Goal: Transaction & Acquisition: Purchase product/service

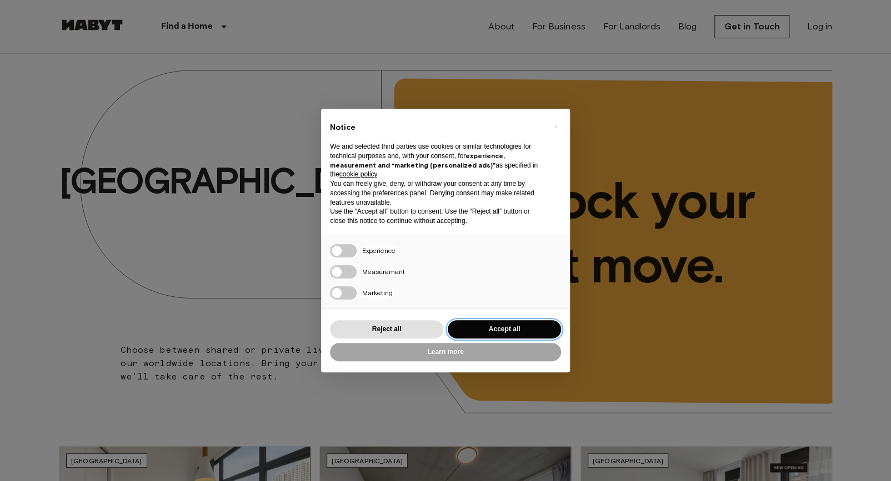
click at [470, 333] on button "Accept all" at bounding box center [504, 329] width 113 height 18
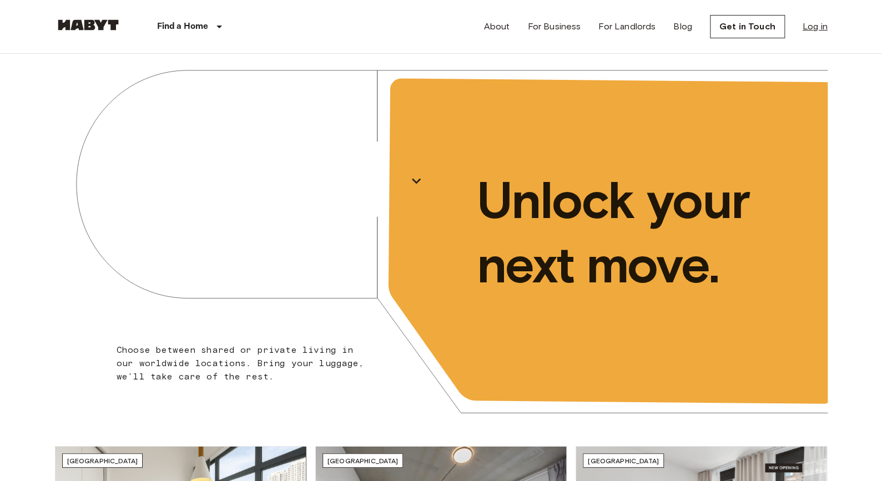
click at [810, 27] on link "Log in" at bounding box center [815, 26] width 25 height 13
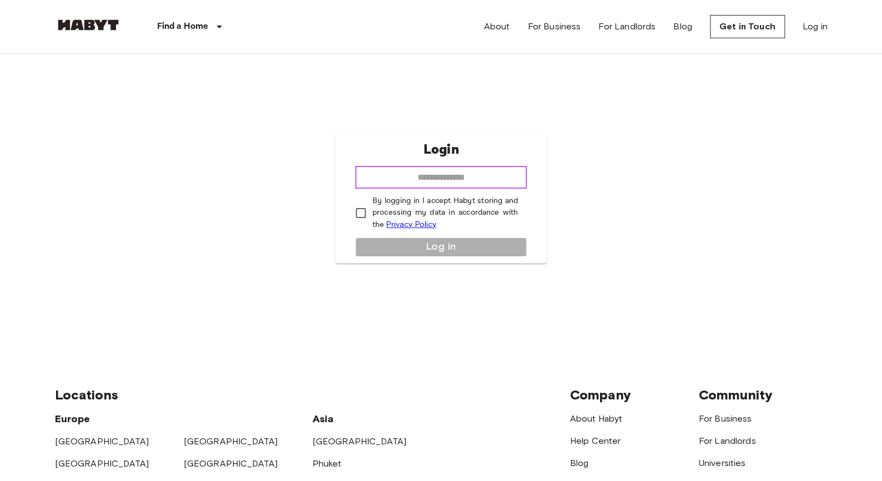
click at [477, 179] on input "email" at bounding box center [441, 178] width 172 height 22
type input "**********"
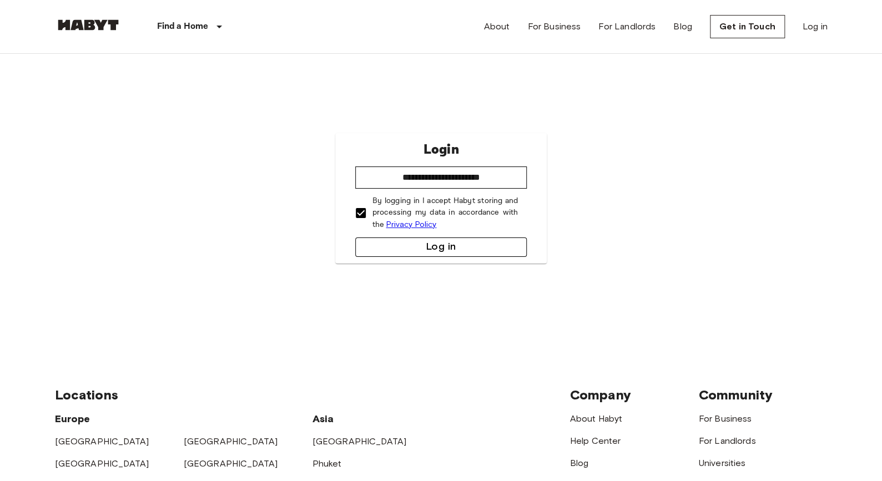
click at [406, 245] on button "Log in" at bounding box center [441, 247] width 172 height 19
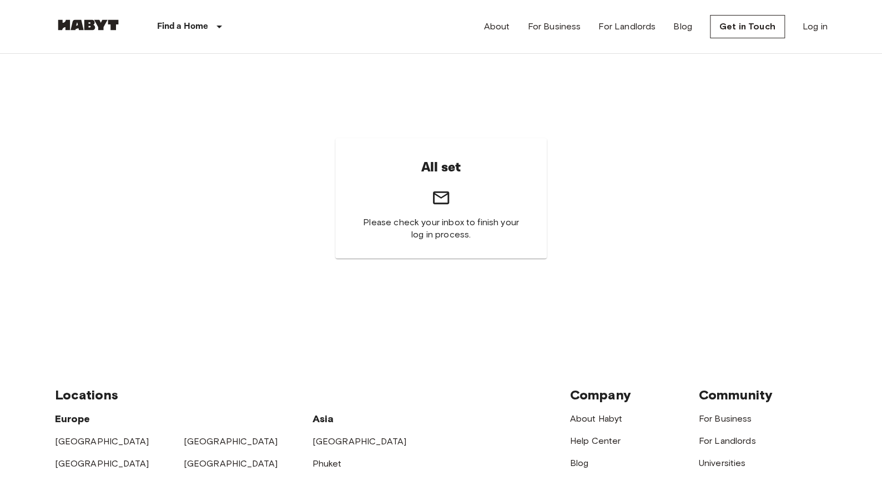
click at [448, 215] on div "All set Please check your inbox to finish your log in process." at bounding box center [441, 198] width 212 height 120
click at [442, 192] on icon at bounding box center [441, 197] width 16 height 13
click at [803, 28] on link "Log in" at bounding box center [815, 26] width 25 height 13
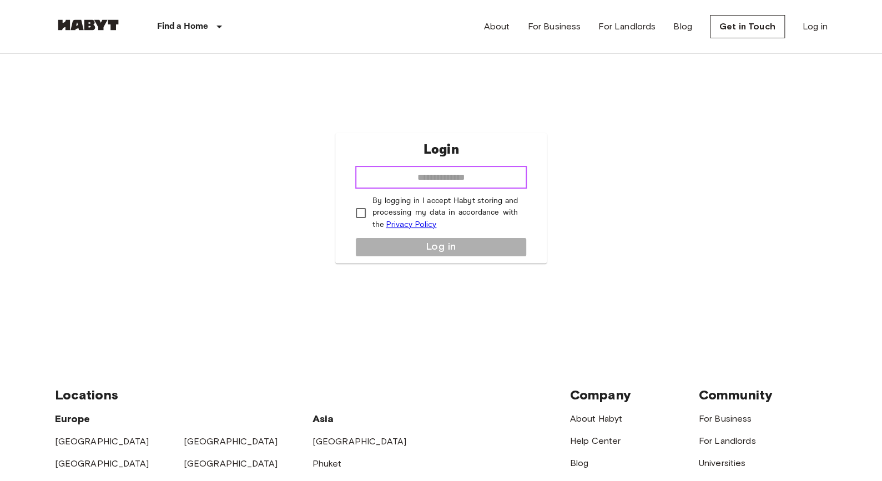
click at [423, 173] on input "email" at bounding box center [441, 178] width 172 height 22
click at [359, 165] on div "Login ​ By logging in I accept Habyt storing and processing my data in accordan…" at bounding box center [441, 198] width 212 height 130
click at [437, 169] on input "email" at bounding box center [441, 178] width 172 height 22
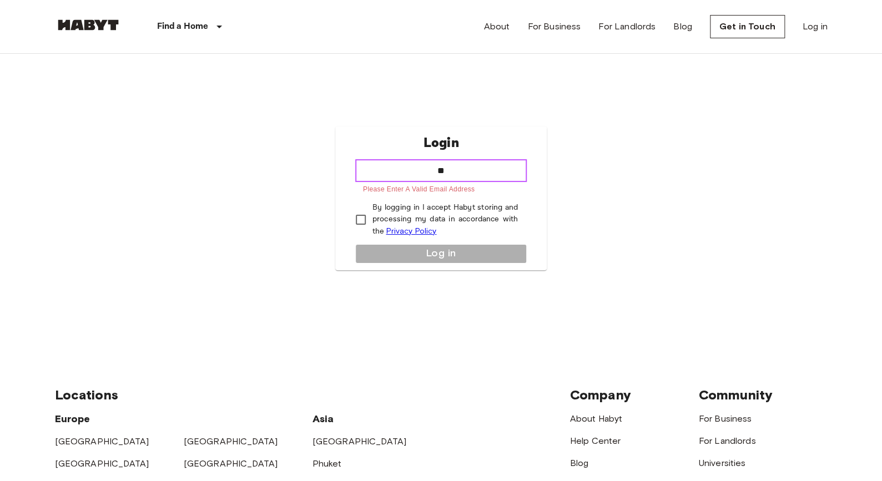
type input "**********"
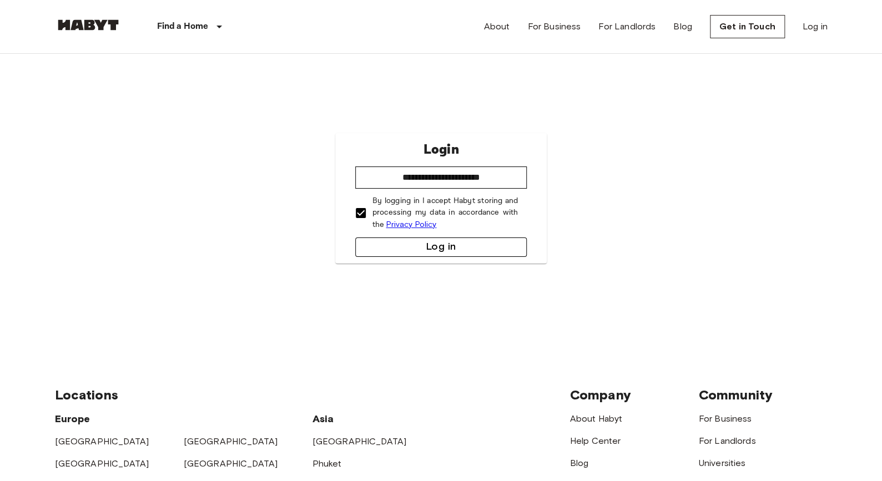
click at [413, 252] on button "Log in" at bounding box center [441, 247] width 172 height 19
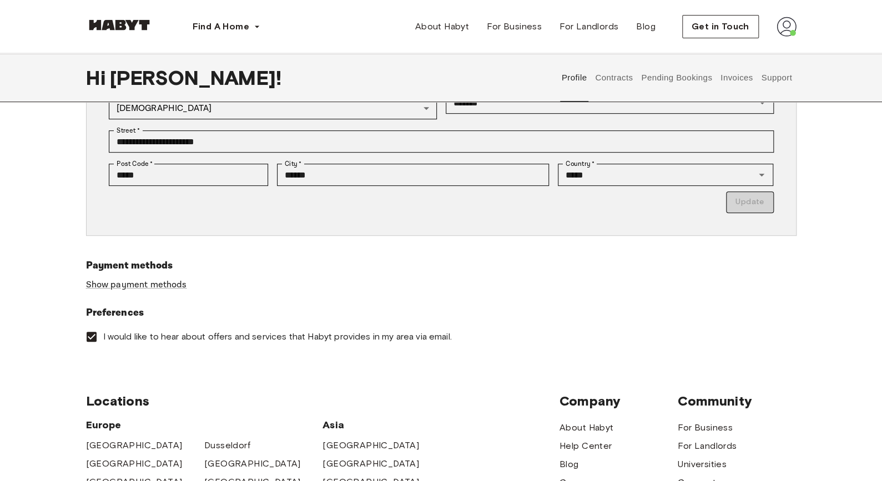
scroll to position [220, 0]
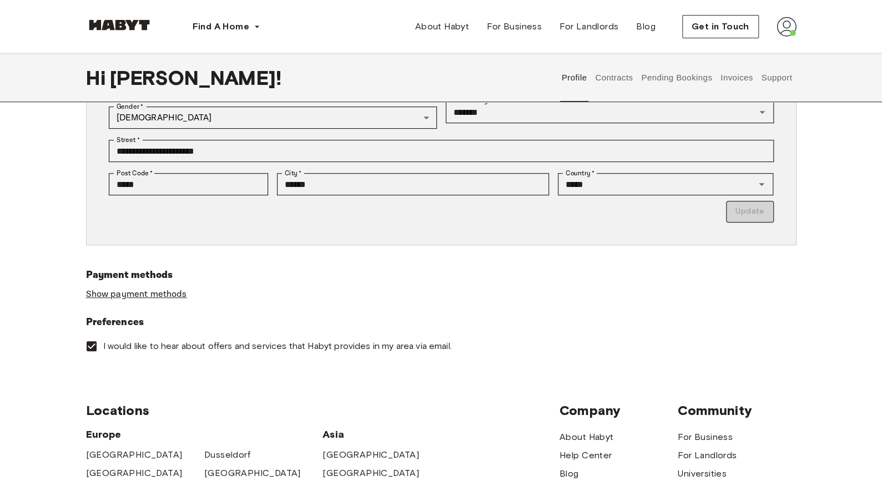
click at [120, 296] on link "Show payment methods" at bounding box center [136, 295] width 101 height 12
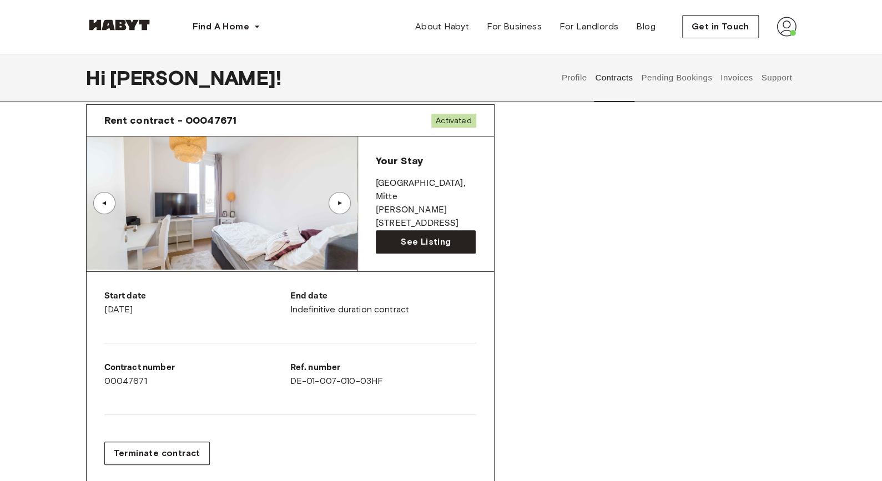
scroll to position [42, 0]
click at [559, 264] on div "Rent contract - 00047671 Activated ▲ ▲ Your Stay BERLIN , Mitte Klara Franke St…" at bounding box center [441, 365] width 711 height 540
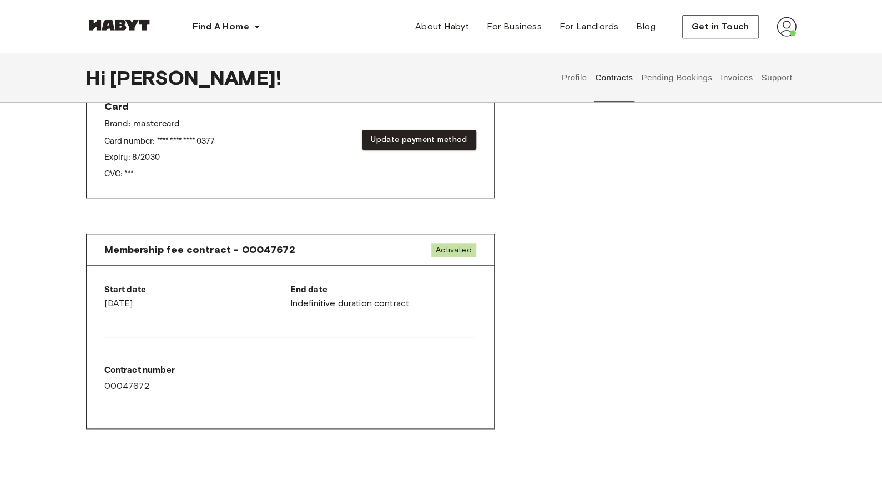
scroll to position [428, 0]
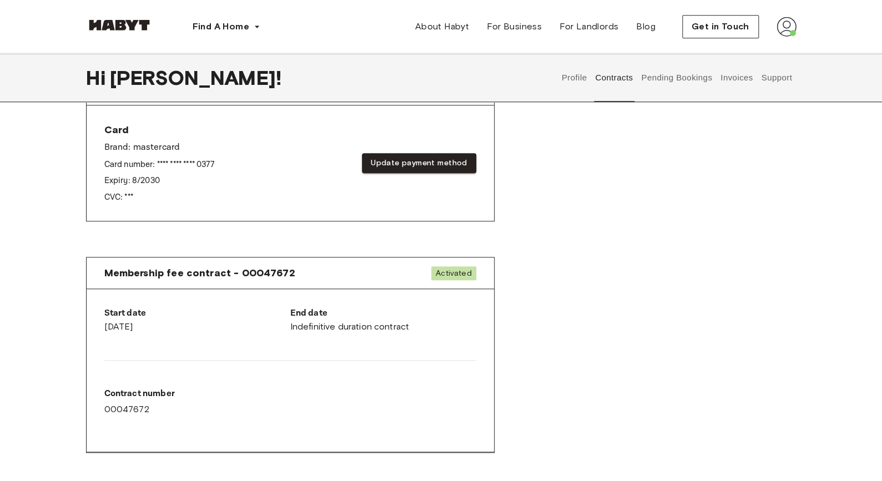
click at [687, 81] on button "Pending Bookings" at bounding box center [677, 77] width 74 height 49
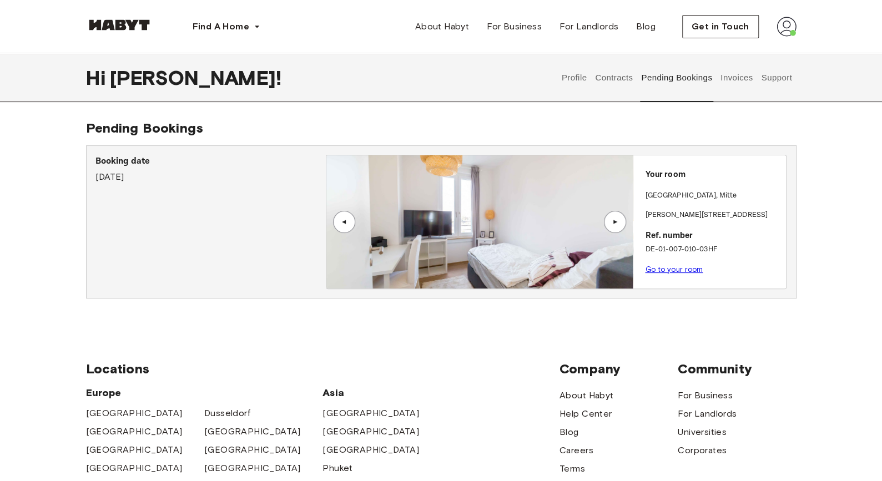
click at [733, 76] on button "Invoices" at bounding box center [736, 77] width 35 height 49
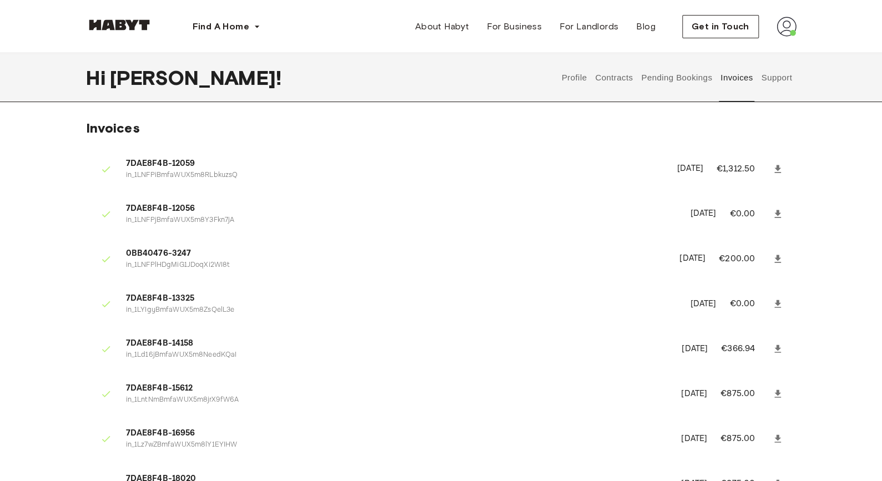
click at [634, 72] on button "Contracts" at bounding box center [614, 77] width 41 height 49
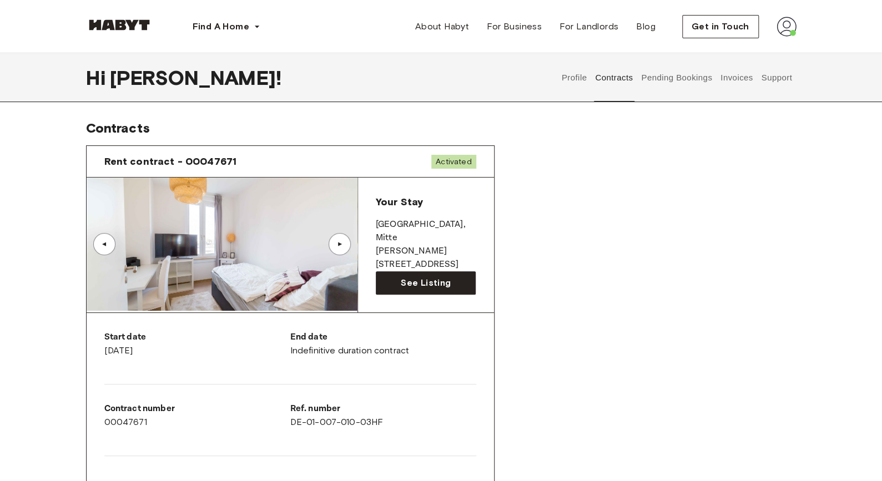
click at [577, 82] on button "Profile" at bounding box center [574, 77] width 28 height 49
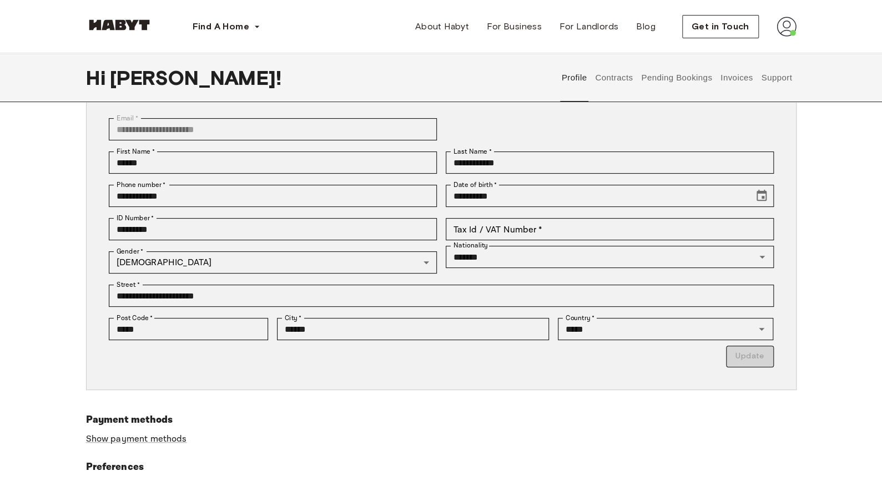
scroll to position [24, 0]
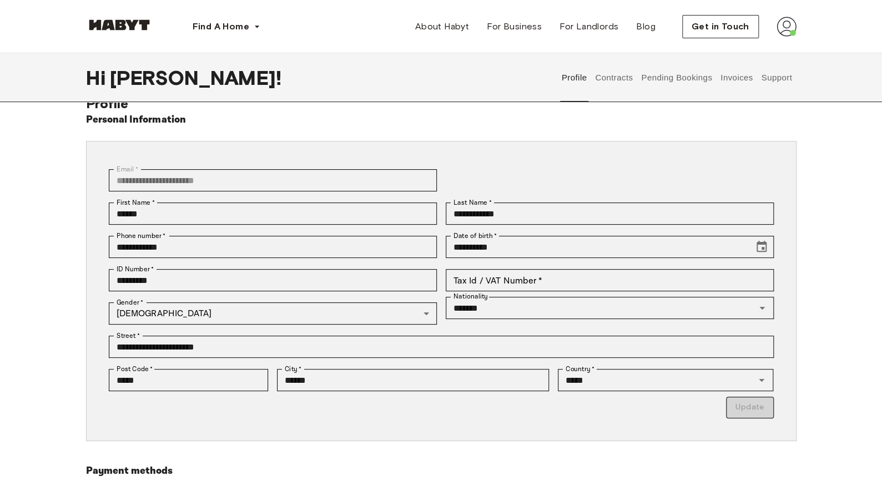
click at [29, 290] on div "**********" at bounding box center [441, 325] width 882 height 459
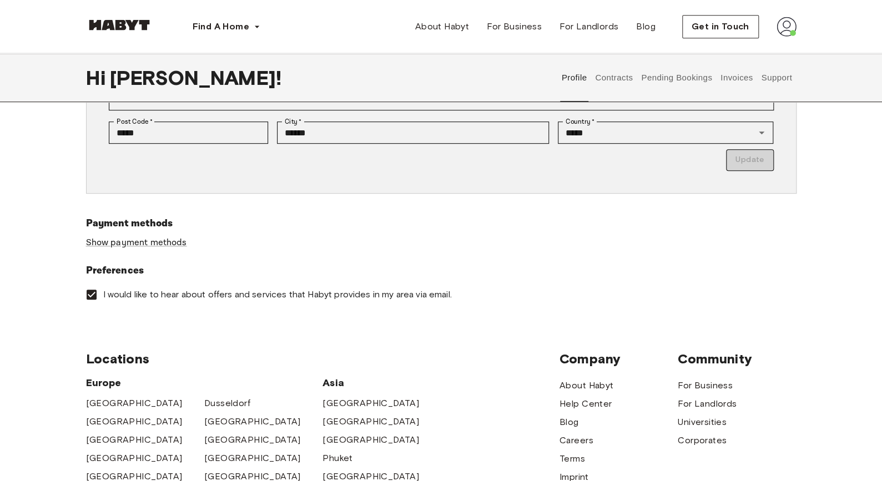
scroll to position [0, 0]
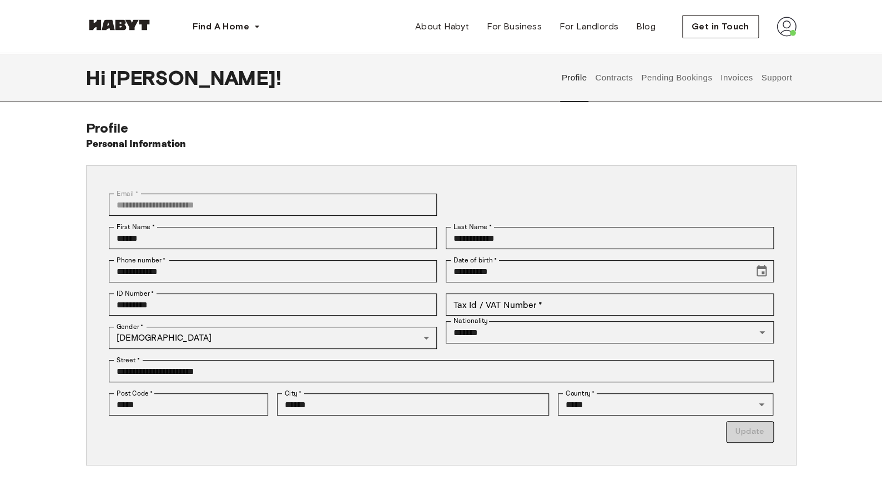
click at [615, 78] on button "Contracts" at bounding box center [614, 77] width 41 height 49
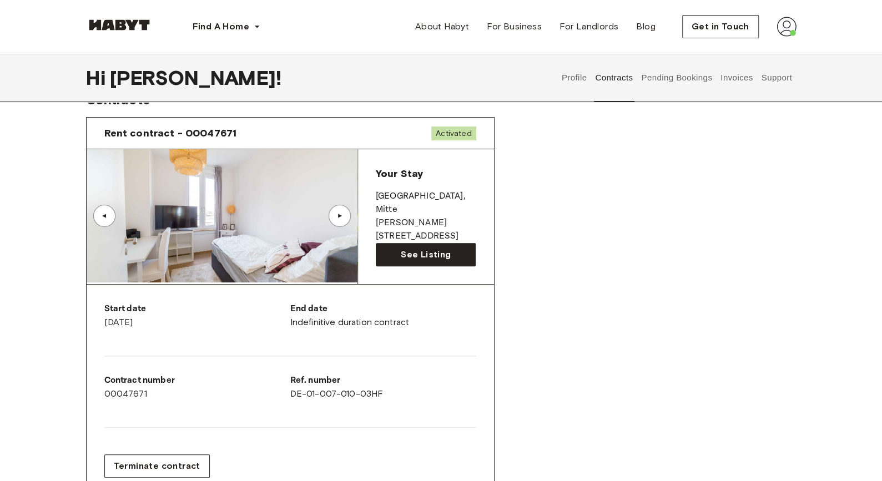
scroll to position [28, 0]
click at [666, 83] on button "Pending Bookings" at bounding box center [677, 77] width 74 height 49
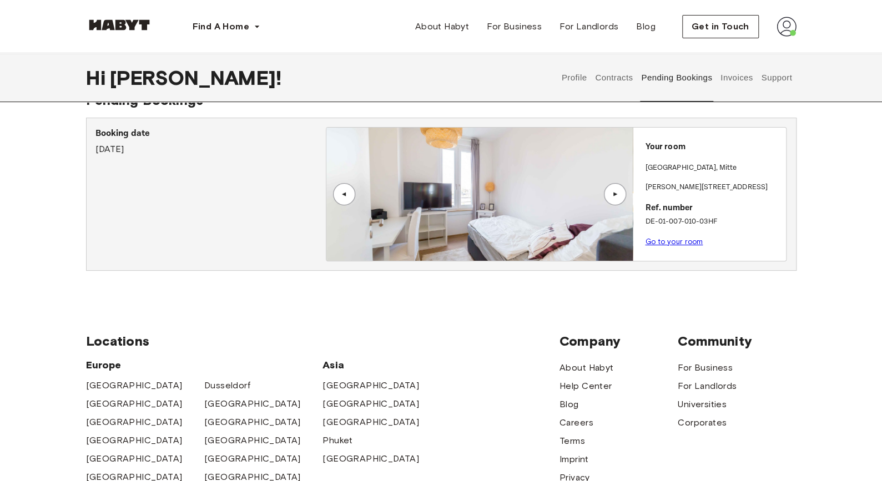
click at [617, 194] on div "▲" at bounding box center [615, 194] width 11 height 7
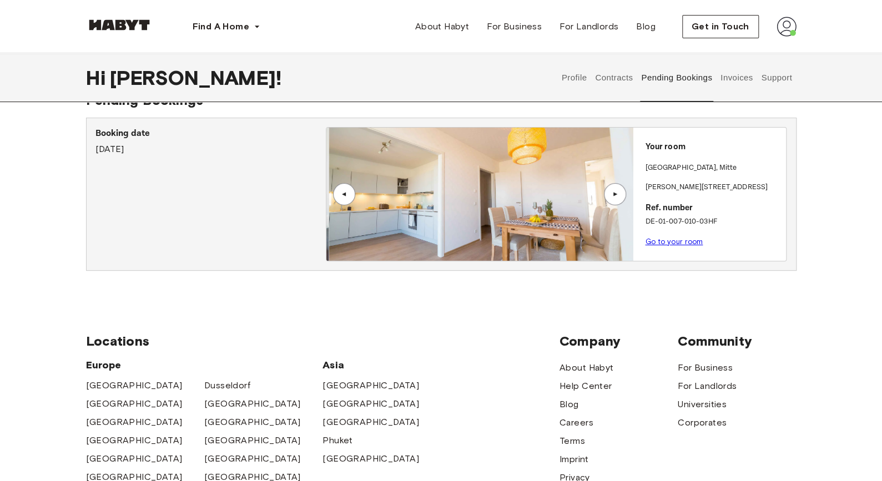
click at [617, 194] on div "▲" at bounding box center [615, 194] width 11 height 7
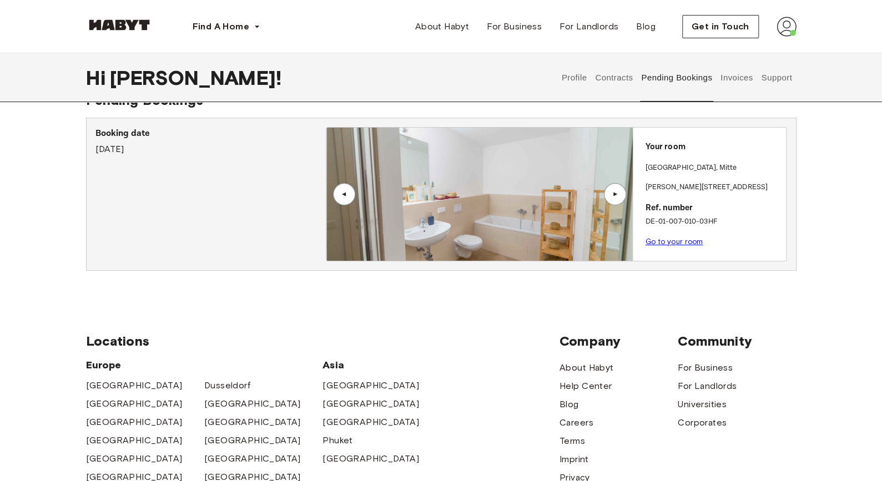
click at [617, 194] on div "▲" at bounding box center [615, 194] width 11 height 7
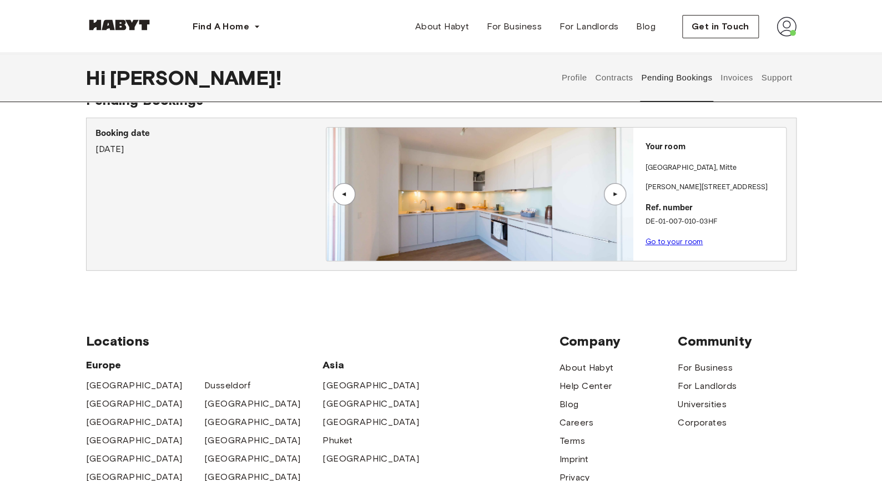
click at [617, 194] on div "▲" at bounding box center [615, 194] width 11 height 7
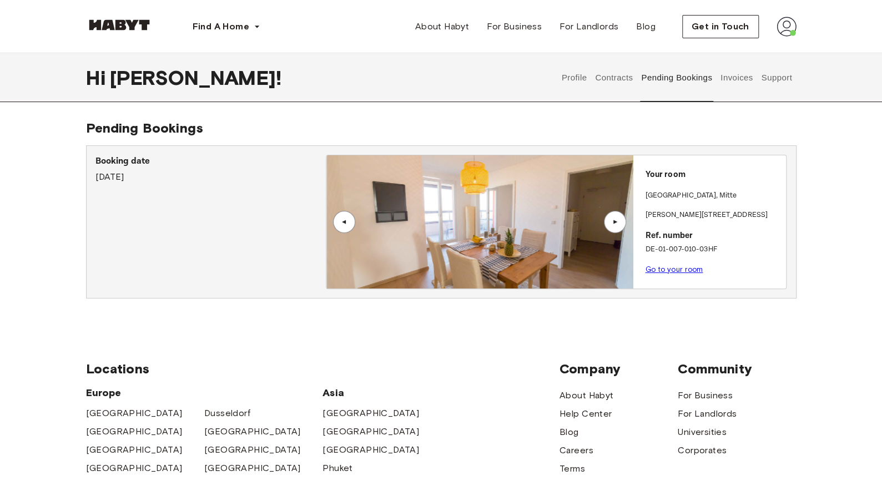
click at [786, 24] on img at bounding box center [787, 27] width 20 height 20
click at [458, 118] on div "Hi Aleixo ! Profile Contracts Pending Bookings Invoices Support Pending Booking…" at bounding box center [441, 184] width 882 height 263
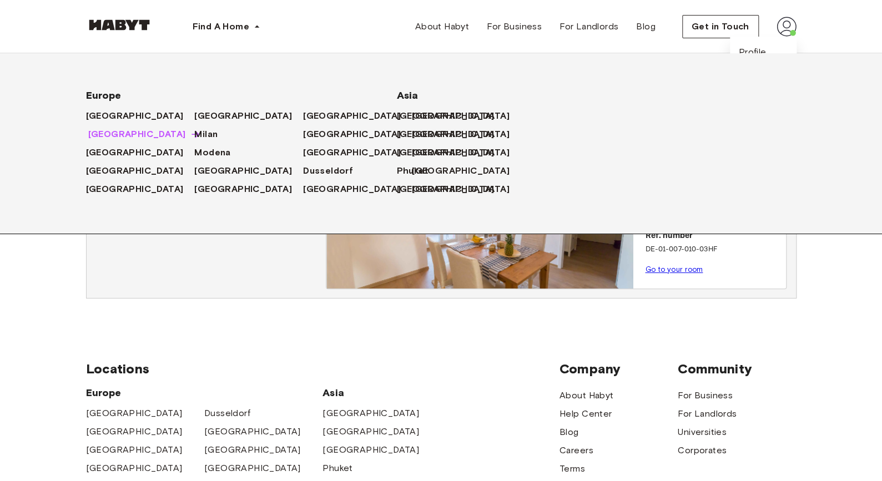
click at [95, 132] on span "[GEOGRAPHIC_DATA]" at bounding box center [137, 134] width 98 height 13
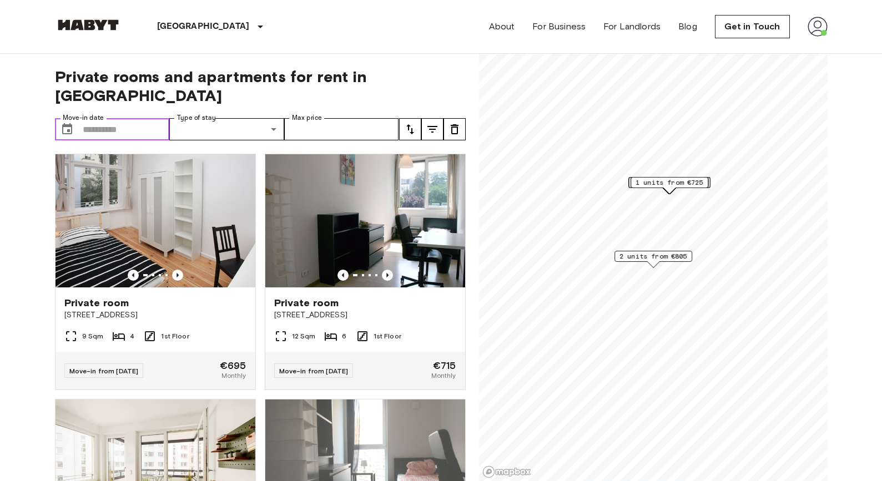
click at [122, 118] on input "Move-in date" at bounding box center [126, 129] width 87 height 22
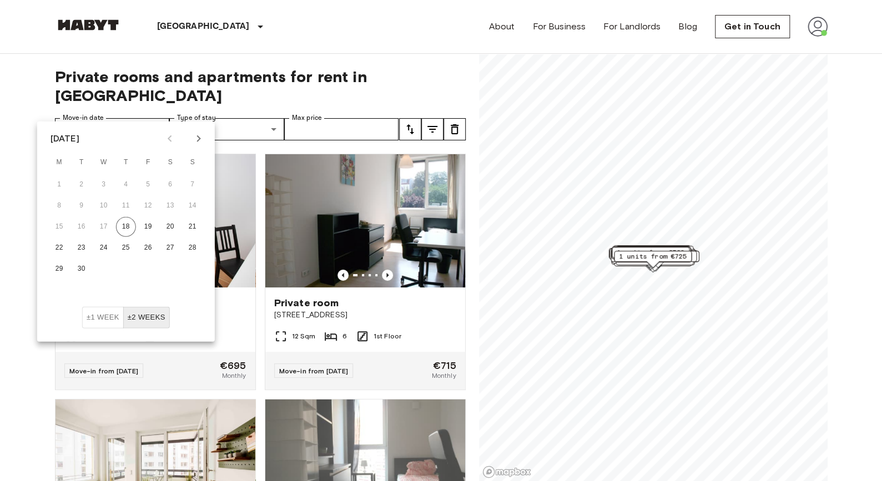
click at [196, 139] on icon "Next month" at bounding box center [198, 138] width 13 height 13
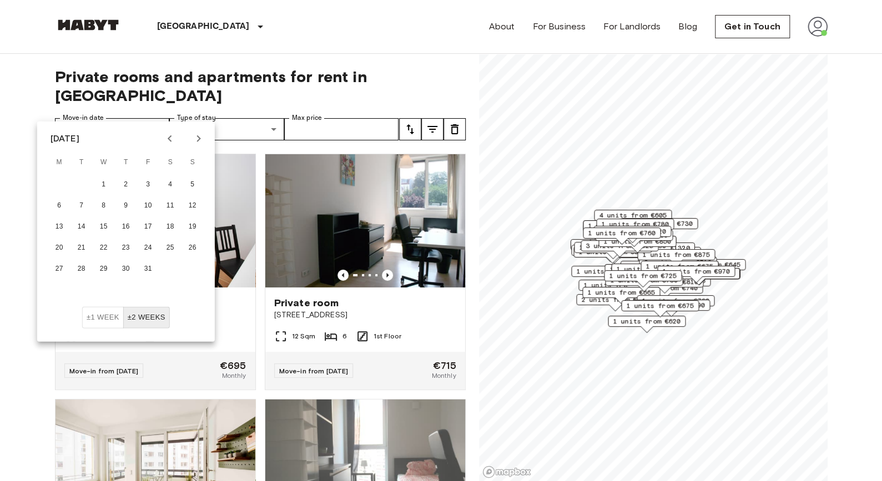
click at [196, 139] on icon "Next month" at bounding box center [198, 138] width 13 height 13
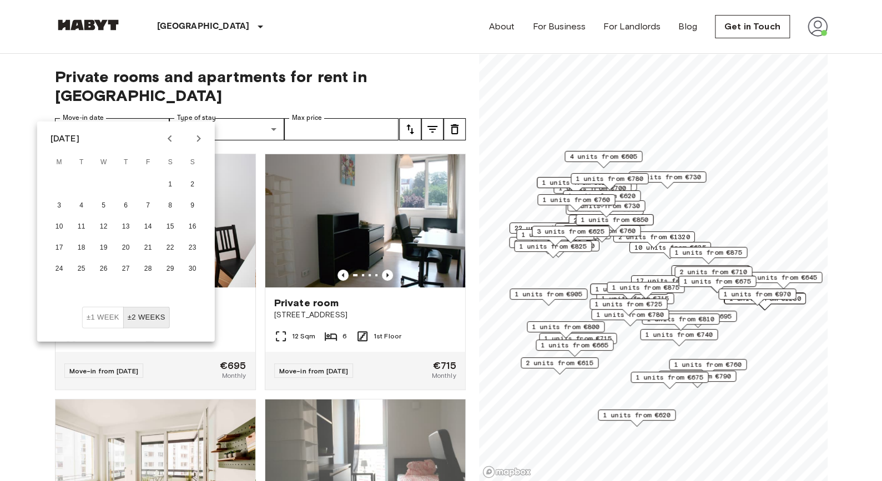
click at [196, 139] on icon "Next month" at bounding box center [198, 138] width 13 height 13
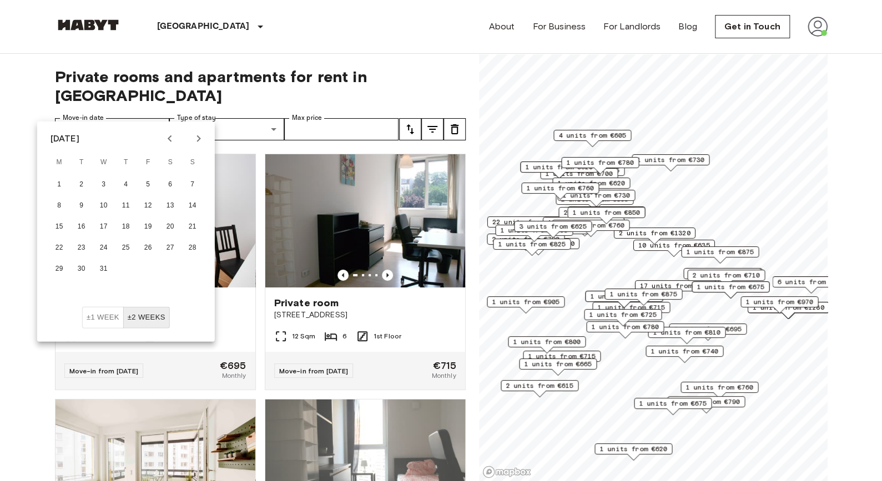
click at [195, 144] on icon "Next month" at bounding box center [198, 138] width 13 height 13
click at [132, 184] on button "1" at bounding box center [126, 185] width 20 height 20
type input "**********"
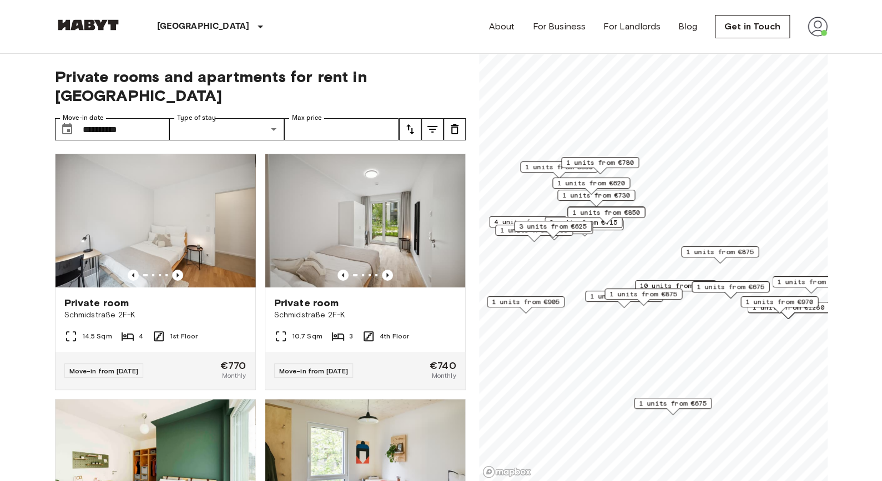
click at [255, 63] on div "**********" at bounding box center [260, 268] width 411 height 428
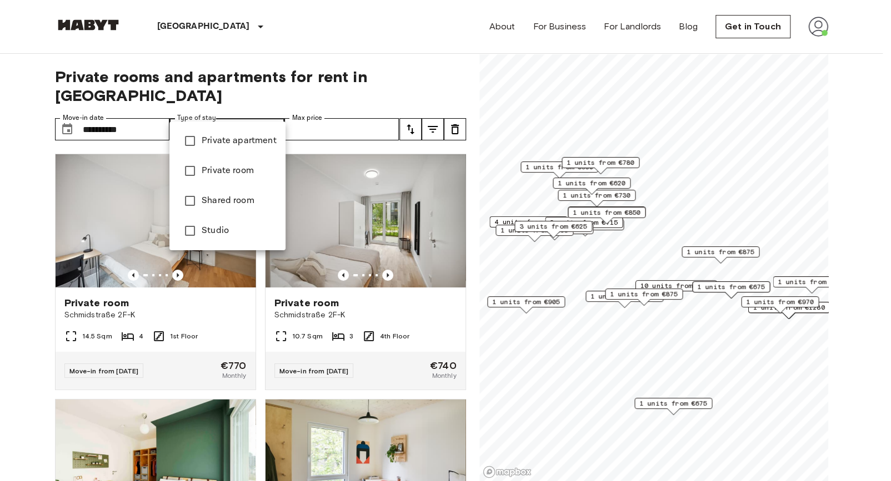
click at [220, 229] on span "Studio" at bounding box center [239, 230] width 75 height 13
type input "******"
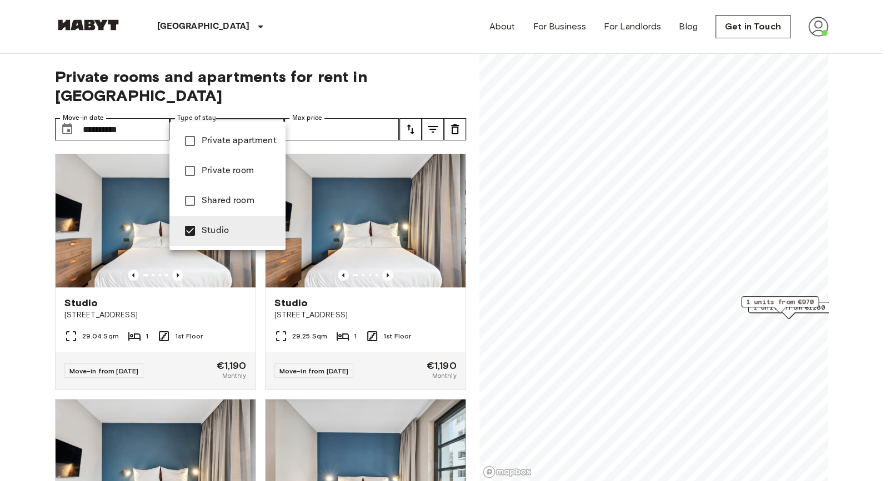
click at [353, 59] on div at bounding box center [445, 240] width 891 height 481
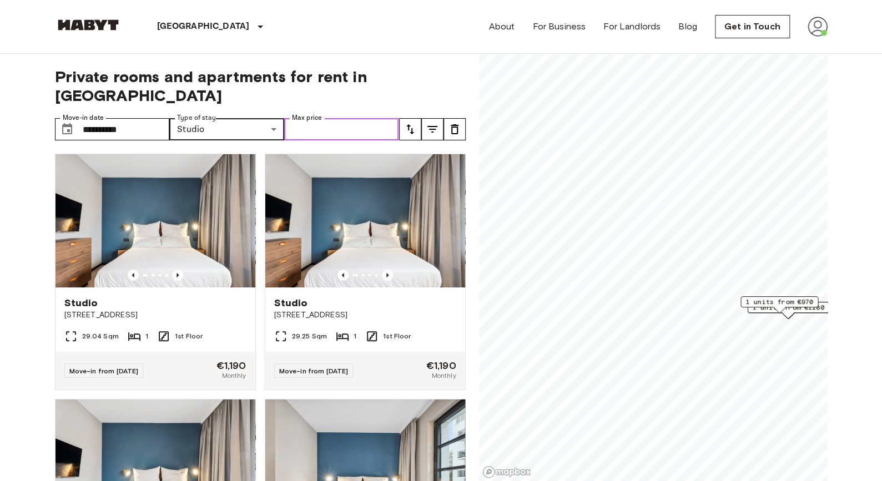
click at [354, 118] on input "Max price" at bounding box center [341, 129] width 115 height 22
click at [379, 66] on div "**********" at bounding box center [260, 268] width 411 height 428
click at [383, 68] on span "Private rooms and apartments for rent in Berlin" at bounding box center [260, 86] width 411 height 38
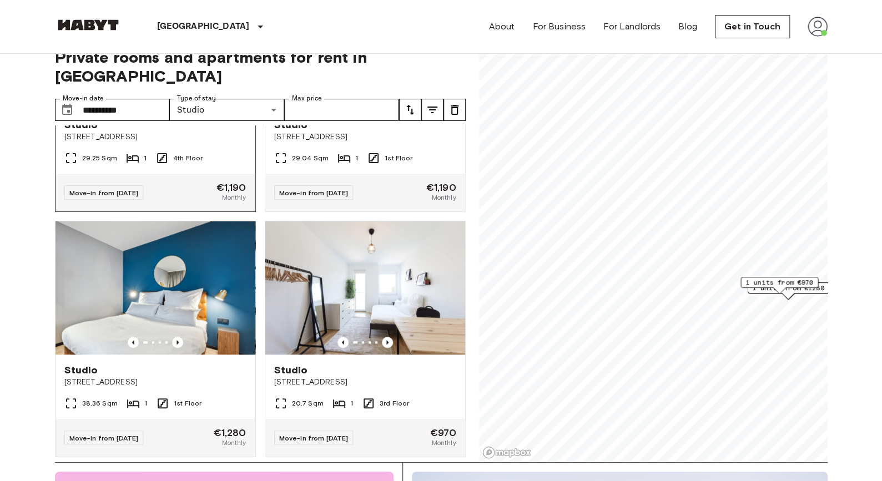
scroll to position [426, 0]
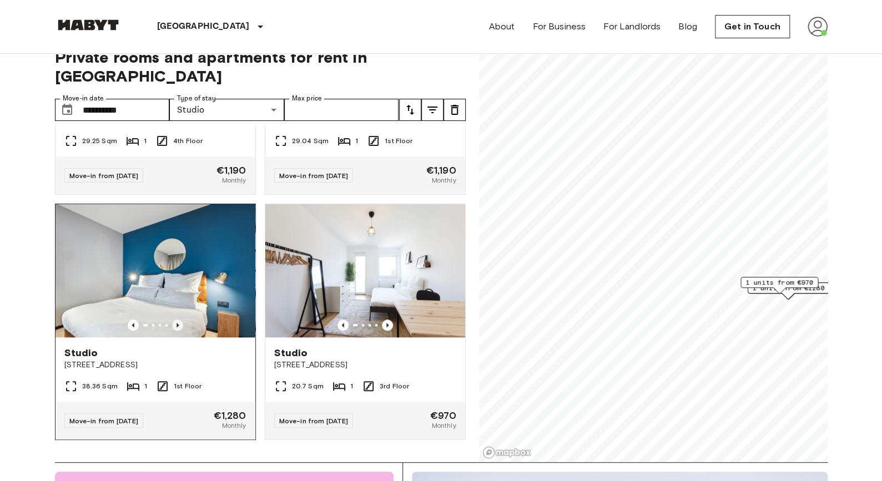
click at [174, 320] on icon "Previous image" at bounding box center [177, 325] width 11 height 11
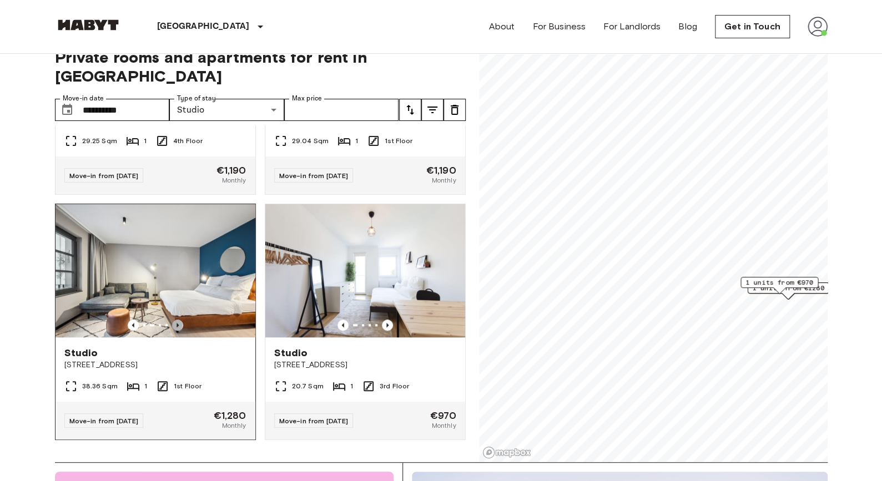
click at [174, 320] on icon "Previous image" at bounding box center [177, 325] width 11 height 11
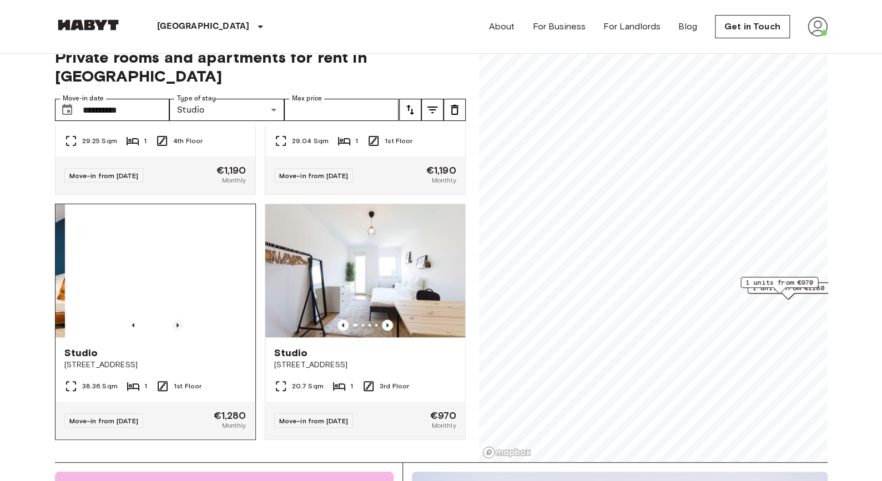
click at [174, 320] on icon "Previous image" at bounding box center [177, 325] width 11 height 11
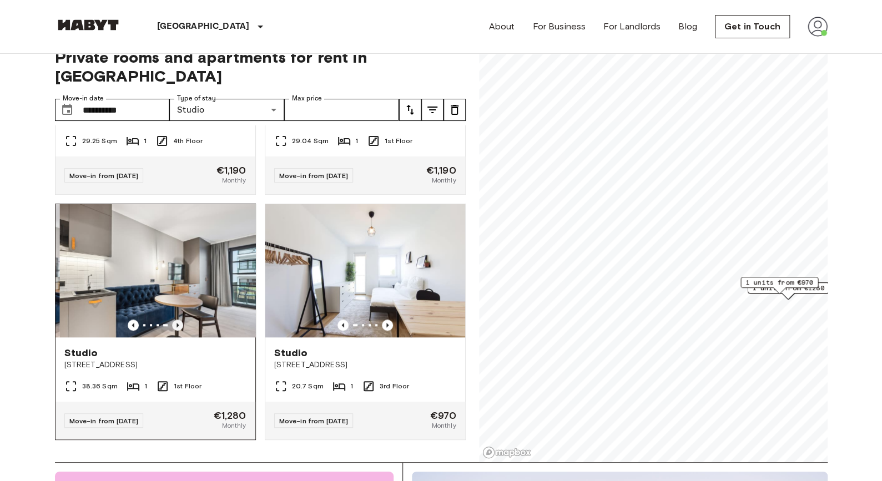
click at [174, 320] on icon "Previous image" at bounding box center [177, 325] width 11 height 11
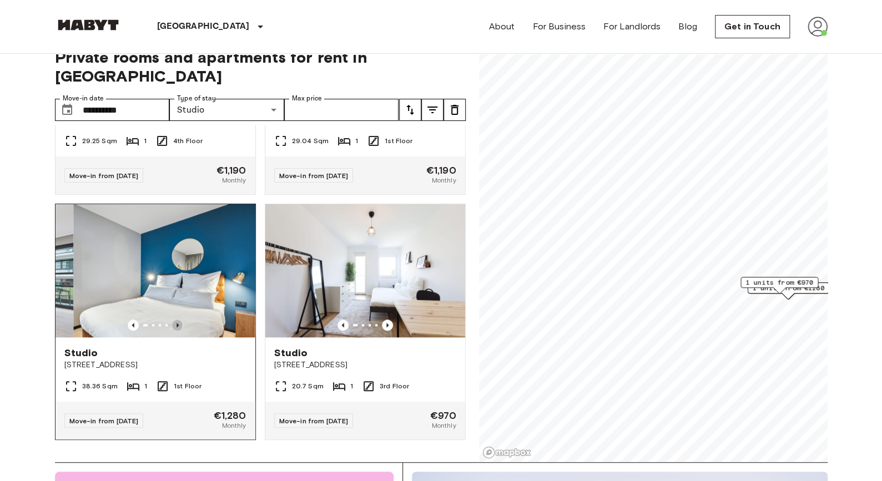
click at [174, 320] on icon "Previous image" at bounding box center [177, 325] width 11 height 11
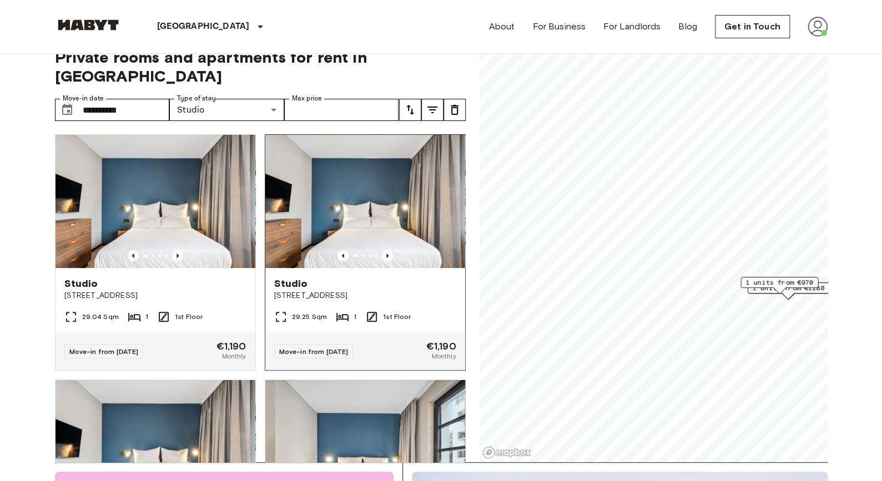
scroll to position [0, 0]
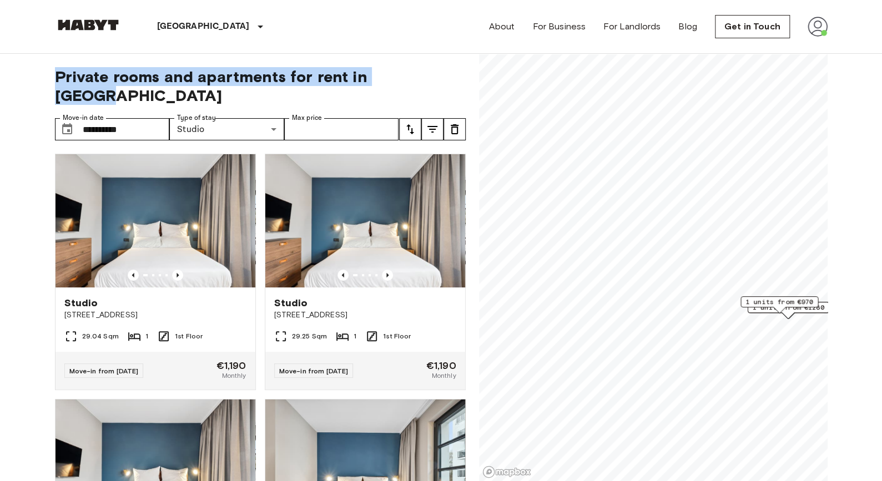
drag, startPoint x: 425, startPoint y: 82, endPoint x: 20, endPoint y: 84, distance: 404.8
click at [99, 78] on span "Private rooms and apartments for rent in Berlin" at bounding box center [260, 86] width 411 height 38
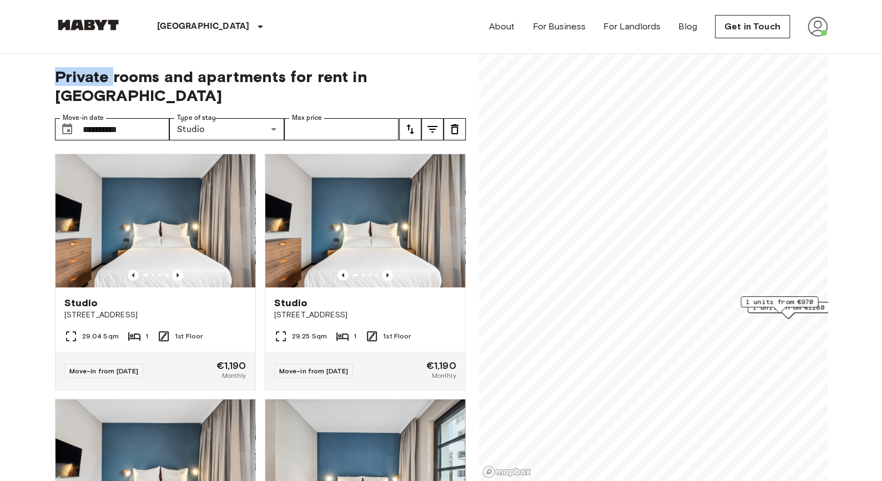
click at [99, 78] on span "Private rooms and apartments for rent in Berlin" at bounding box center [260, 86] width 411 height 38
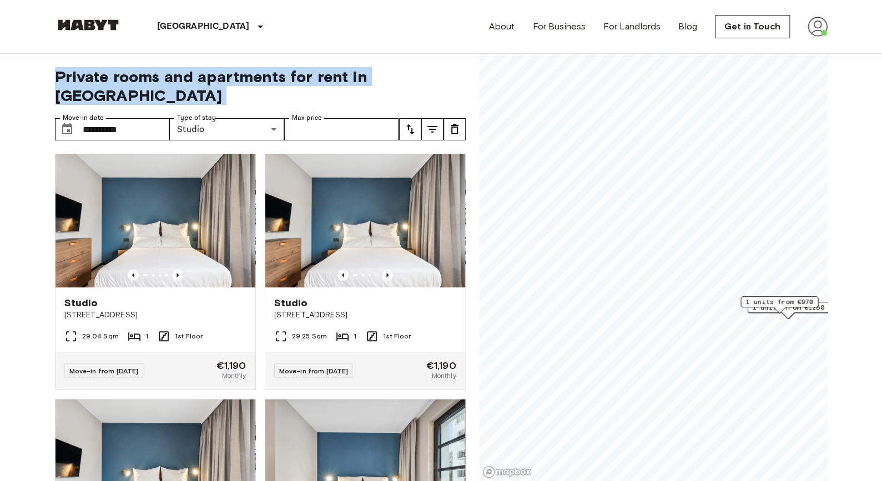
click at [99, 78] on span "Private rooms and apartments for rent in Berlin" at bounding box center [260, 86] width 411 height 38
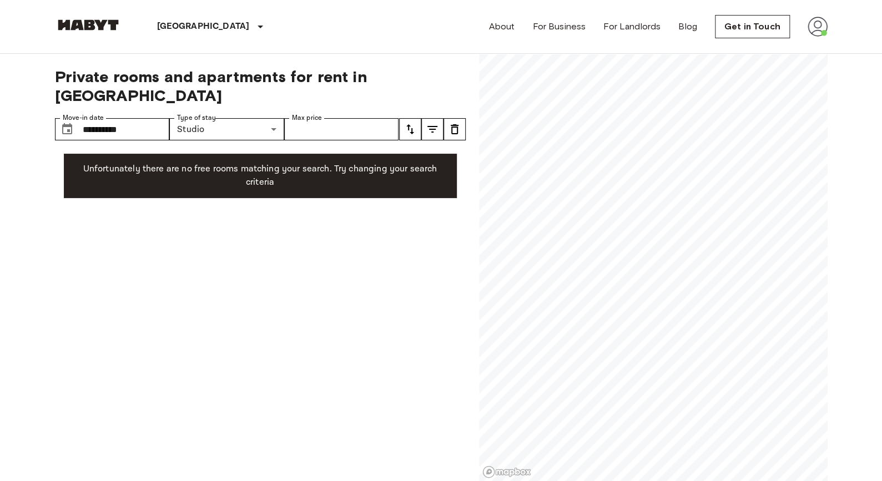
click at [399, 70] on span "Private rooms and apartments for rent in Berlin" at bounding box center [260, 86] width 411 height 38
click at [79, 17] on div "Berlin Europe Amsterdam Berlin Brussels Cologne Dusseldorf Frankfurt Graz Hambu…" at bounding box center [179, 26] width 248 height 53
click at [95, 25] on img at bounding box center [88, 24] width 67 height 11
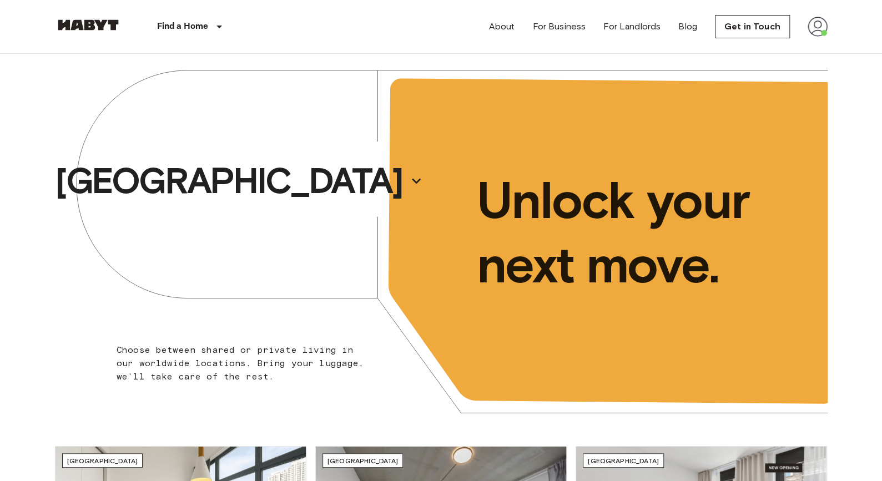
click at [822, 24] on img at bounding box center [818, 27] width 20 height 20
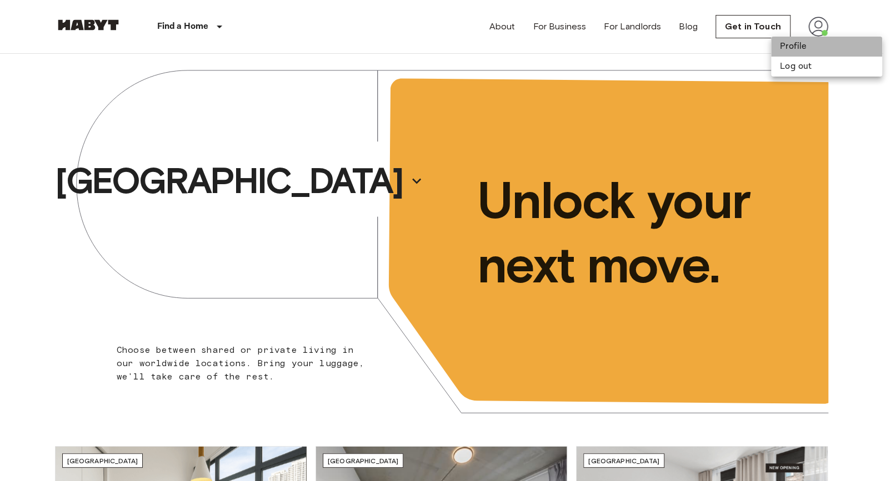
click at [810, 46] on li "Profile" at bounding box center [826, 47] width 111 height 20
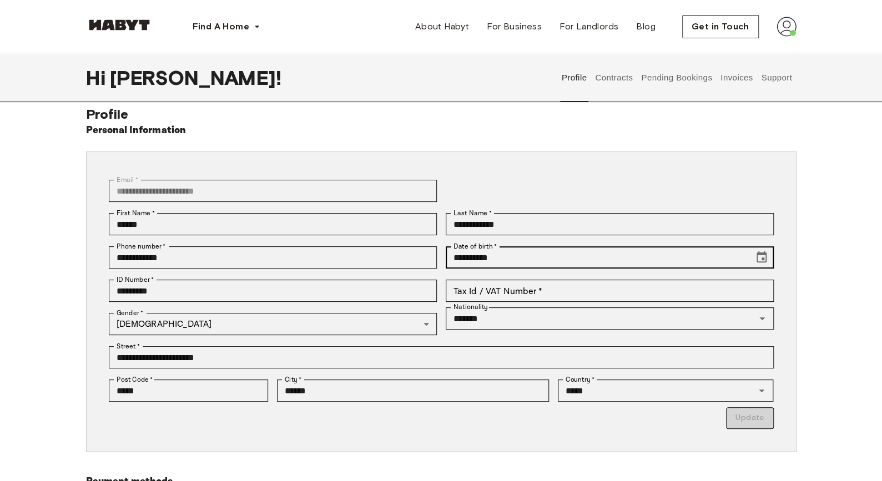
scroll to position [16, 0]
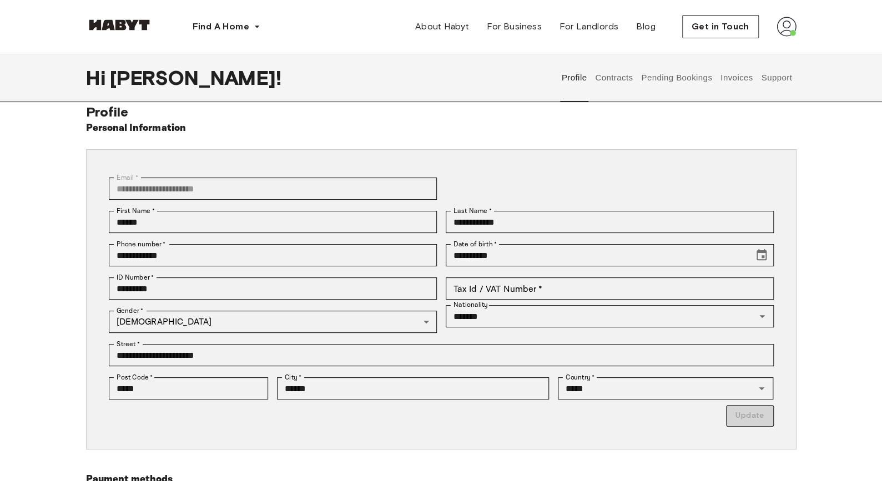
click at [497, 115] on div "**********" at bounding box center [441, 333] width 711 height 459
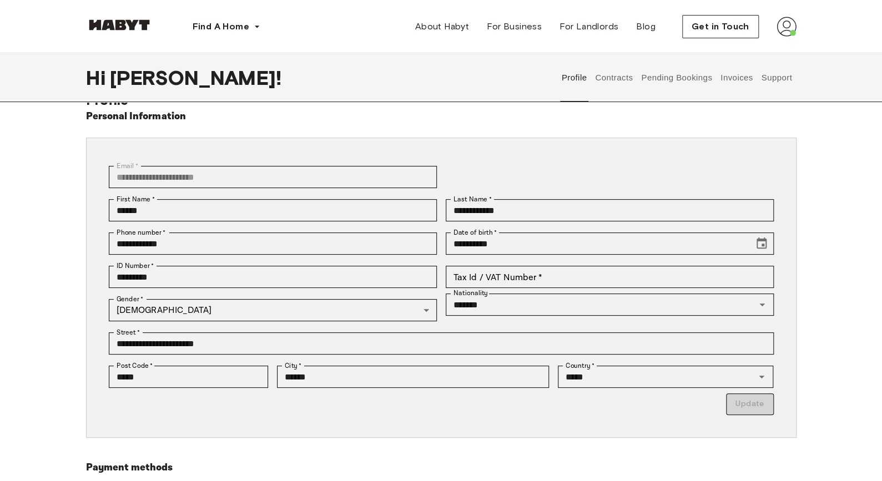
scroll to position [6, 0]
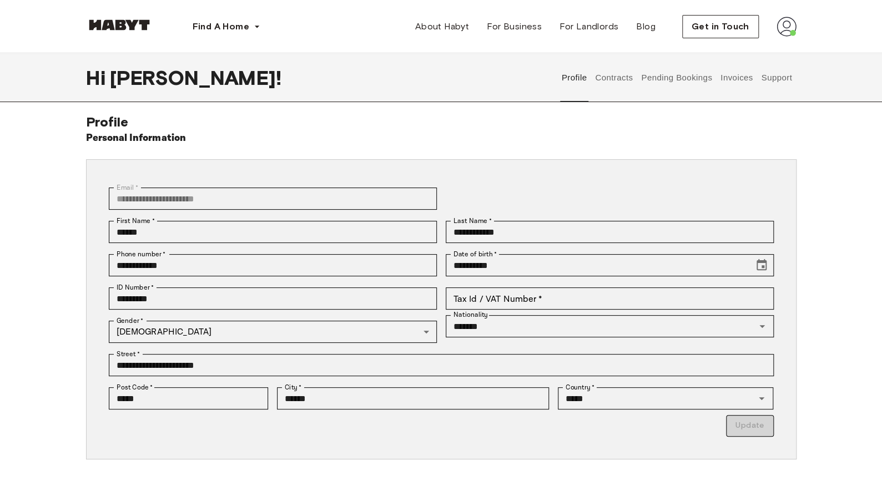
click at [121, 30] on img at bounding box center [119, 24] width 67 height 11
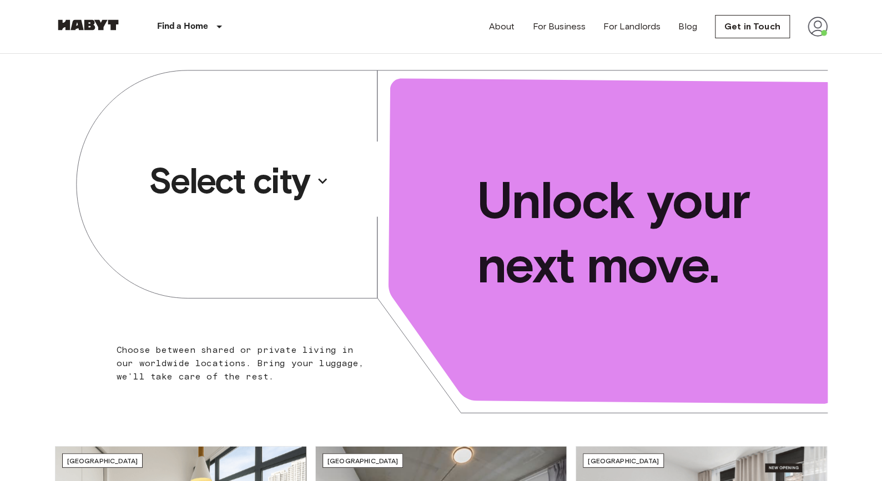
click at [270, 184] on p "Select city" at bounding box center [229, 181] width 161 height 44
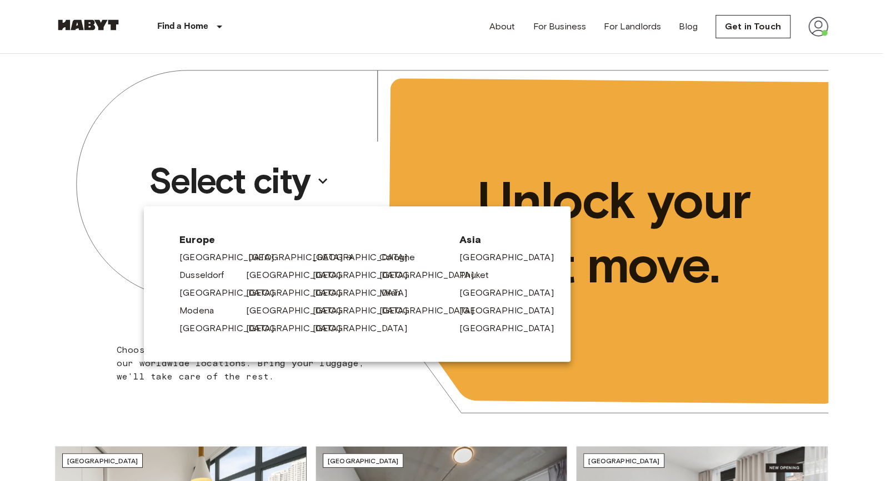
click at [255, 254] on link "[GEOGRAPHIC_DATA]" at bounding box center [301, 257] width 106 height 13
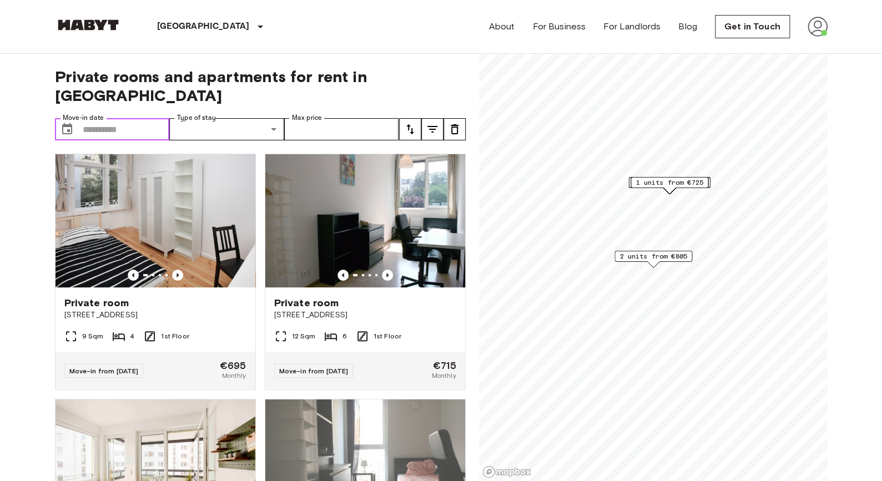
click at [132, 118] on input "Move-in date" at bounding box center [126, 129] width 87 height 22
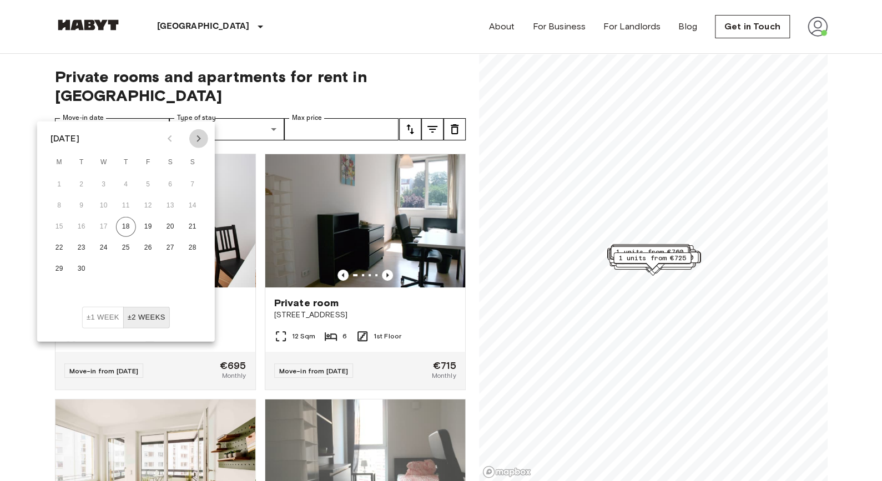
click at [194, 137] on icon "Next month" at bounding box center [198, 138] width 13 height 13
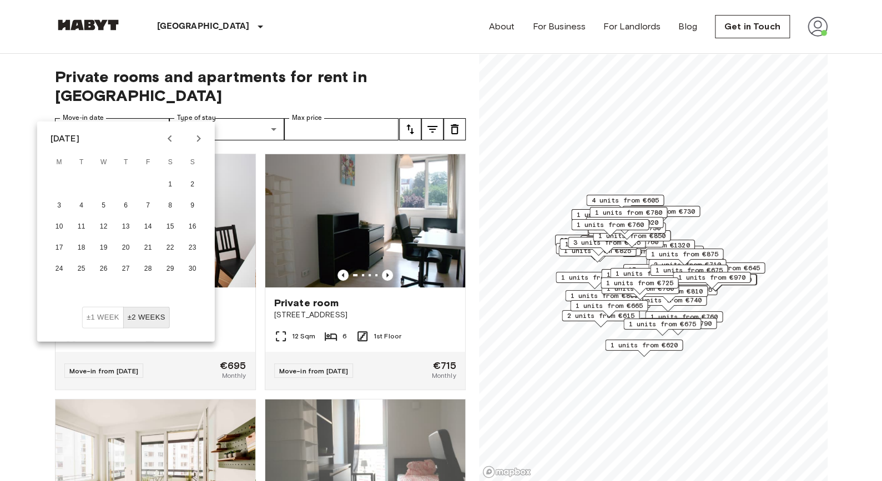
click at [194, 137] on icon "Next month" at bounding box center [198, 138] width 13 height 13
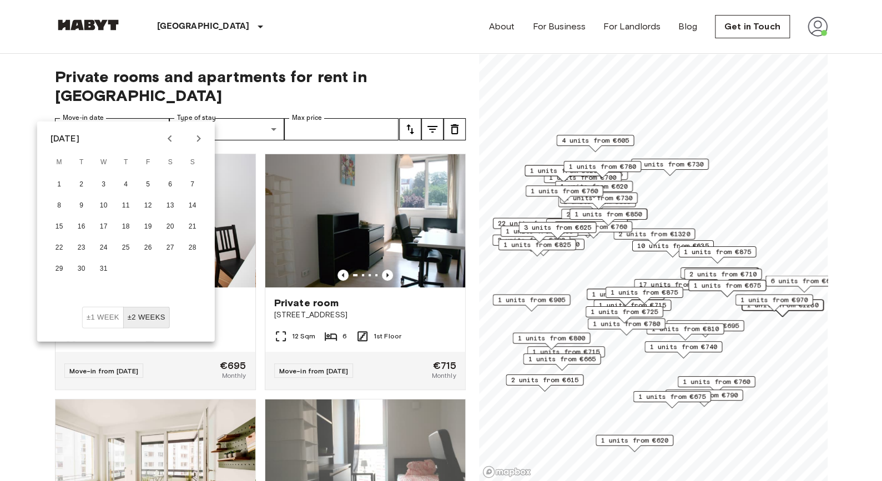
click at [194, 137] on icon "Next month" at bounding box center [198, 138] width 13 height 13
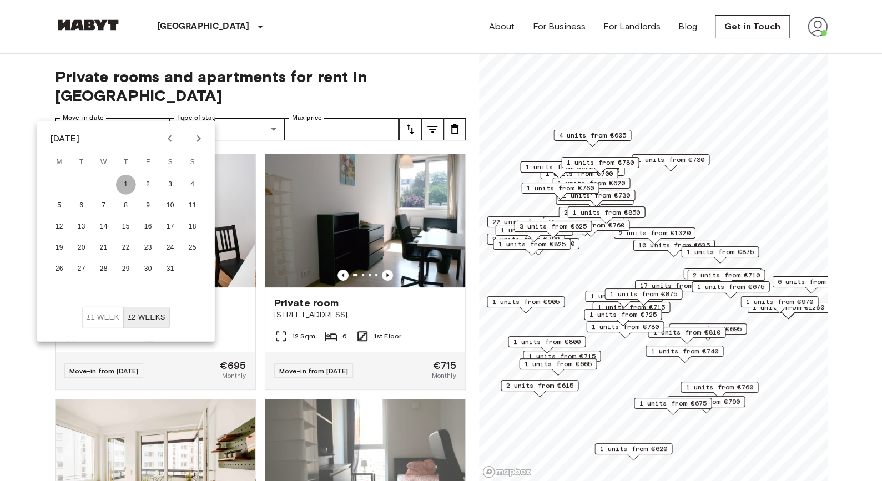
click at [126, 178] on button "1" at bounding box center [126, 185] width 20 height 20
type input "**********"
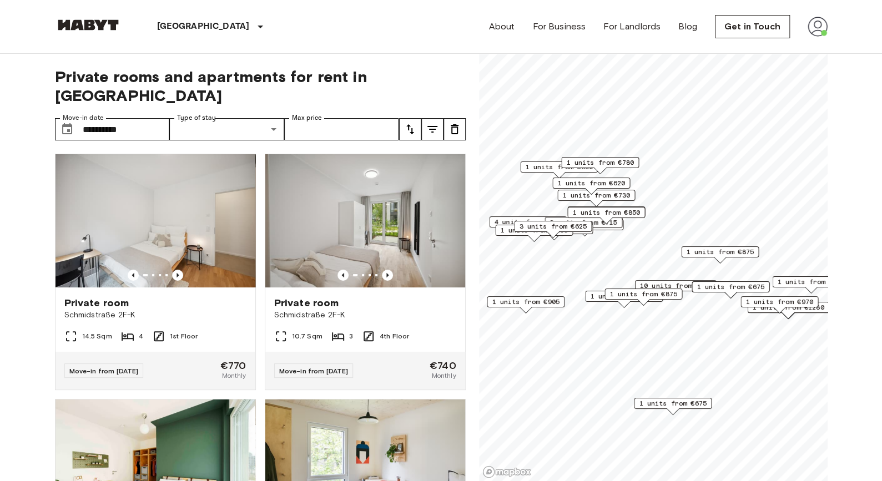
click at [229, 96] on div "**********" at bounding box center [260, 268] width 411 height 428
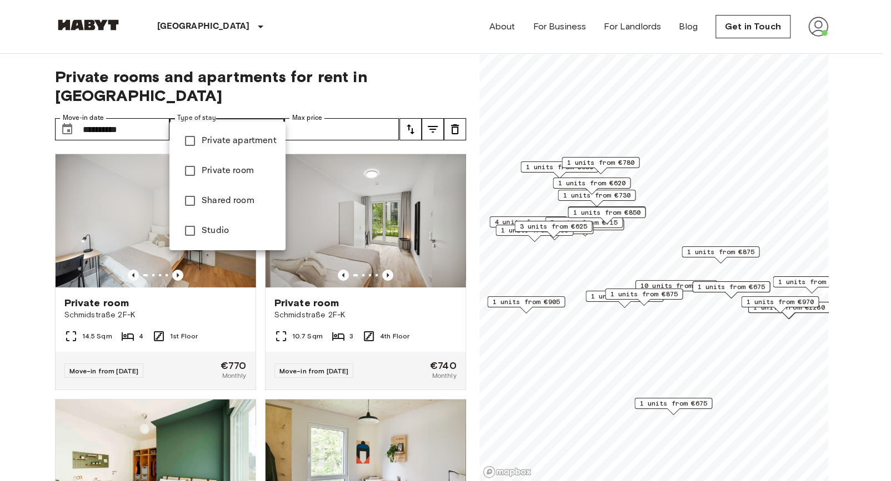
click at [217, 231] on span "Studio" at bounding box center [239, 230] width 75 height 13
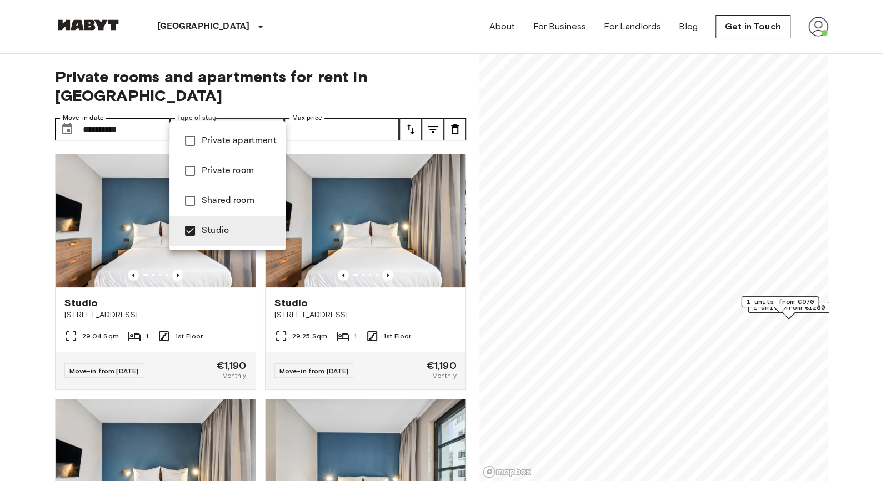
click at [361, 75] on div at bounding box center [445, 240] width 891 height 481
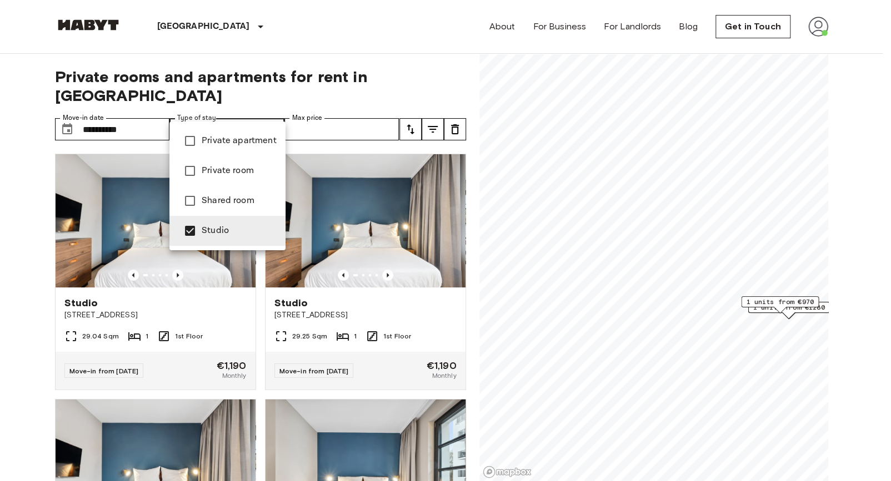
click at [324, 76] on div at bounding box center [445, 240] width 891 height 481
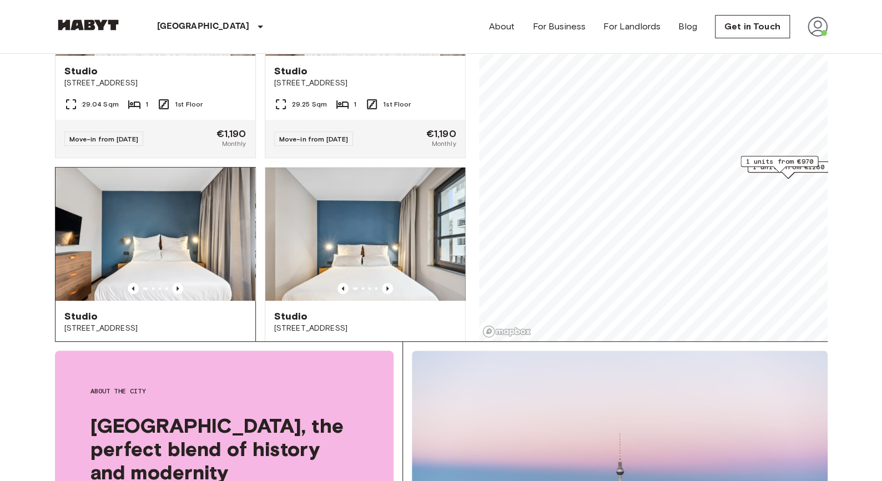
scroll to position [131, 0]
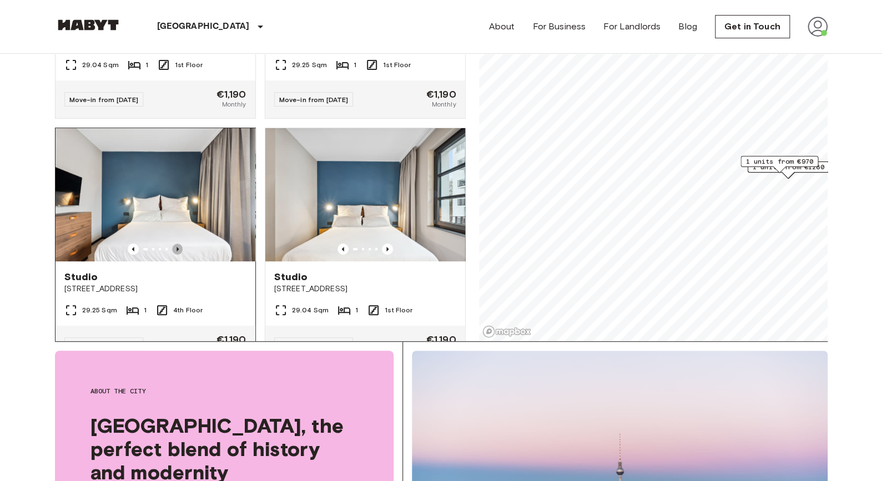
click at [172, 244] on icon "Previous image" at bounding box center [177, 249] width 11 height 11
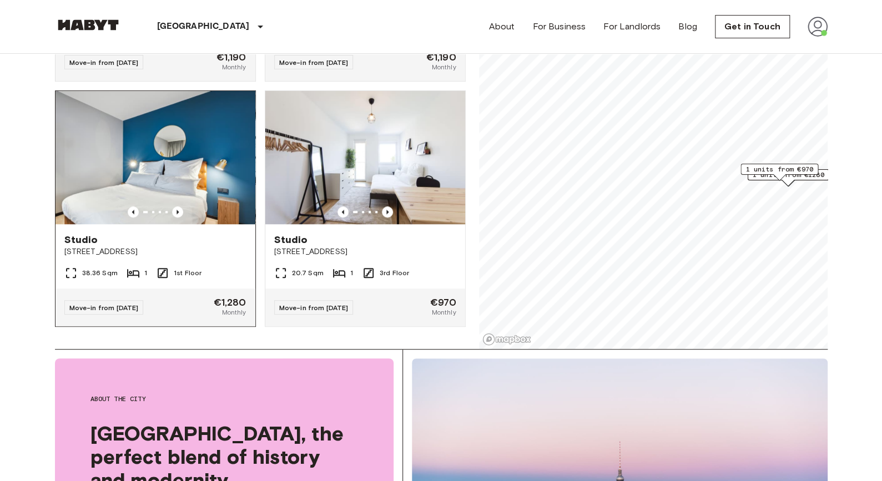
scroll to position [132, 0]
click at [382, 207] on icon "Previous image" at bounding box center [387, 212] width 11 height 11
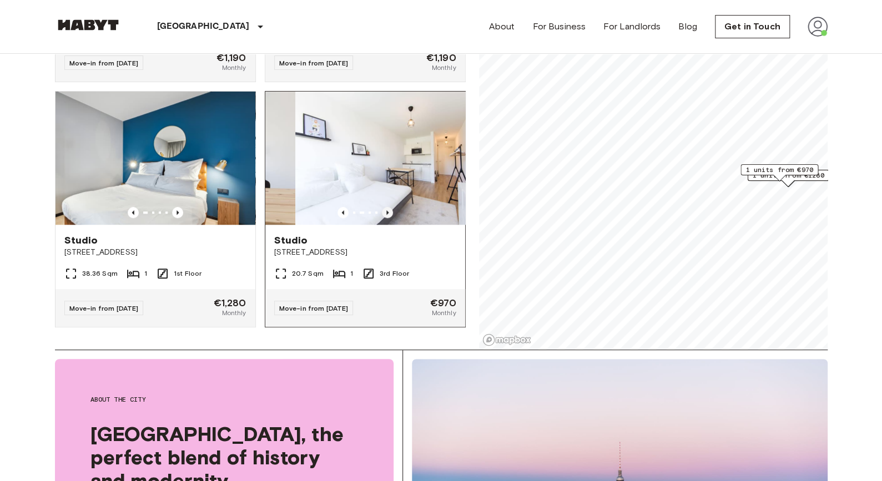
click at [382, 207] on icon "Previous image" at bounding box center [387, 212] width 11 height 11
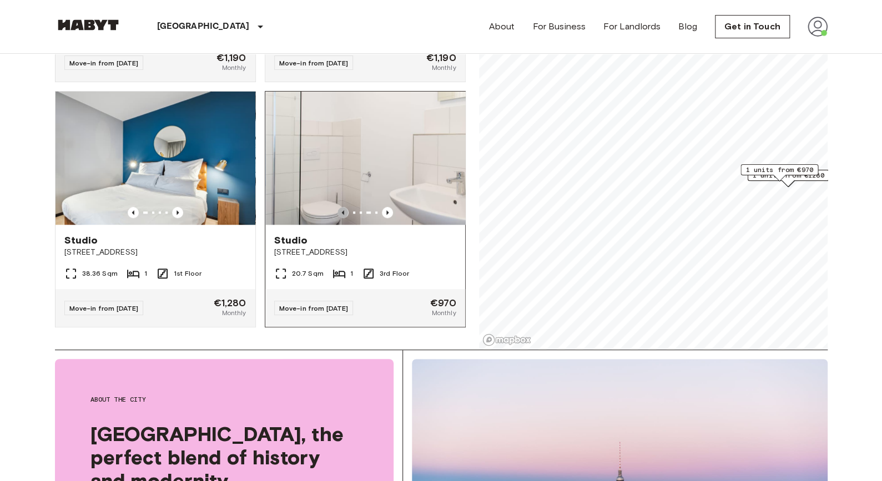
click at [341, 210] on icon "Previous image" at bounding box center [342, 212] width 2 height 4
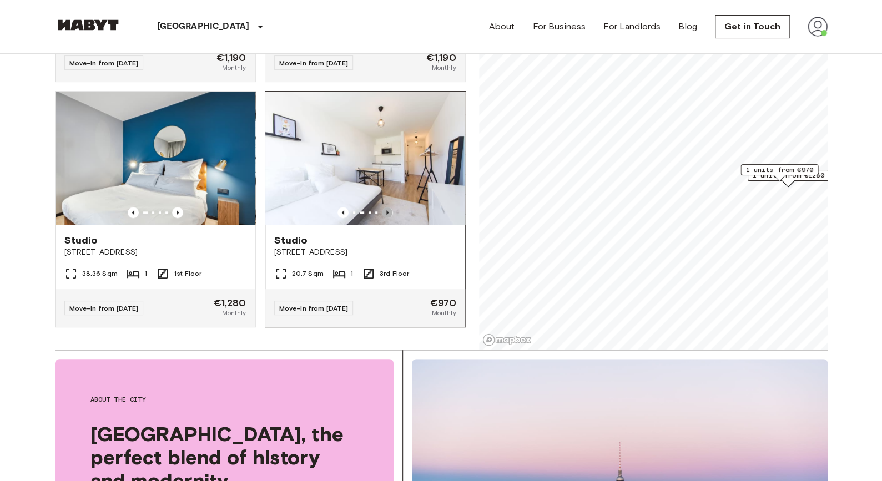
click at [382, 207] on icon "Previous image" at bounding box center [387, 212] width 11 height 11
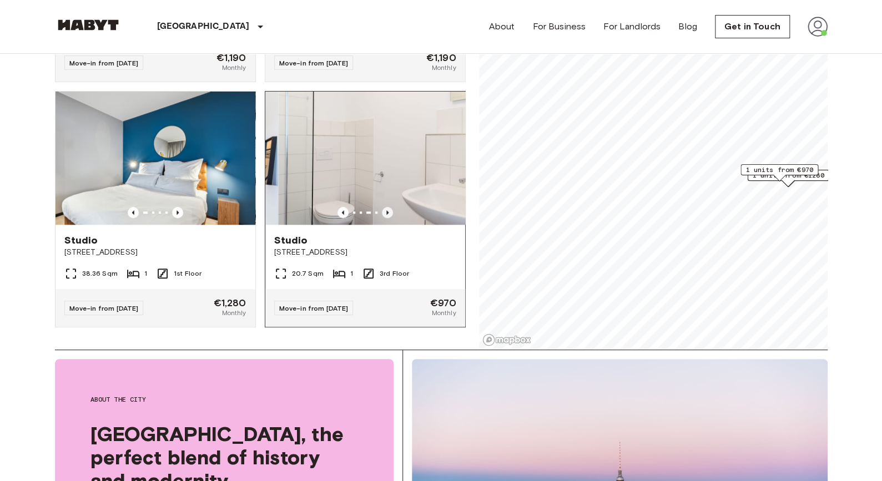
click at [382, 207] on icon "Previous image" at bounding box center [387, 212] width 11 height 11
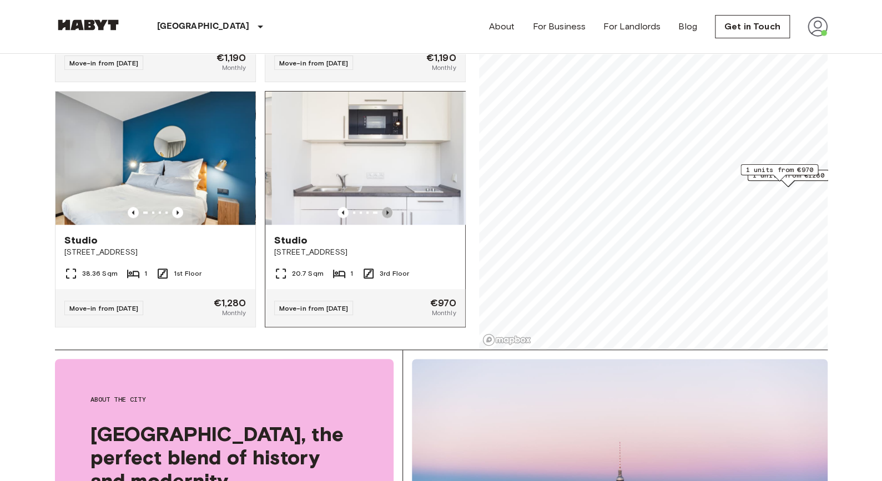
click at [382, 207] on icon "Previous image" at bounding box center [387, 212] width 11 height 11
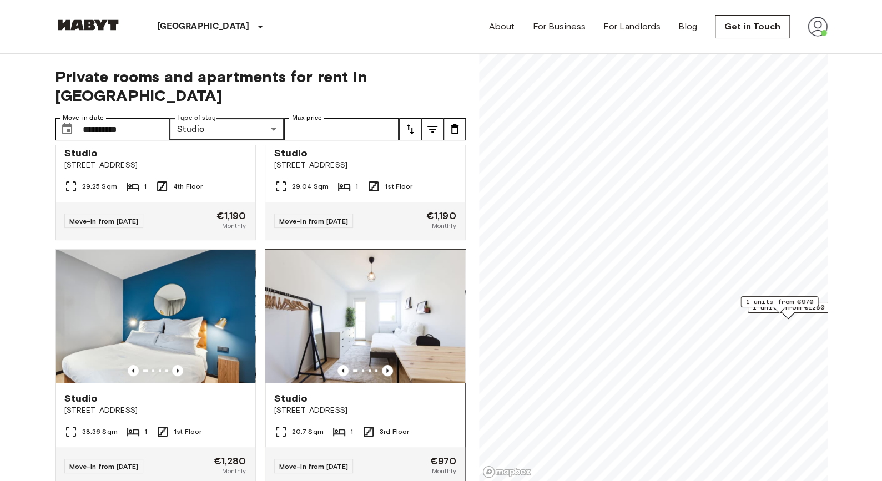
scroll to position [426, 0]
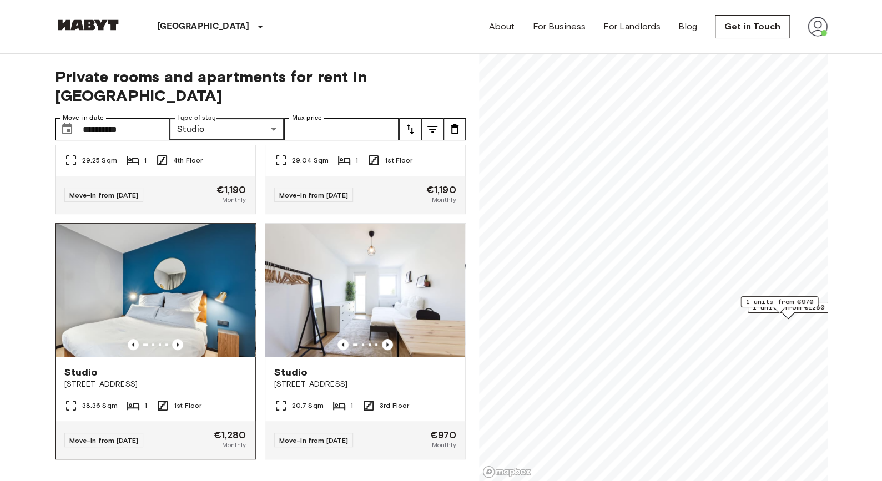
click at [145, 375] on div "Studio Fischerstraße 9" at bounding box center [156, 378] width 200 height 42
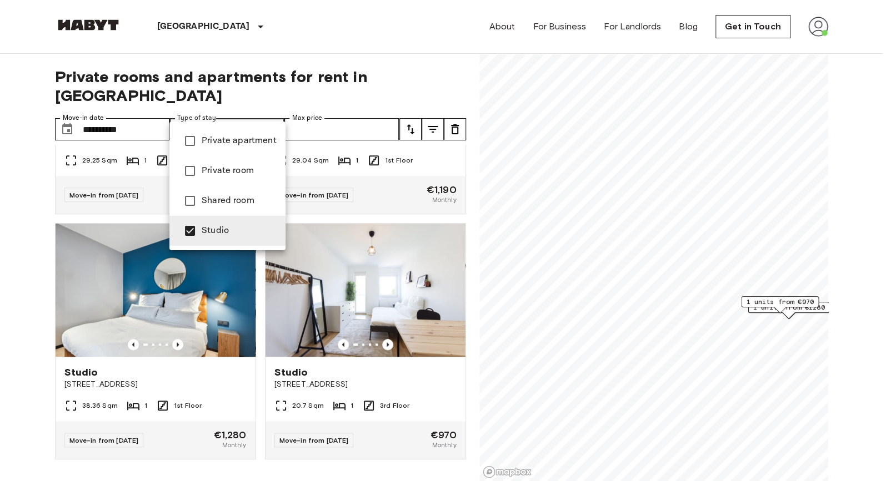
click at [216, 138] on span "Private apartment" at bounding box center [239, 140] width 75 height 13
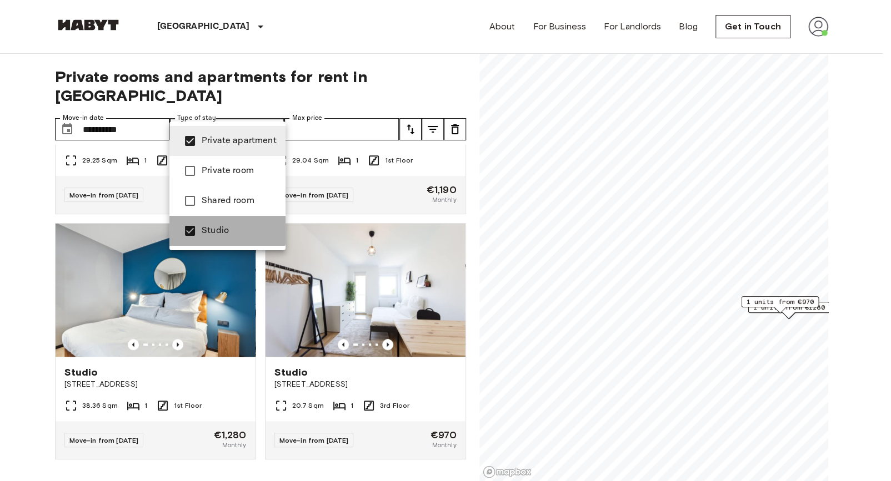
click at [206, 221] on li "Studio" at bounding box center [227, 231] width 116 height 30
type input "**********"
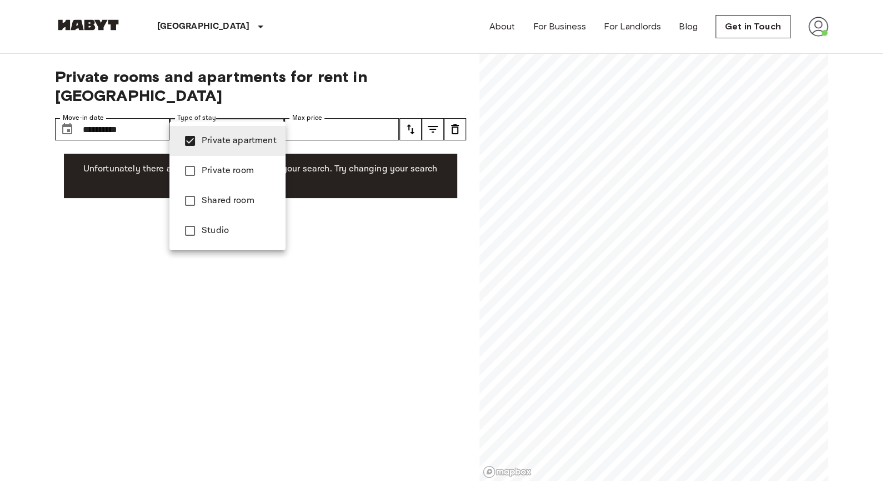
click at [283, 23] on div at bounding box center [445, 240] width 891 height 481
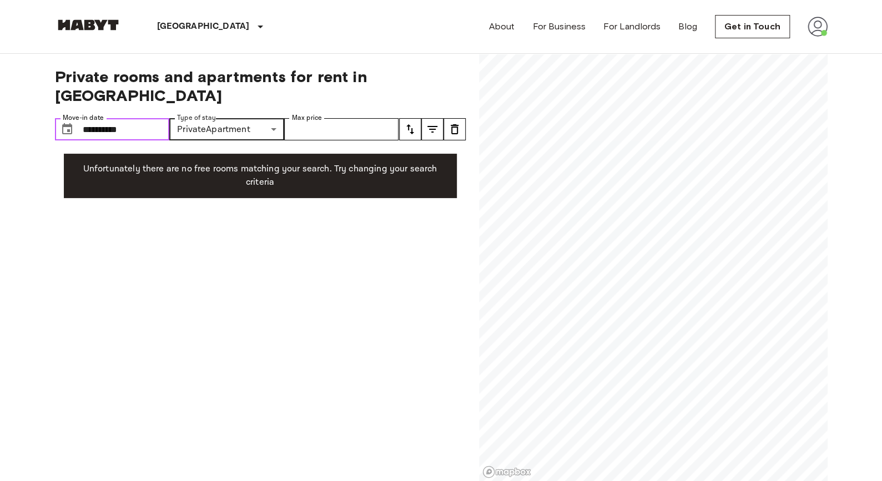
click at [134, 118] on input "**********" at bounding box center [126, 129] width 87 height 22
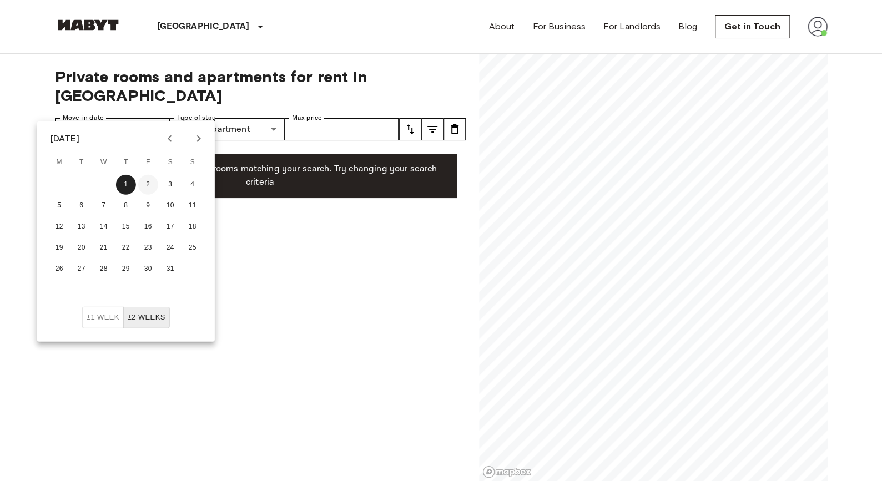
click at [146, 179] on button "2" at bounding box center [148, 185] width 20 height 20
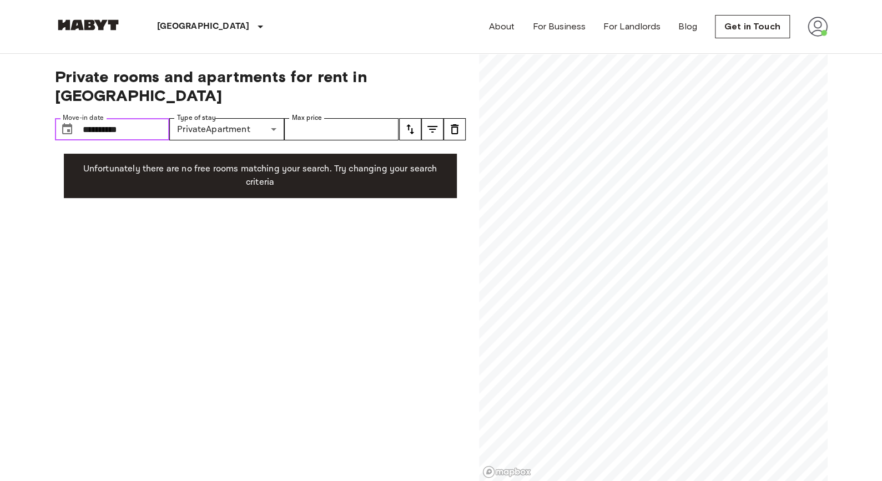
click at [120, 118] on input "**********" at bounding box center [126, 129] width 87 height 22
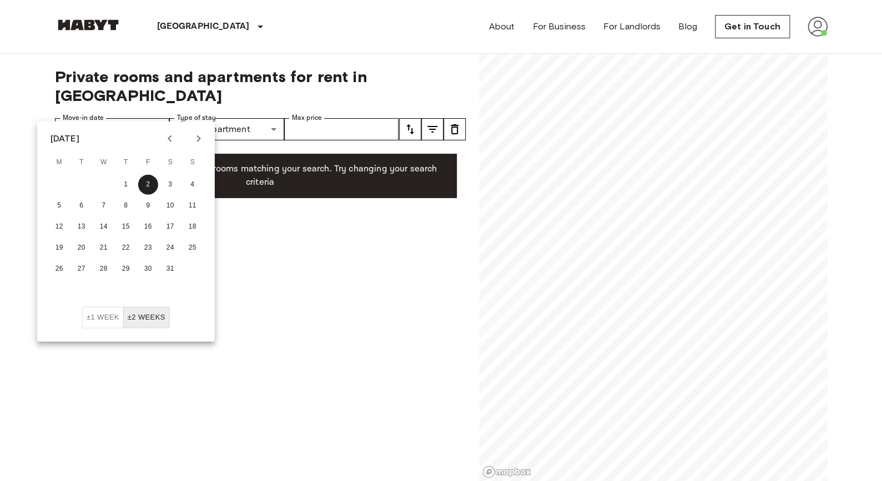
click at [170, 144] on icon "Previous month" at bounding box center [169, 138] width 13 height 13
click at [146, 190] on button "5" at bounding box center [148, 185] width 20 height 20
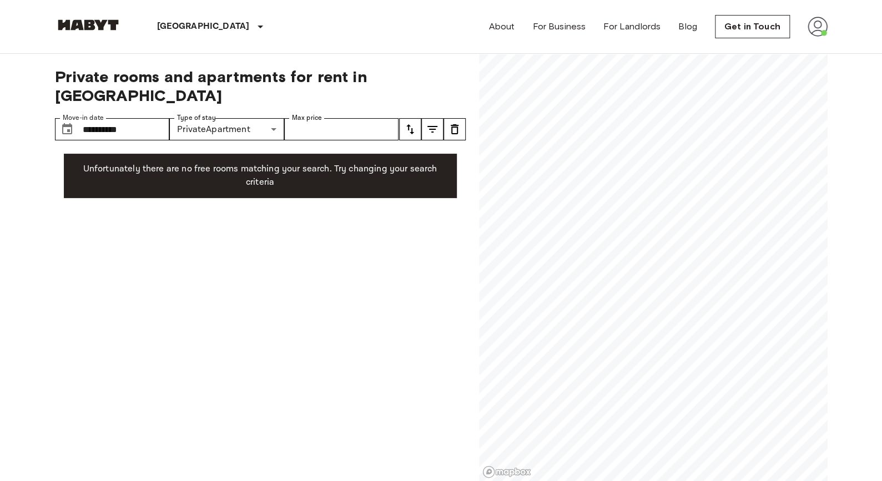
click at [150, 165] on p "Unfortunately there are no free rooms matching your search. Try changing your s…" at bounding box center [260, 176] width 375 height 27
click at [137, 118] on input "**********" at bounding box center [126, 129] width 87 height 22
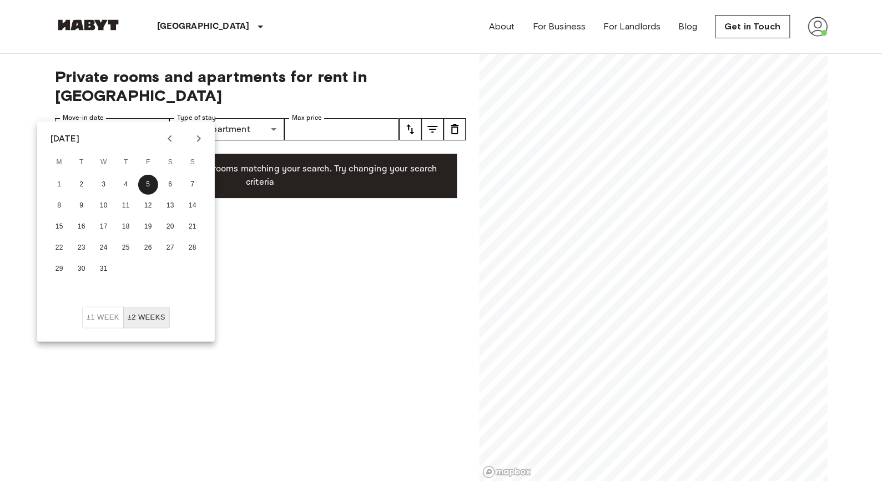
click at [198, 141] on icon "Next month" at bounding box center [198, 138] width 13 height 13
click at [153, 174] on div "1 2 3 4 5 6 7 8 9 10 11 12 13 14 15 16 17 18 19 20 21 22 23 24 25 26 27 28" at bounding box center [126, 227] width 178 height 107
click at [195, 193] on button "1" at bounding box center [193, 185] width 20 height 20
type input "**********"
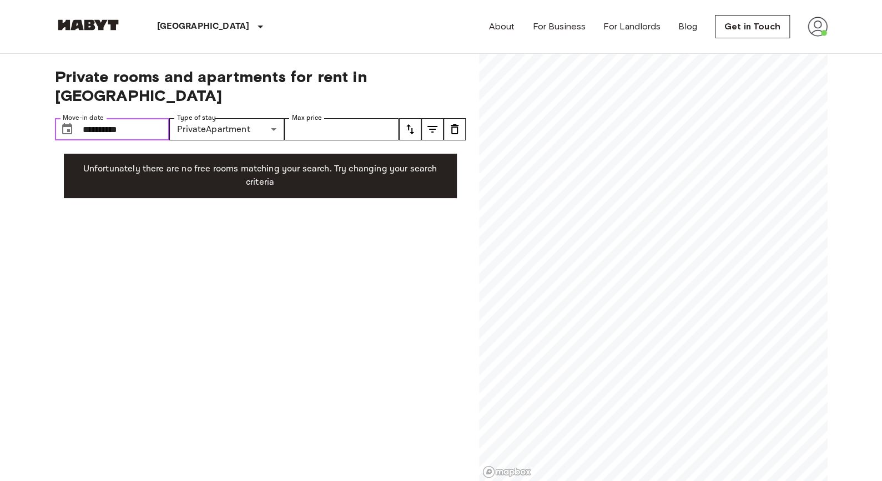
click at [145, 118] on input "**********" at bounding box center [126, 129] width 87 height 22
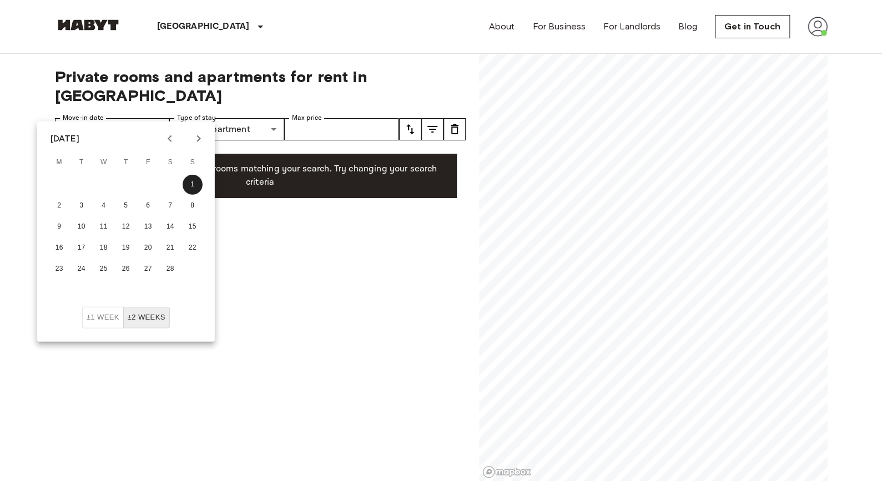
click at [174, 139] on icon "Previous month" at bounding box center [169, 138] width 13 height 13
click at [170, 82] on span "Private rooms and apartments for rent in Berlin" at bounding box center [260, 86] width 411 height 38
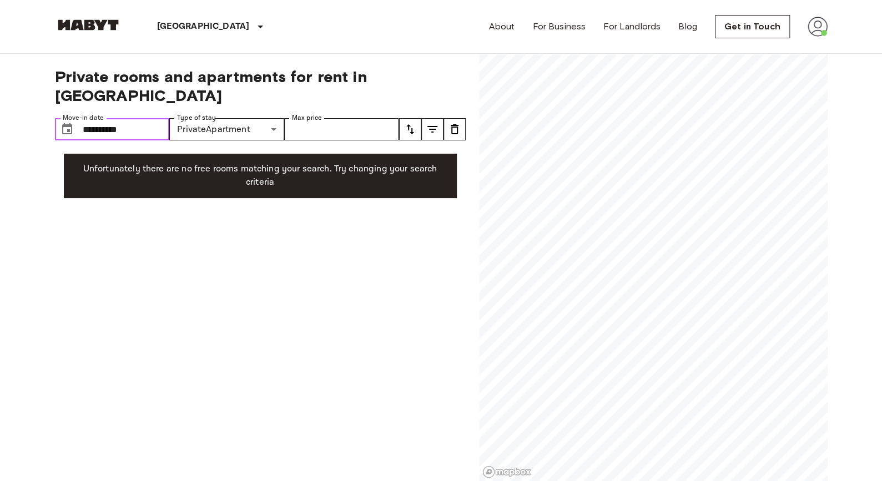
click at [117, 118] on input "**********" at bounding box center [126, 129] width 87 height 22
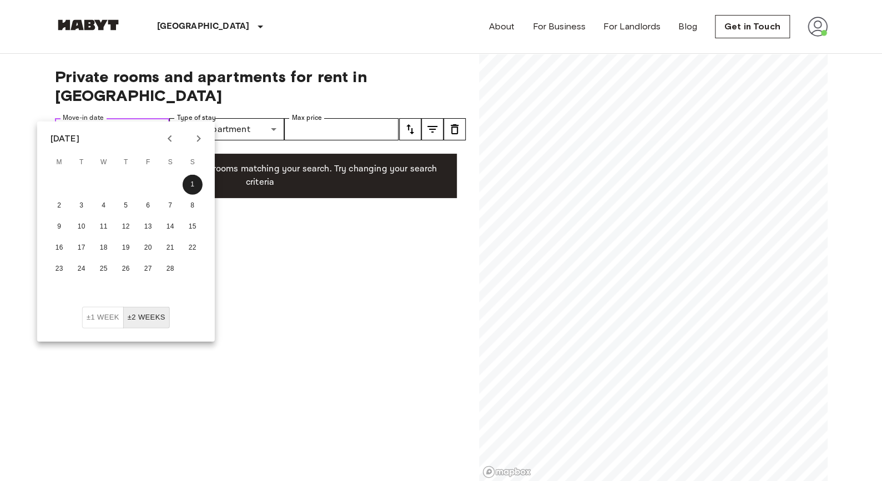
click at [132, 118] on input "**********" at bounding box center [126, 129] width 87 height 22
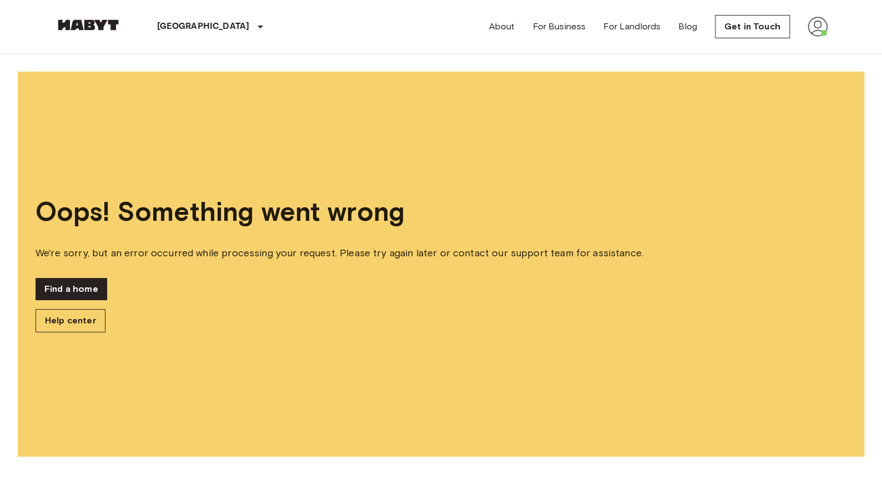
click at [66, 277] on div "Oops! Something went wrong We're sorry, but an error occurred while processing …" at bounding box center [441, 264] width 847 height 385
click at [76, 284] on link "Find a home" at bounding box center [72, 289] width 72 height 22
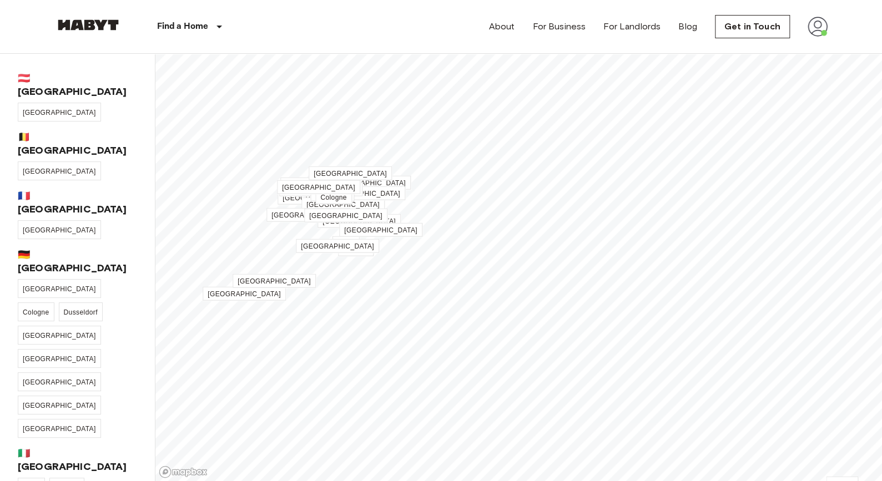
click at [98, 16] on div "Find a Home Europe Amsterdam Berlin Brussels Cologne Dusseldorf Frankfurt Graz …" at bounding box center [158, 26] width 207 height 53
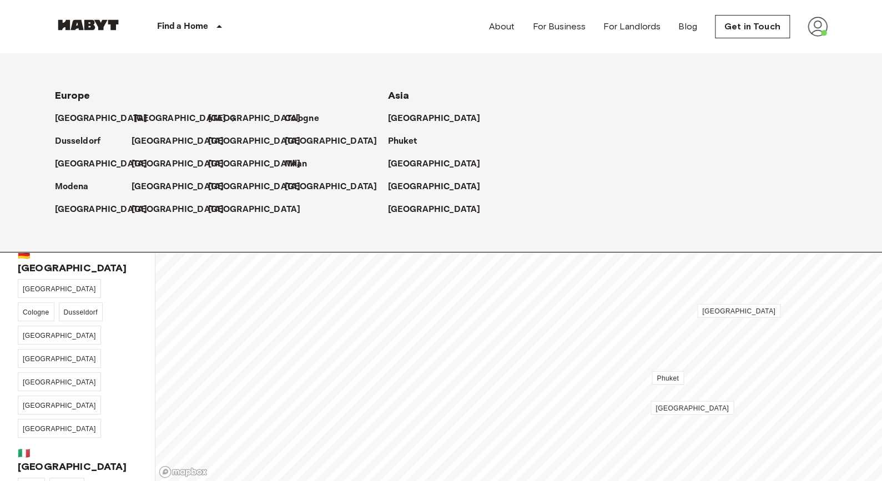
click at [135, 113] on p "[GEOGRAPHIC_DATA]" at bounding box center [180, 118] width 93 height 13
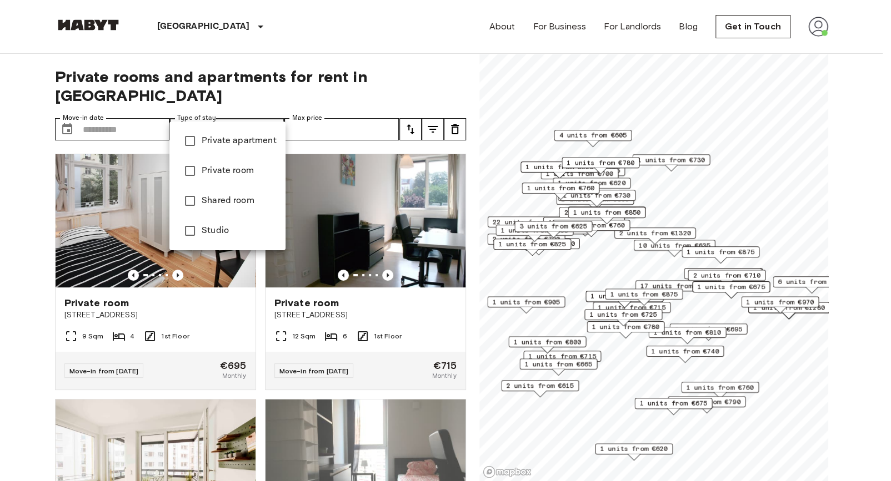
click at [238, 140] on span "Private apartment" at bounding box center [239, 140] width 75 height 13
type input "**********"
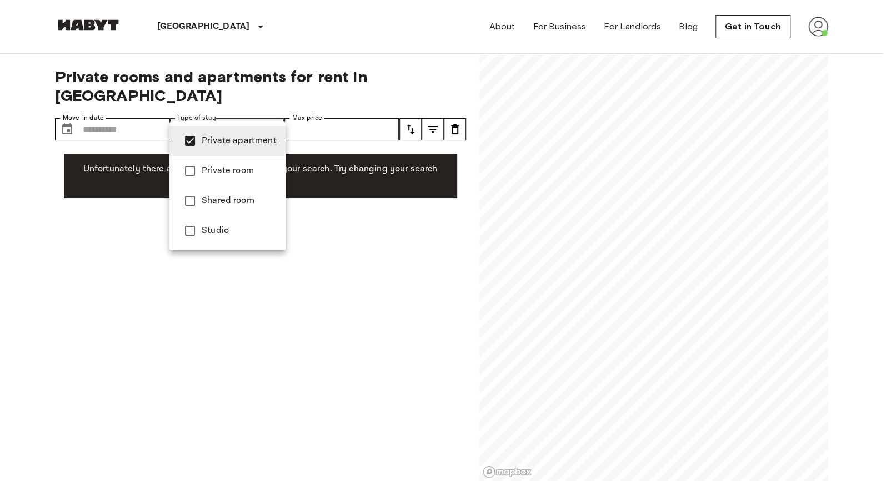
click at [36, 130] on div at bounding box center [445, 240] width 891 height 481
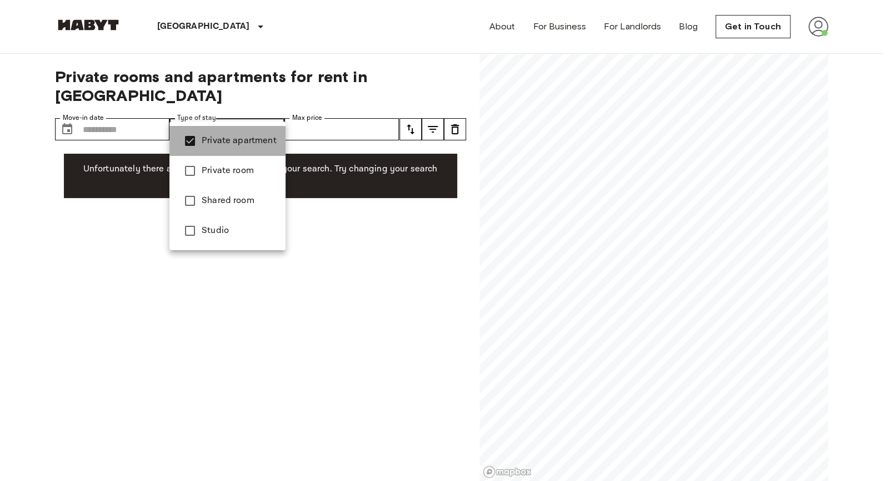
click at [254, 134] on span "Private apartment" at bounding box center [239, 140] width 75 height 13
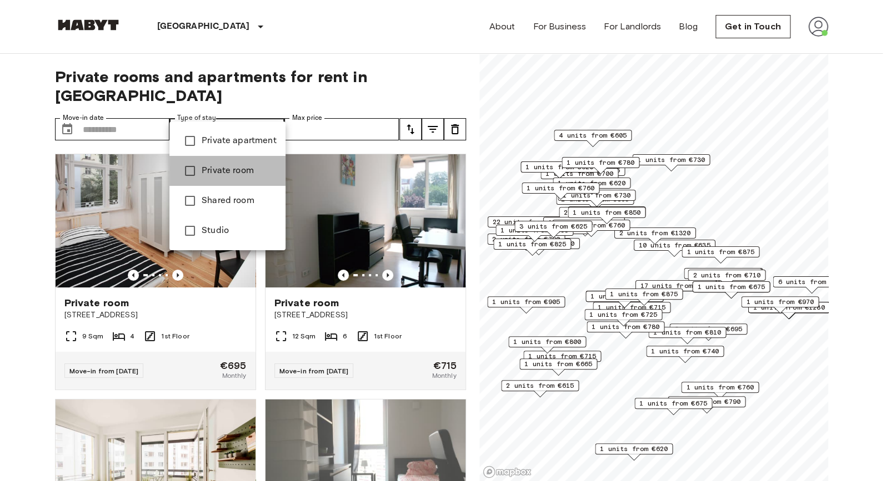
click at [232, 163] on li "Private room" at bounding box center [227, 171] width 116 height 30
type input "**********"
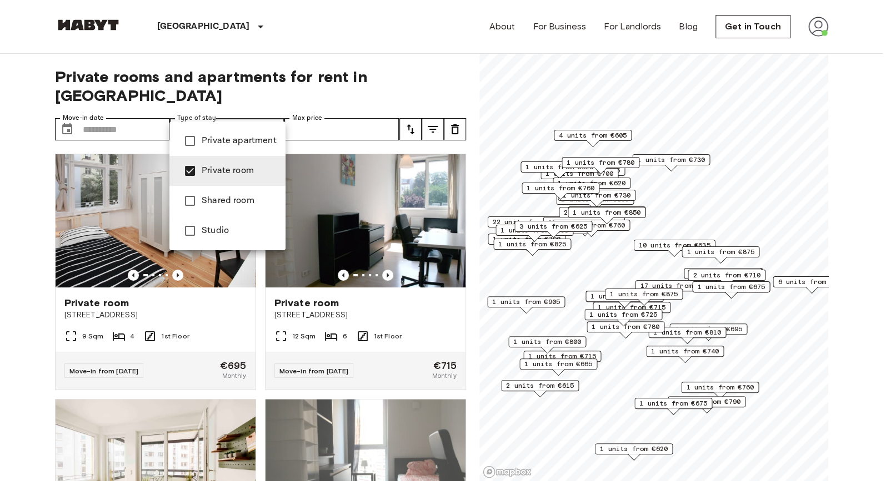
click at [130, 109] on div at bounding box center [445, 240] width 891 height 481
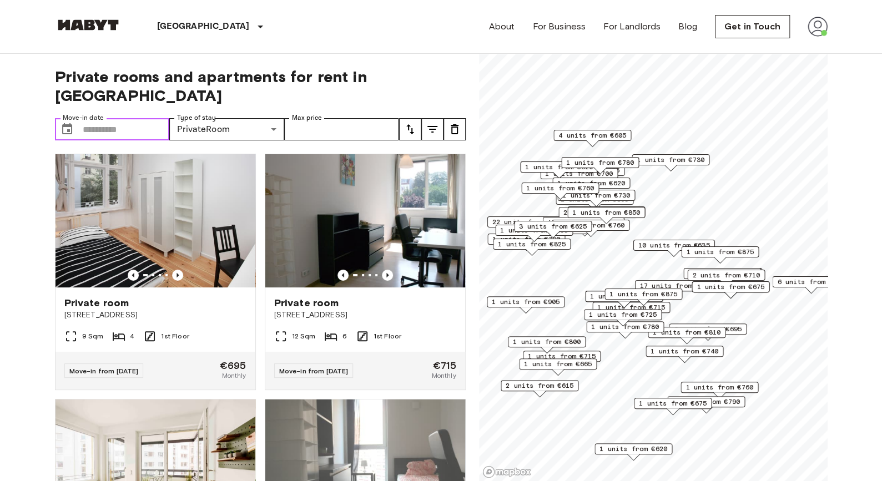
click at [127, 118] on input "Move-in date" at bounding box center [126, 129] width 87 height 22
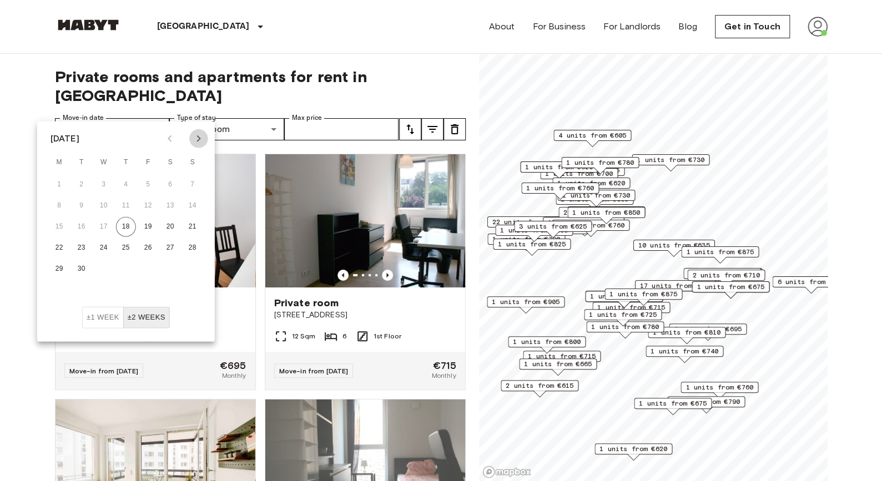
click at [196, 139] on icon "Next month" at bounding box center [198, 138] width 13 height 13
click at [194, 139] on icon "Next month" at bounding box center [198, 138] width 13 height 13
click at [62, 187] on button "1" at bounding box center [59, 185] width 20 height 20
type input "**********"
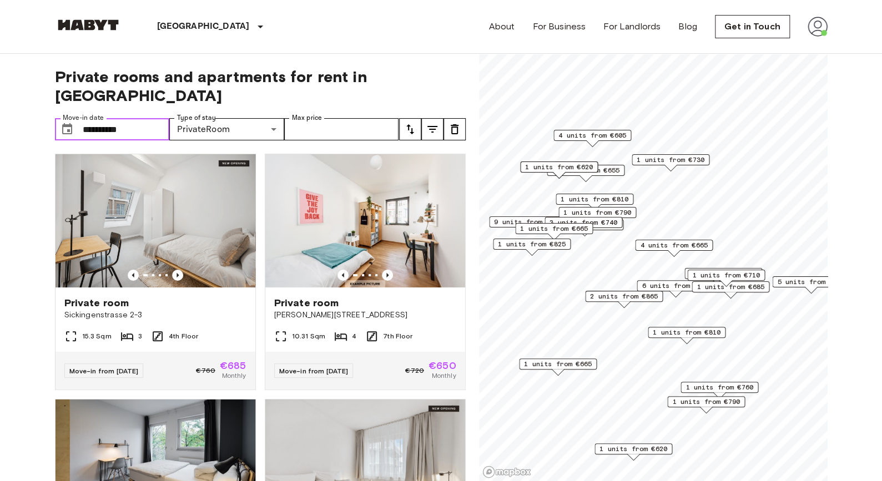
click at [149, 118] on input "**********" at bounding box center [126, 129] width 87 height 22
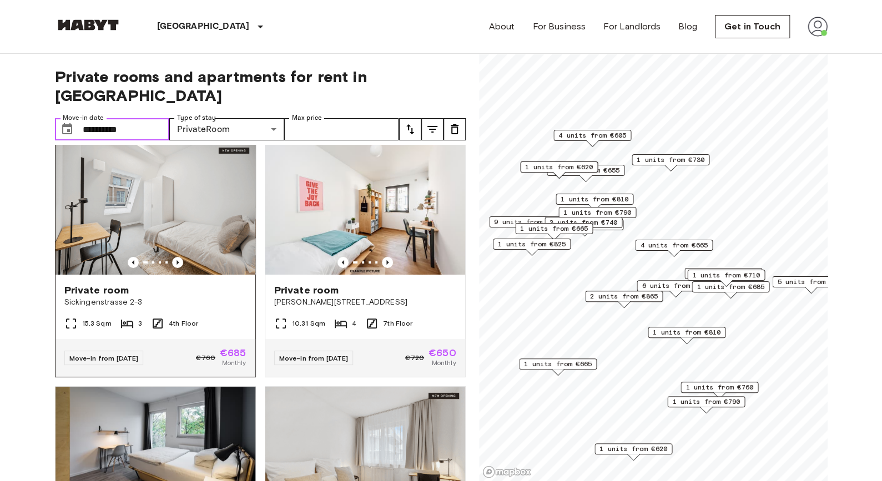
scroll to position [13, 0]
click at [175, 257] on icon "Previous image" at bounding box center [177, 262] width 11 height 11
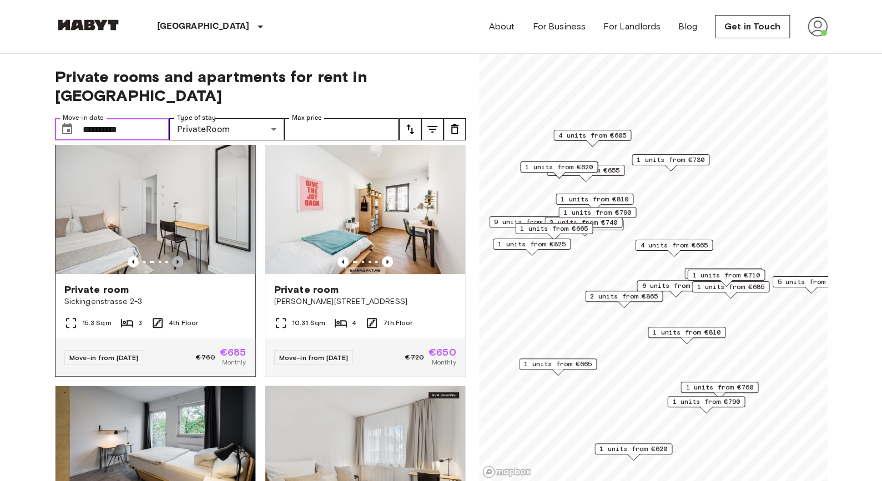
click at [175, 257] on icon "Previous image" at bounding box center [177, 262] width 11 height 11
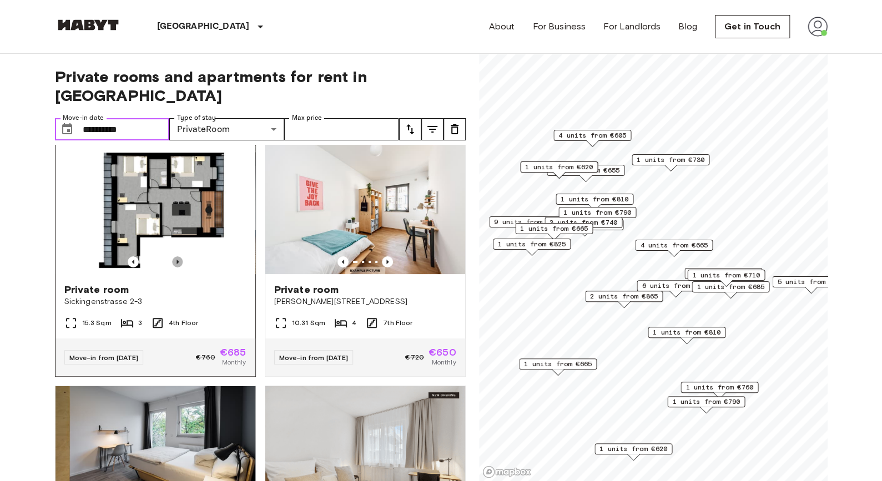
click at [173, 257] on icon "Previous image" at bounding box center [177, 262] width 11 height 11
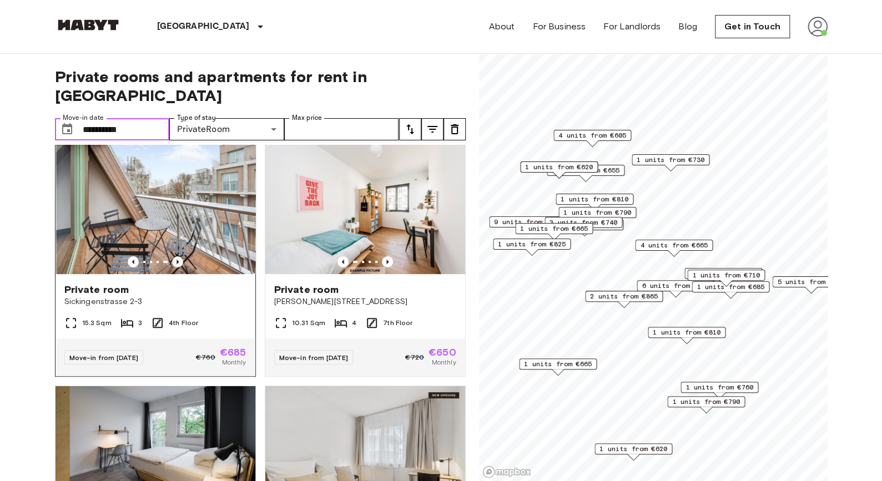
click at [173, 257] on icon "Previous image" at bounding box center [177, 262] width 11 height 11
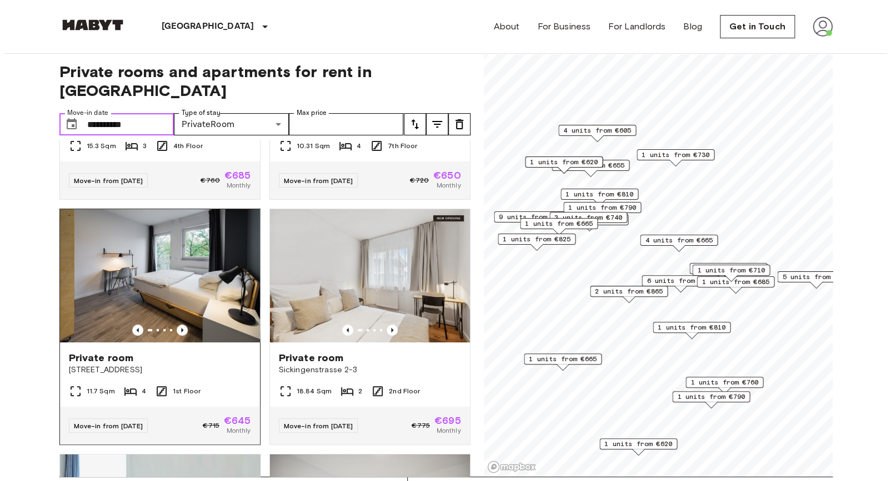
scroll to position [0, 0]
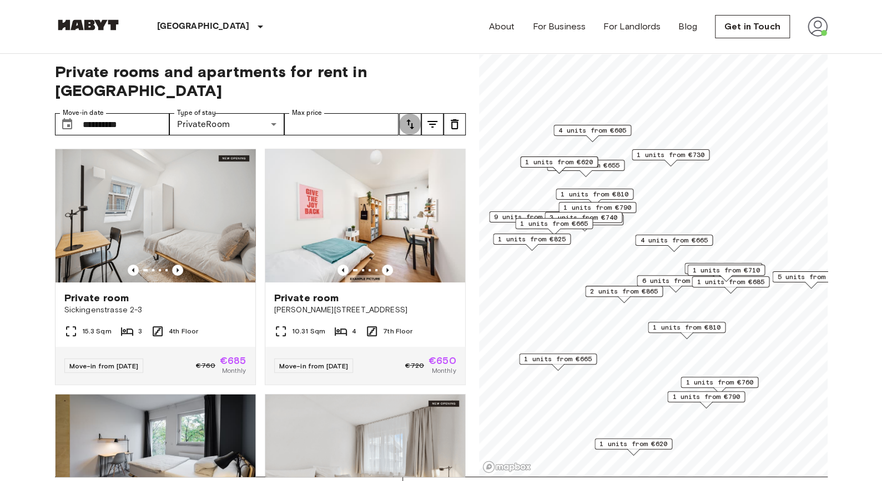
click at [409, 118] on icon "tune" at bounding box center [410, 124] width 13 height 13
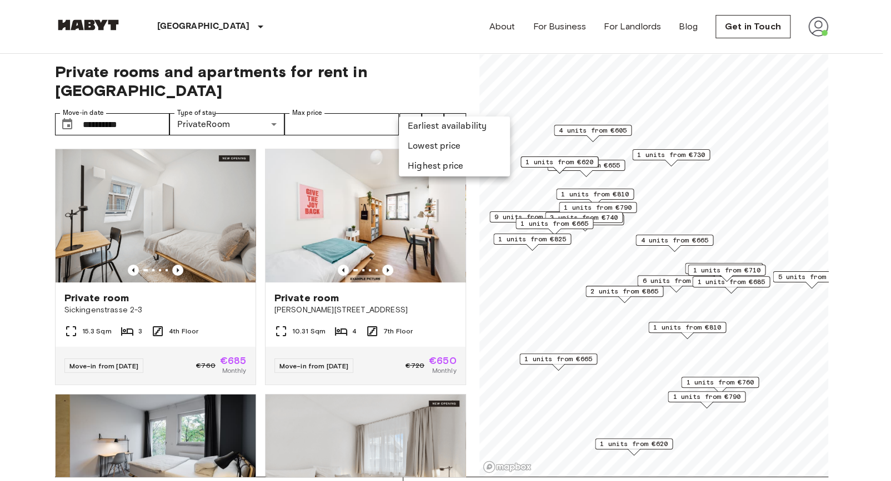
click at [419, 84] on div at bounding box center [445, 240] width 891 height 481
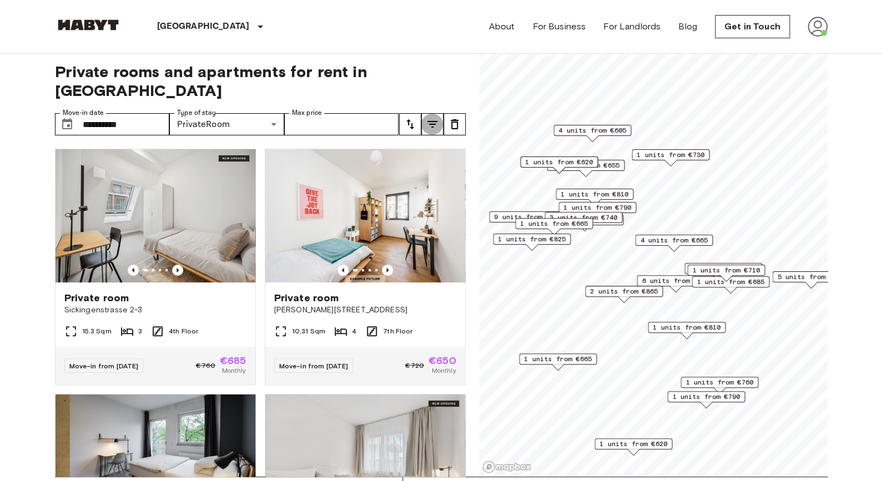
click at [429, 121] on icon "tune" at bounding box center [433, 124] width 10 height 7
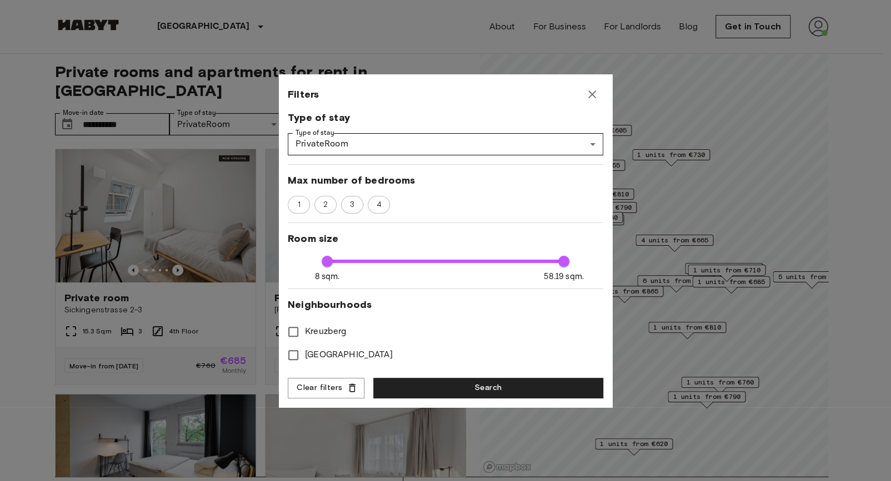
scroll to position [133, 0]
type input "**"
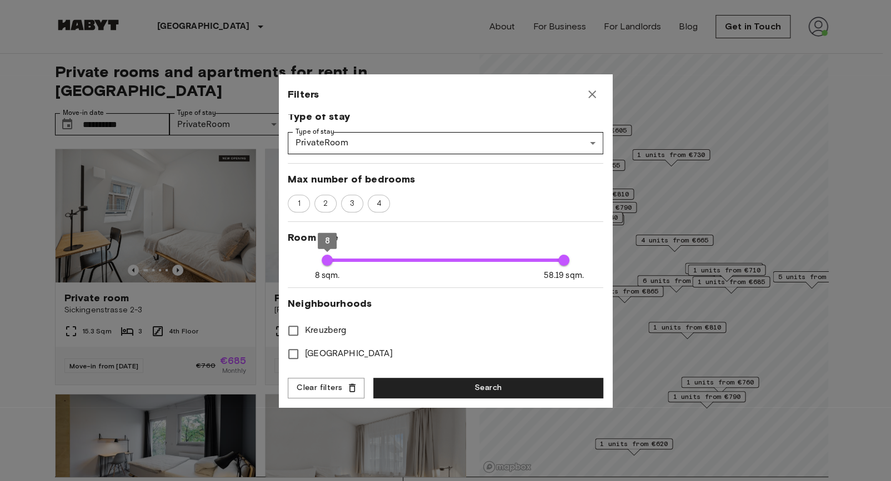
type input "**"
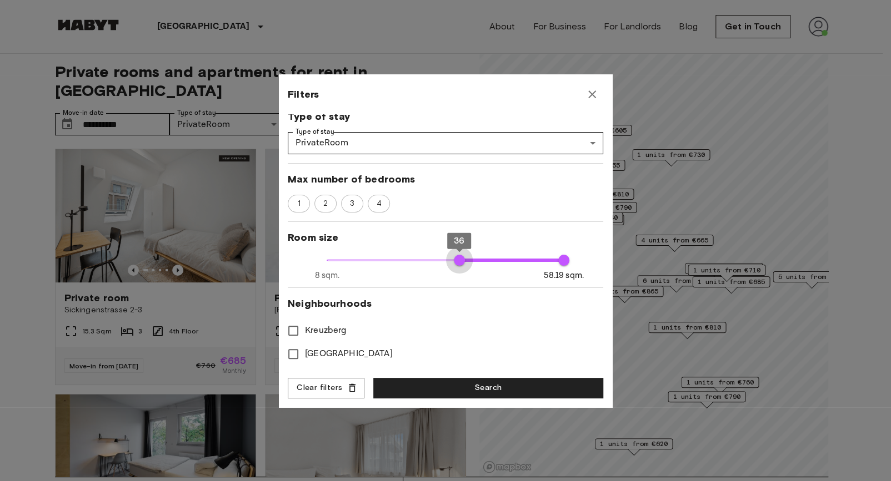
type input "**"
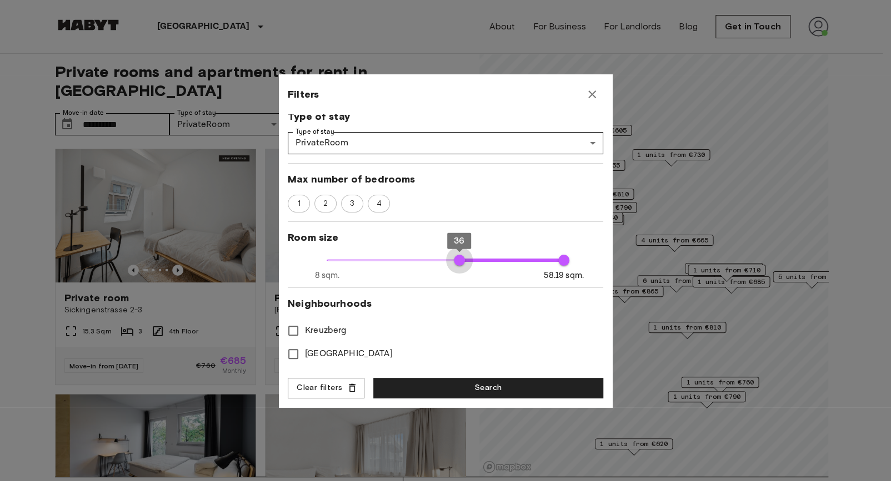
type input "**"
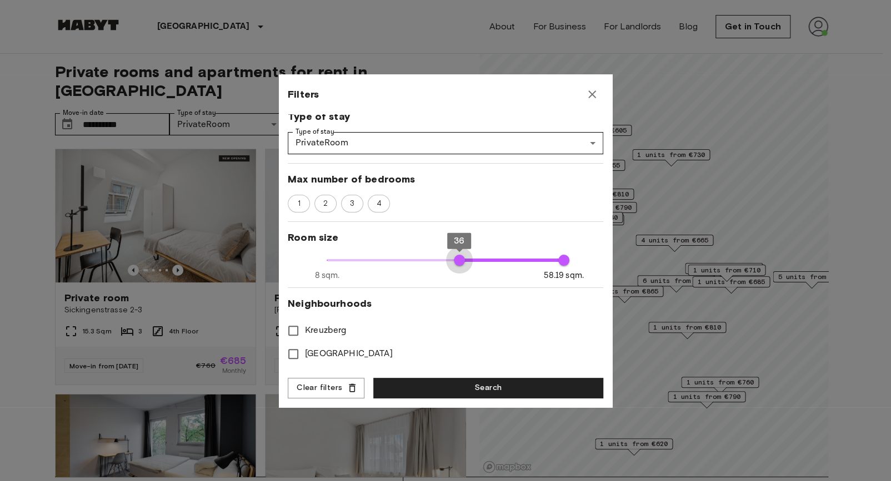
type input "**"
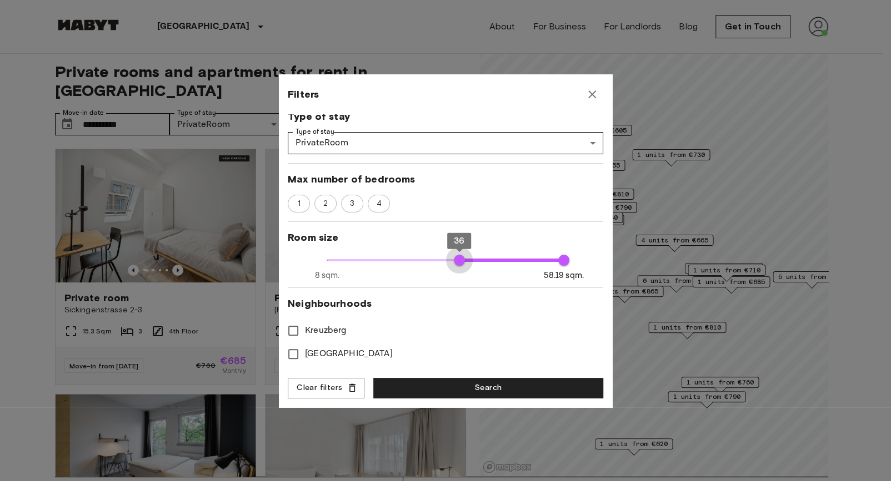
type input "**"
drag, startPoint x: 323, startPoint y: 262, endPoint x: 518, endPoint y: 268, distance: 194.4
click at [519, 266] on span "50" at bounding box center [524, 260] width 11 height 11
type input "**"
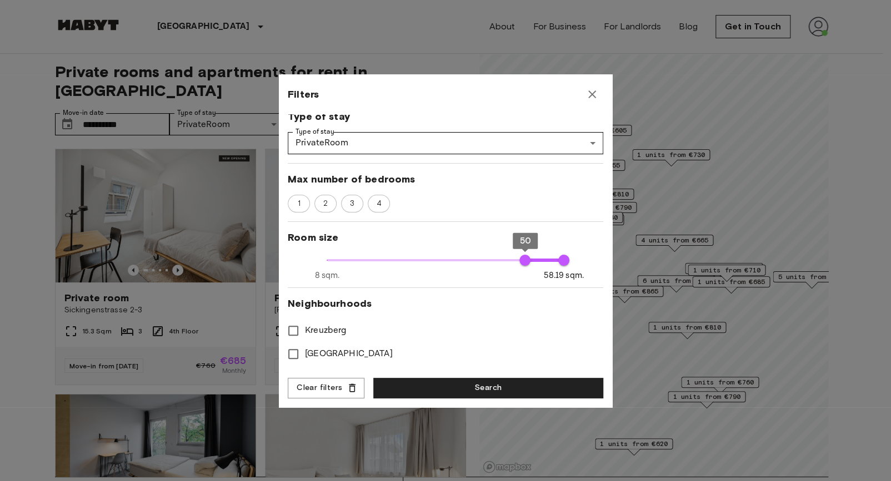
type input "**"
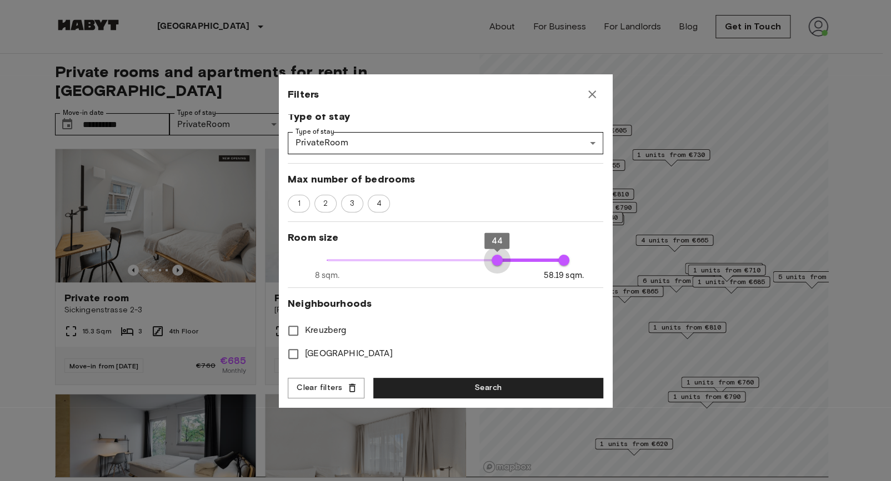
type input "**"
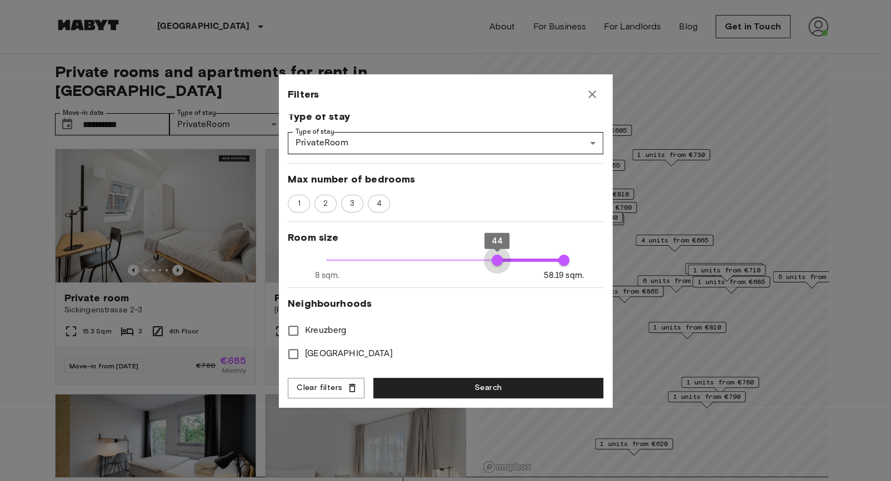
type input "**"
drag, startPoint x: 518, startPoint y: 268, endPoint x: 468, endPoint y: 265, distance: 49.5
click at [468, 265] on span "39" at bounding box center [473, 260] width 11 height 11
type input "**"
click at [480, 393] on button "Search" at bounding box center [488, 388] width 230 height 21
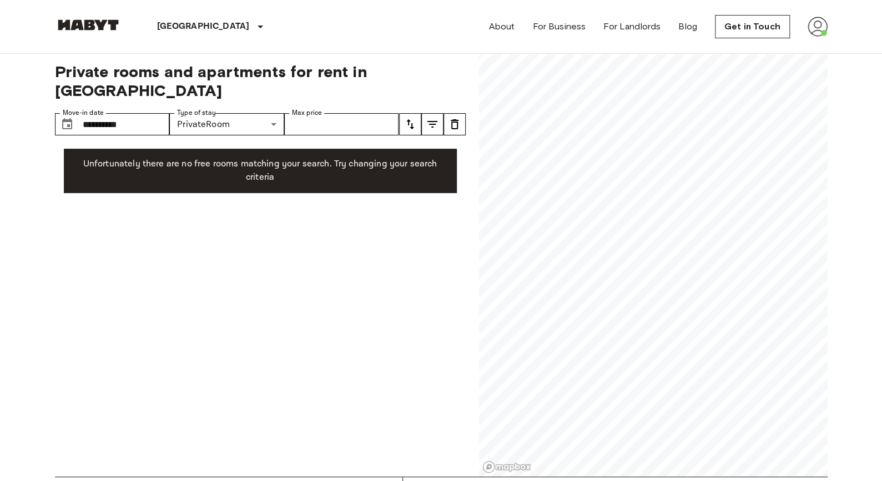
click at [434, 118] on icon "tune" at bounding box center [432, 124] width 13 height 13
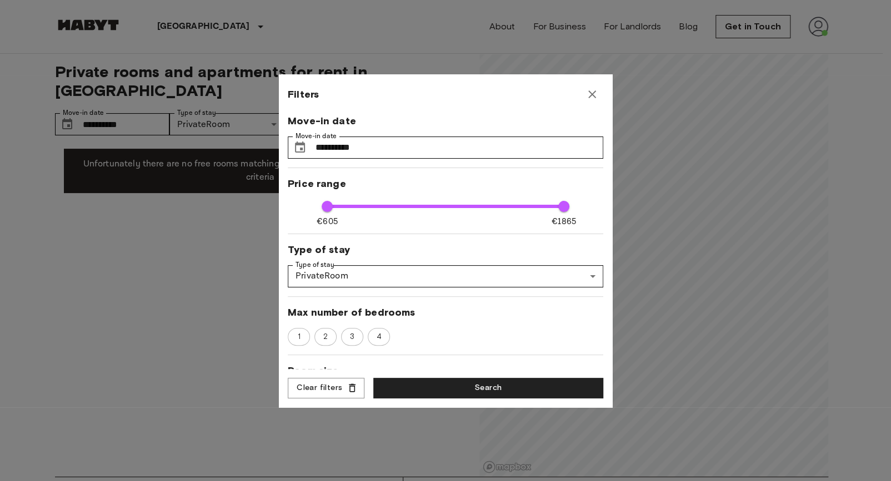
scroll to position [167, 0]
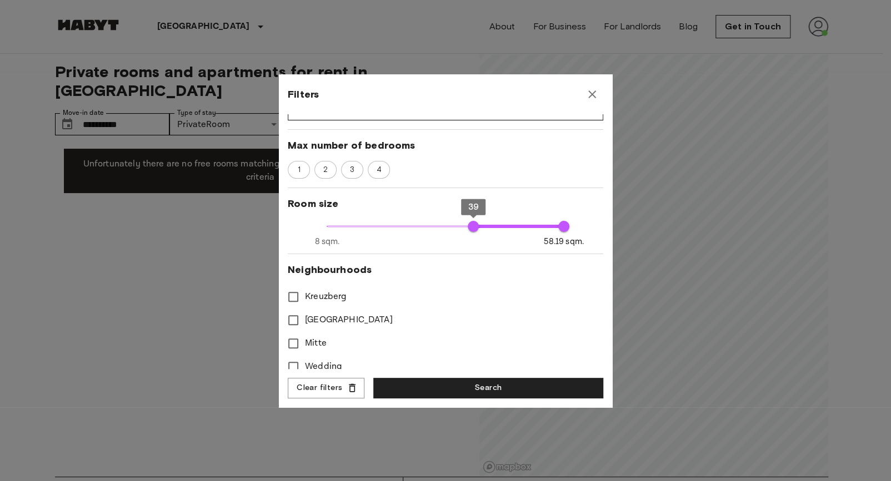
type input "**"
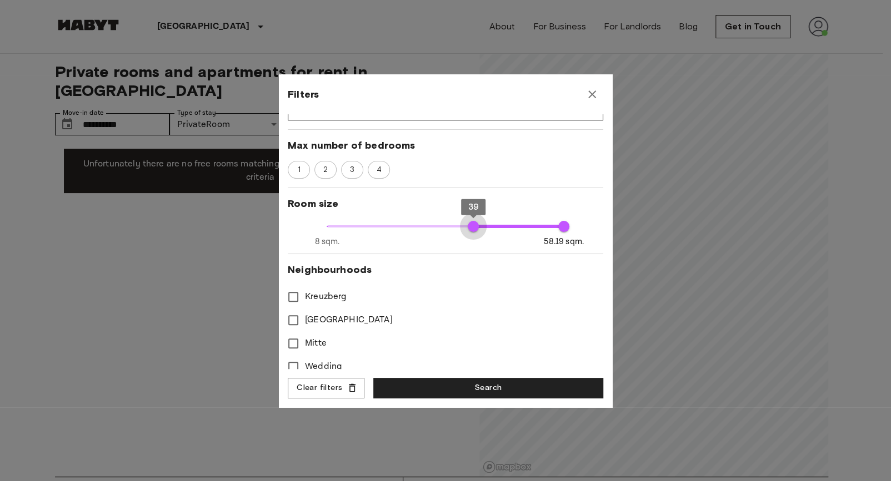
type input "**"
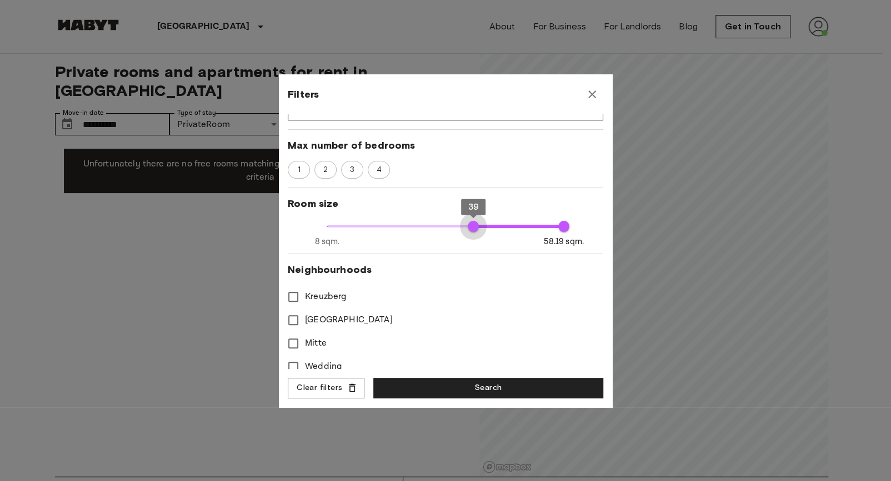
type input "**"
drag, startPoint x: 469, startPoint y: 225, endPoint x: 416, endPoint y: 221, distance: 52.9
click at [416, 221] on span "28" at bounding box center [421, 226] width 11 height 11
type input "**"
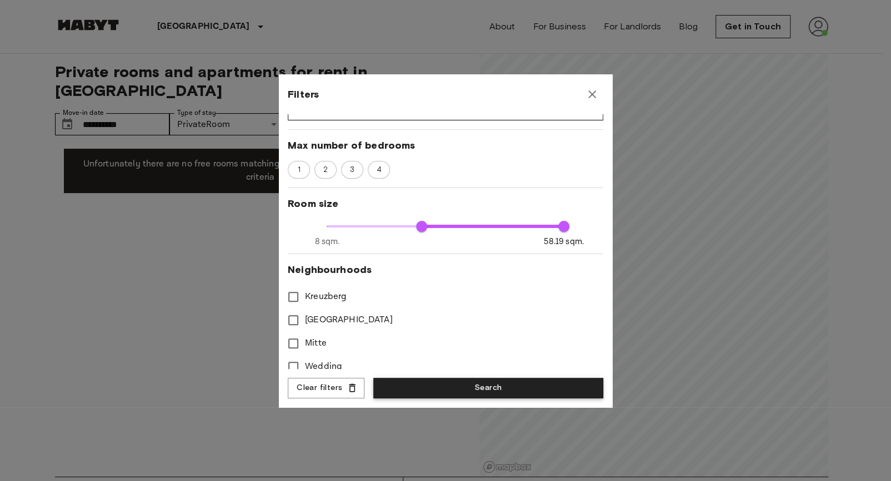
click at [470, 392] on button "Search" at bounding box center [488, 388] width 230 height 21
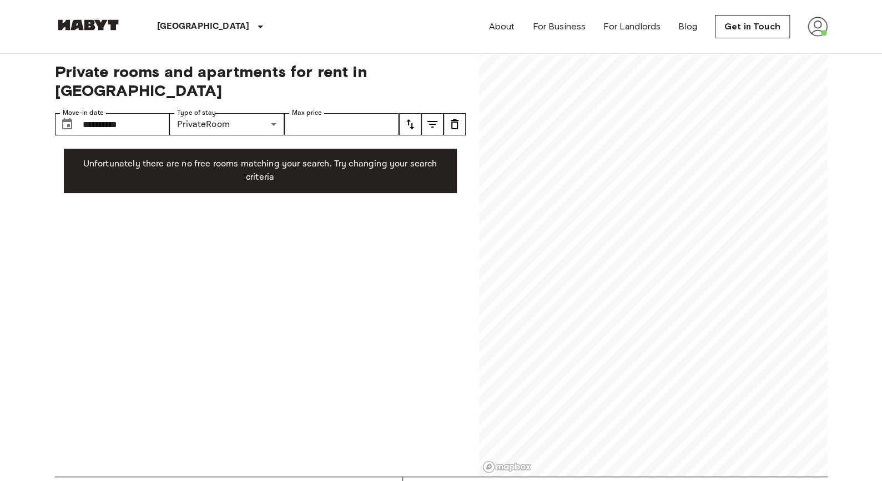
click at [421, 113] on button "tune" at bounding box center [432, 124] width 22 height 22
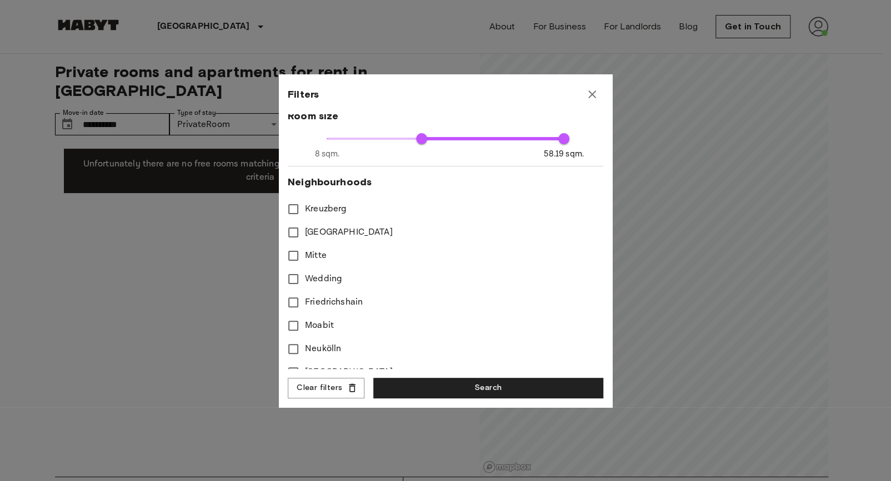
scroll to position [258, 0]
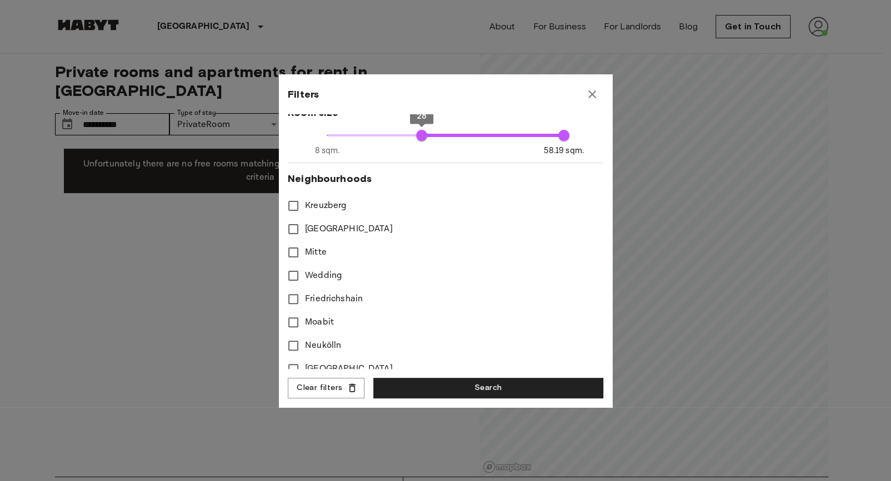
type input "**"
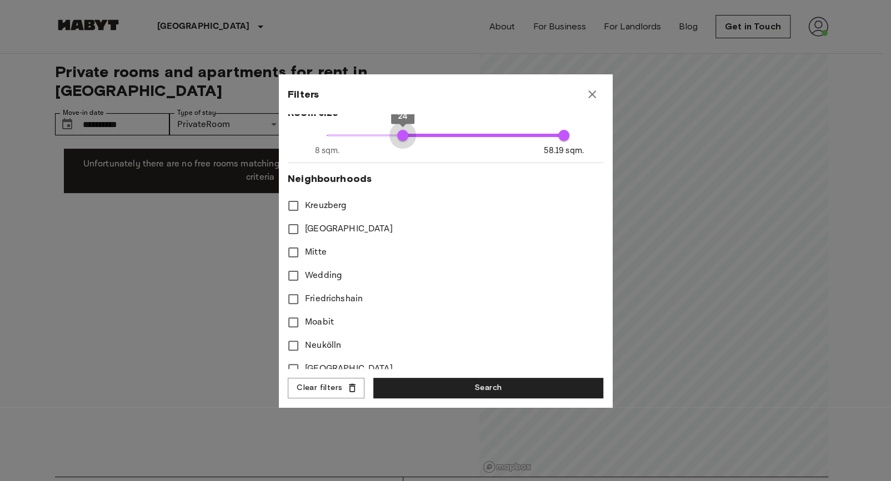
type input "**"
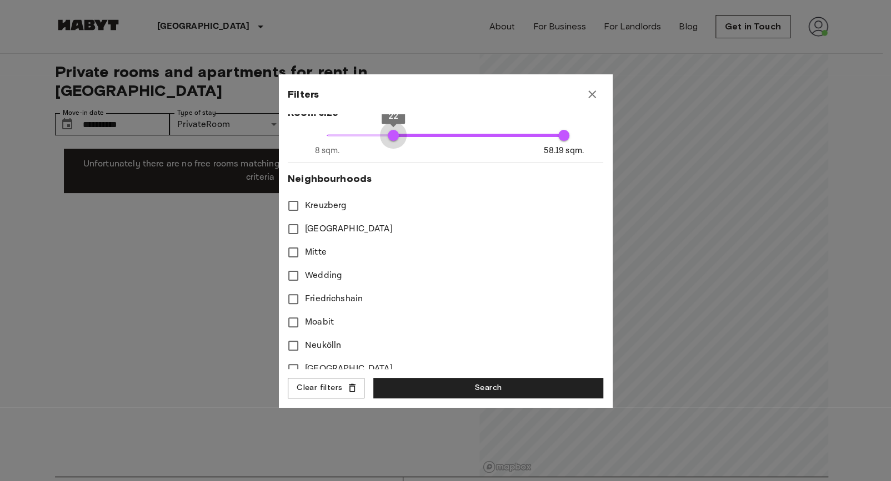
drag, startPoint x: 418, startPoint y: 137, endPoint x: 389, endPoint y: 134, distance: 28.4
click at [389, 134] on span "22" at bounding box center [393, 135] width 11 height 11
type input "**"
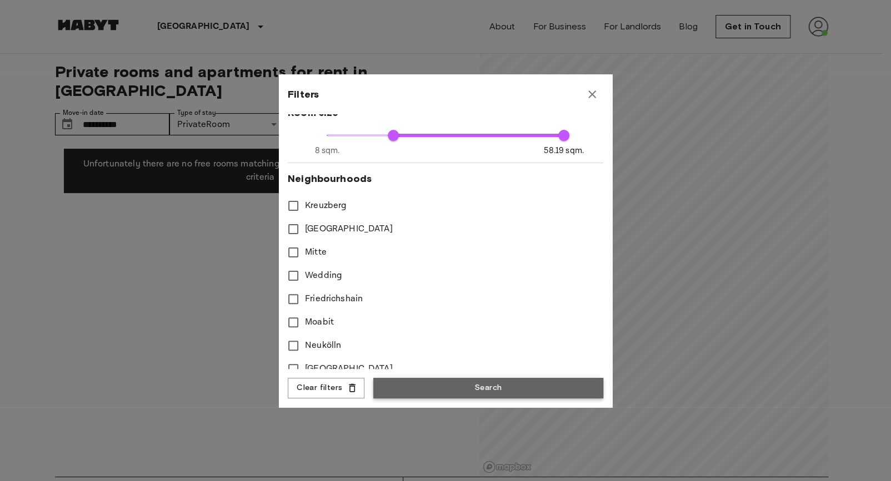
click at [481, 383] on button "Search" at bounding box center [488, 388] width 230 height 21
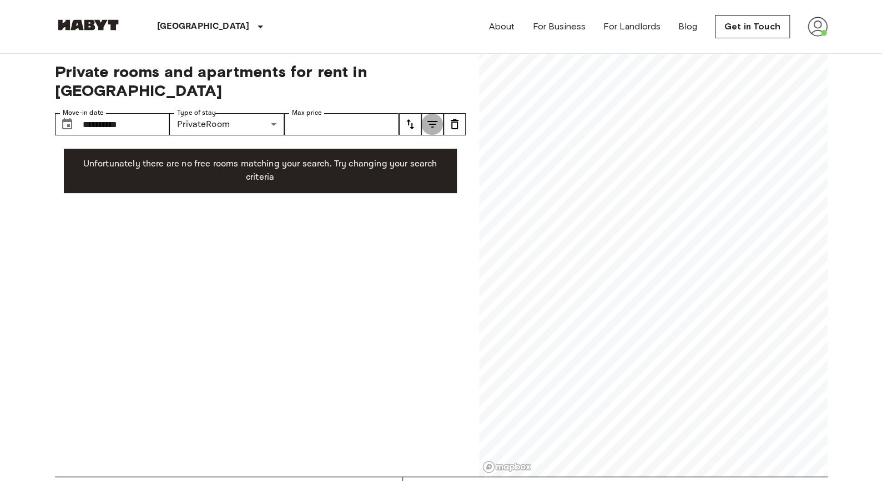
click at [435, 118] on icon "tune" at bounding box center [432, 124] width 13 height 13
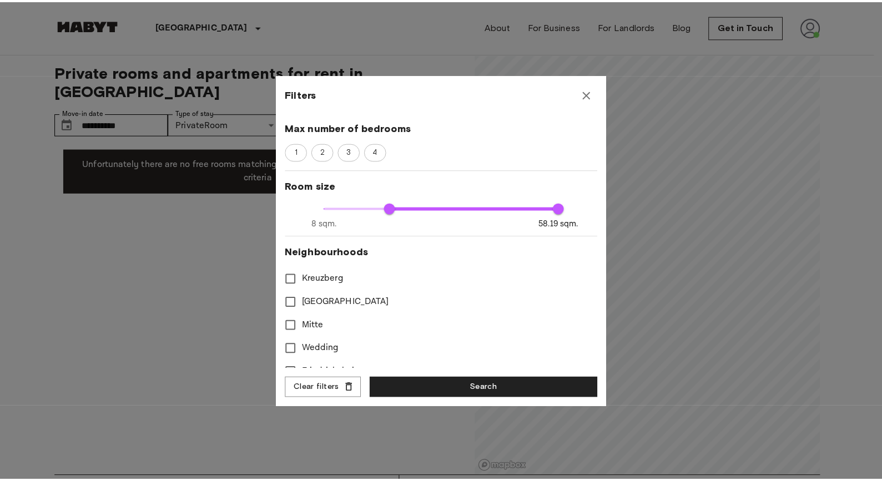
scroll to position [185, 0]
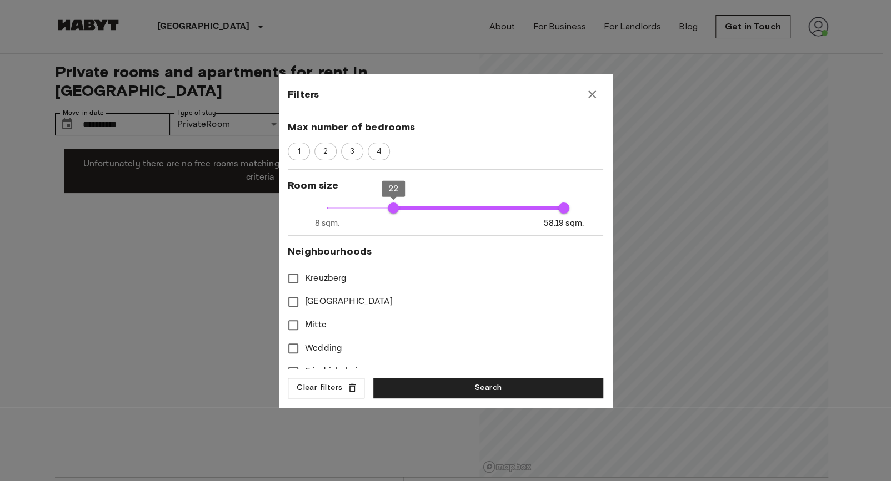
type input "**"
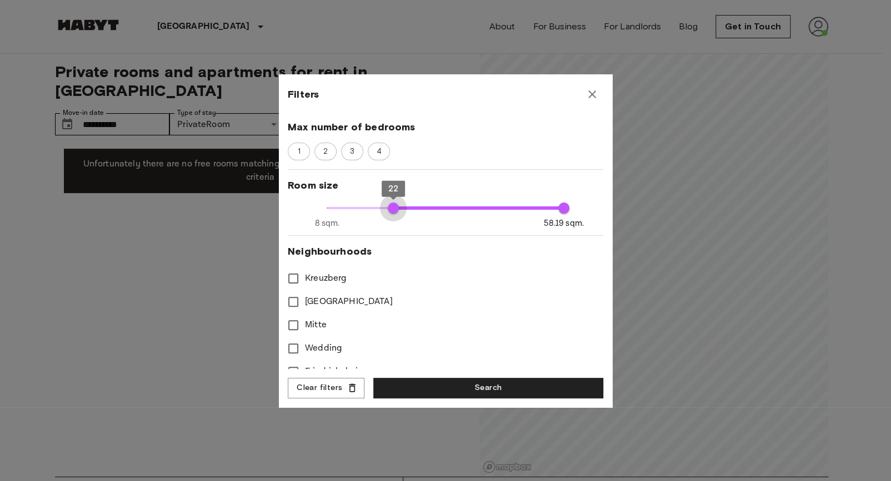
type input "**"
drag, startPoint x: 392, startPoint y: 205, endPoint x: 369, endPoint y: 204, distance: 22.8
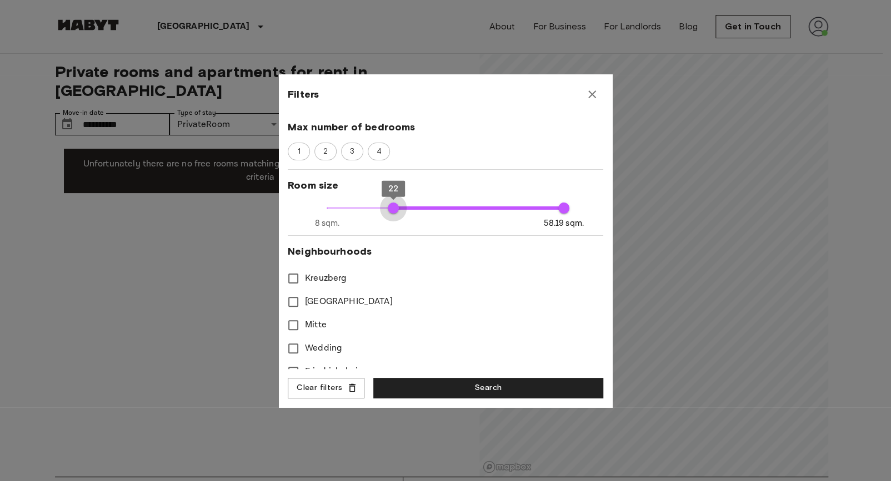
click at [388, 204] on span "22" at bounding box center [393, 208] width 11 height 11
type input "**"
click at [451, 392] on button "Search" at bounding box center [488, 388] width 230 height 21
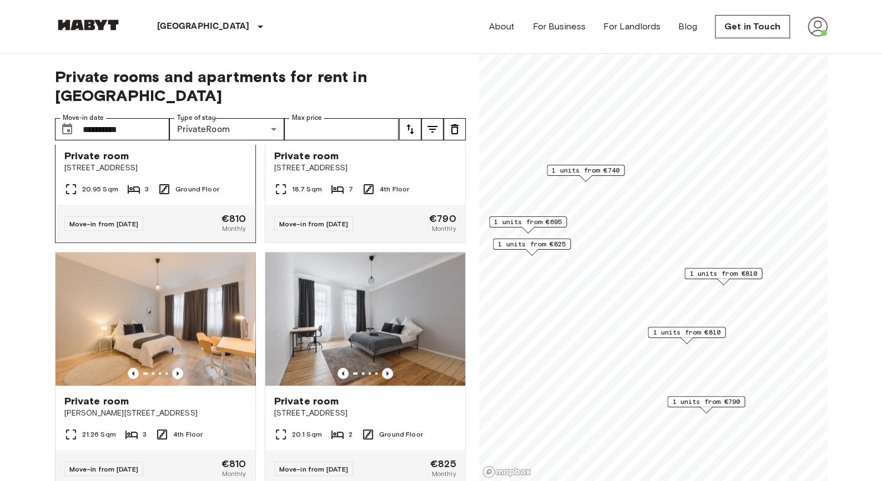
scroll to position [393, 0]
click at [534, 221] on span "1 units from €695" at bounding box center [528, 222] width 68 height 10
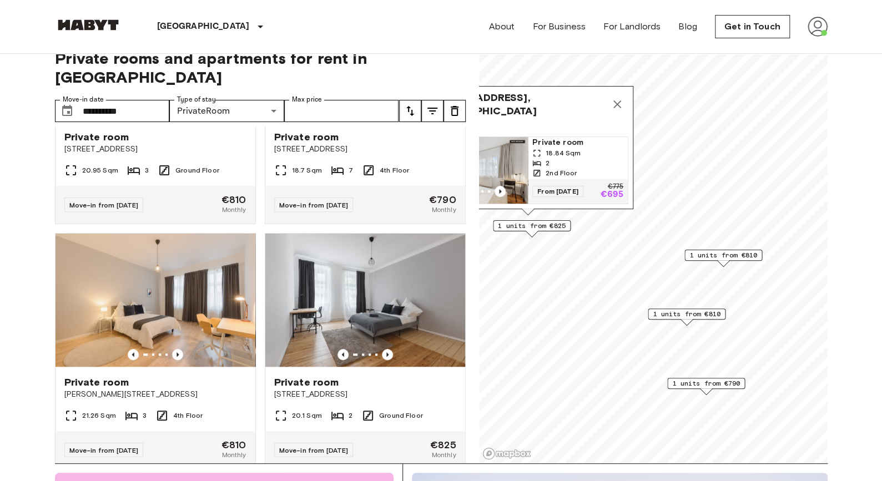
scroll to position [19, 0]
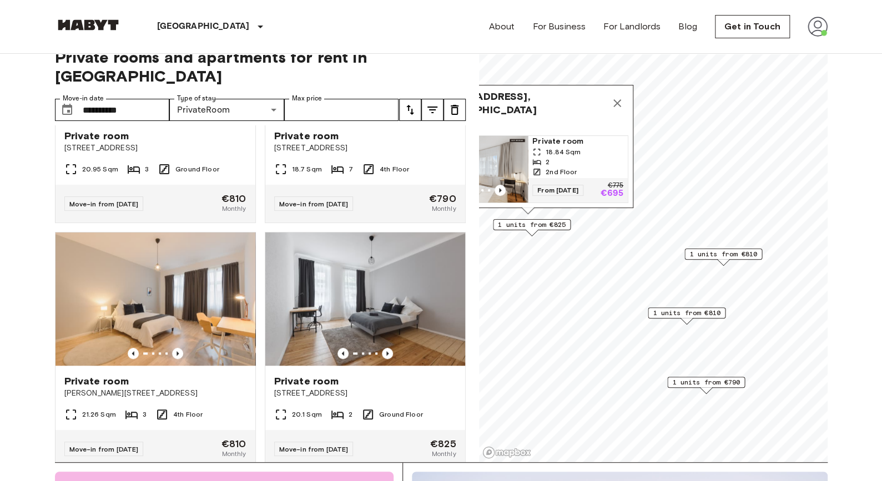
click at [528, 227] on span "1 units from €825" at bounding box center [532, 225] width 68 height 10
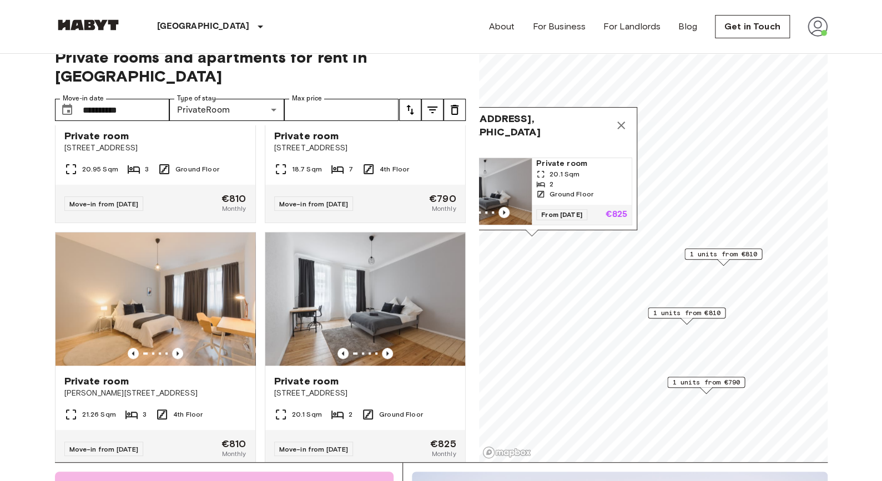
click at [530, 112] on span "Gotzkowskystraße 16, 10555 Berlin, GER" at bounding box center [520, 125] width 179 height 27
click at [551, 158] on span "Private room" at bounding box center [581, 163] width 91 height 11
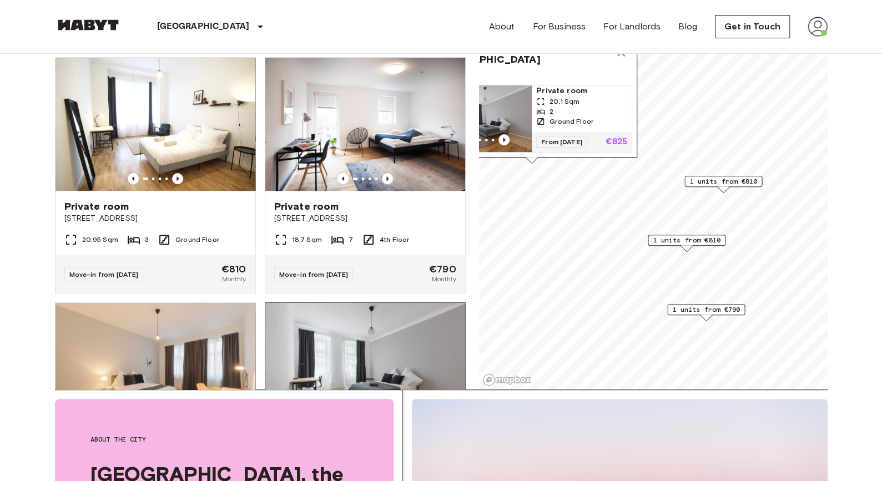
scroll to position [249, 0]
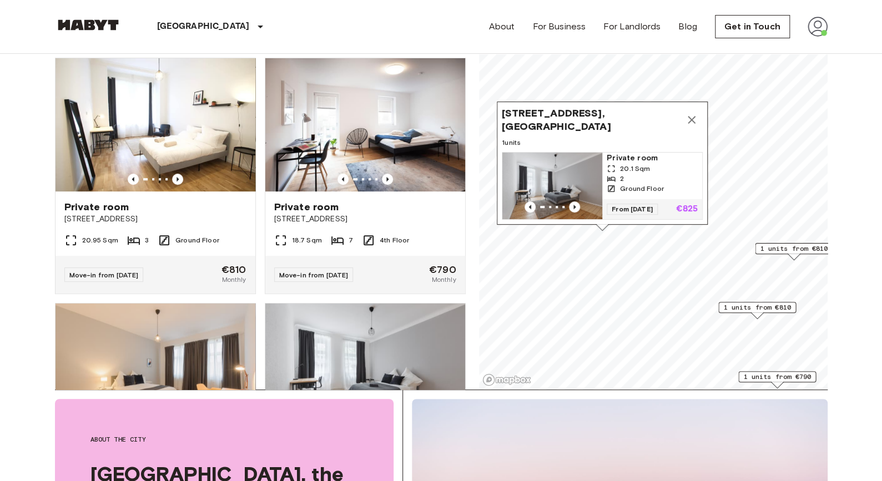
click at [688, 113] on icon "Map marker" at bounding box center [691, 119] width 13 height 13
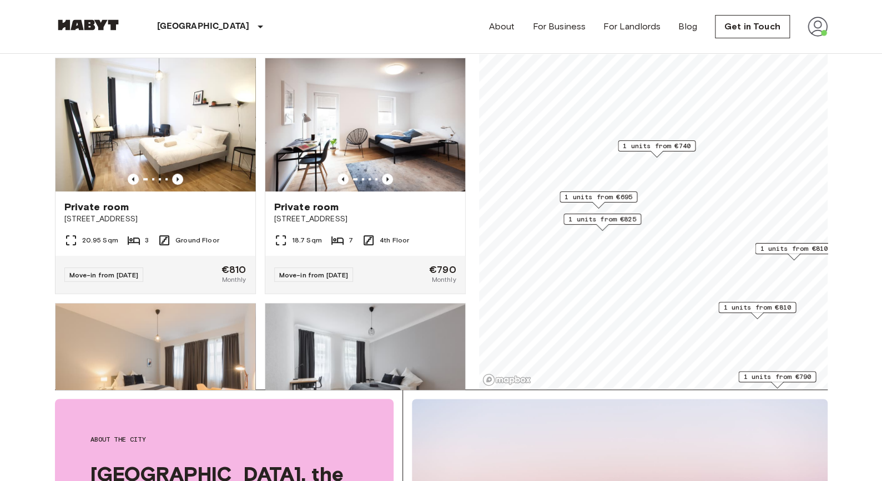
click at [603, 199] on span "1 units from €695" at bounding box center [599, 197] width 68 height 10
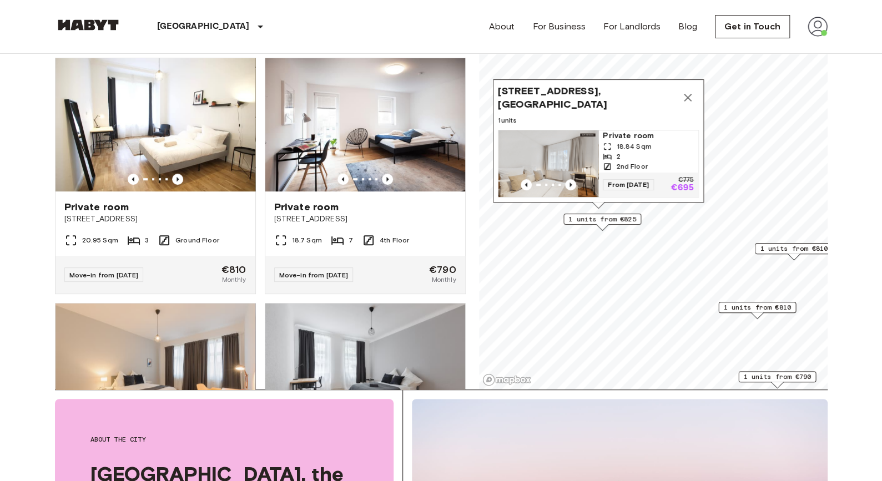
click at [629, 130] on span "Private room" at bounding box center [648, 135] width 91 height 11
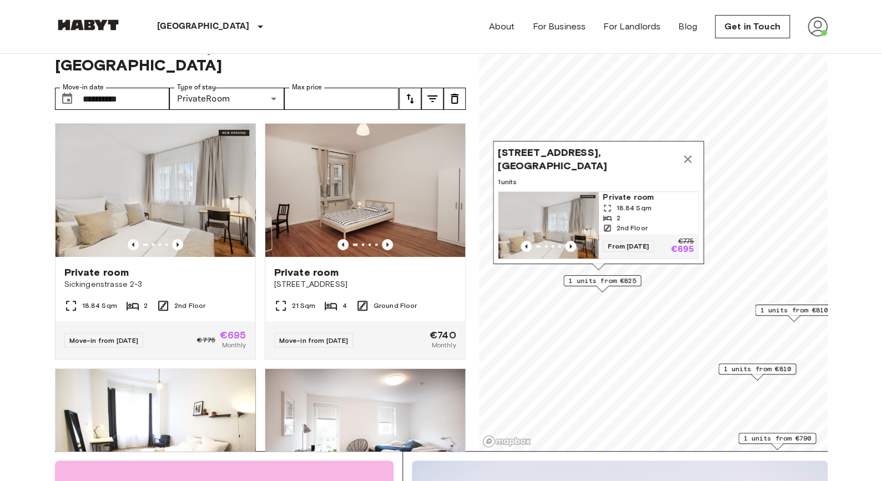
scroll to position [31, 0]
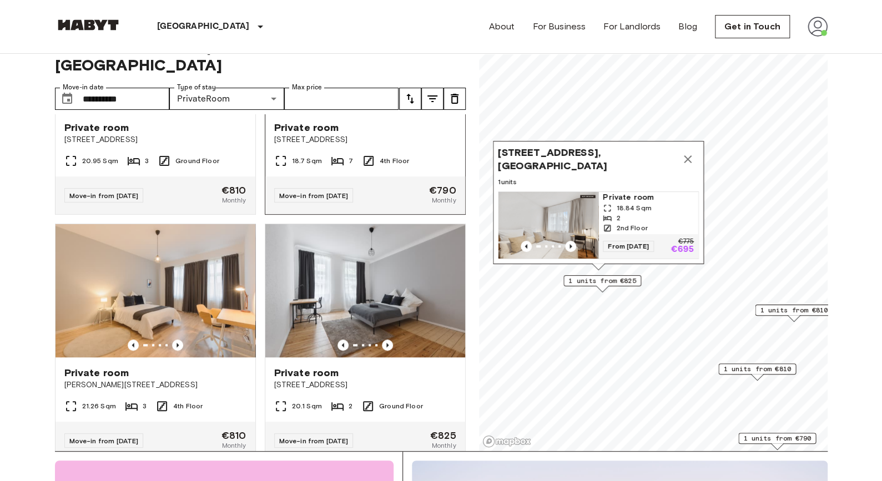
scroll to position [390, 0]
click at [121, 366] on span "Private room" at bounding box center [96, 372] width 65 height 13
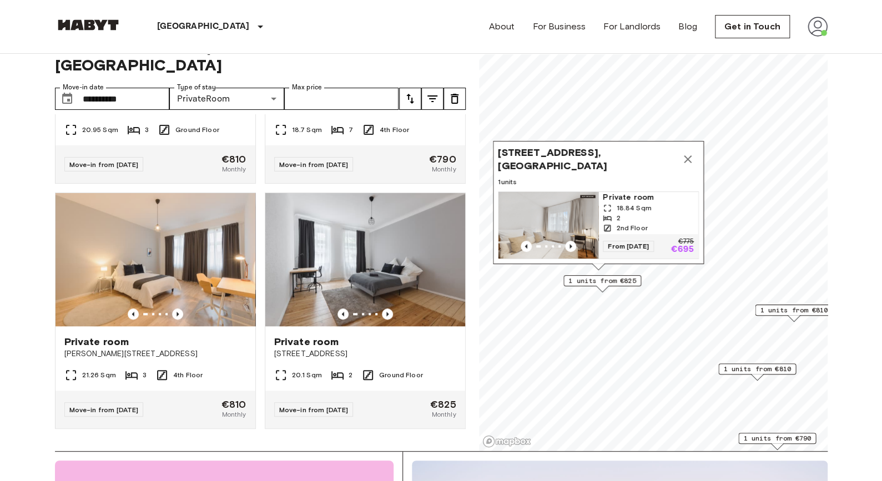
scroll to position [0, 0]
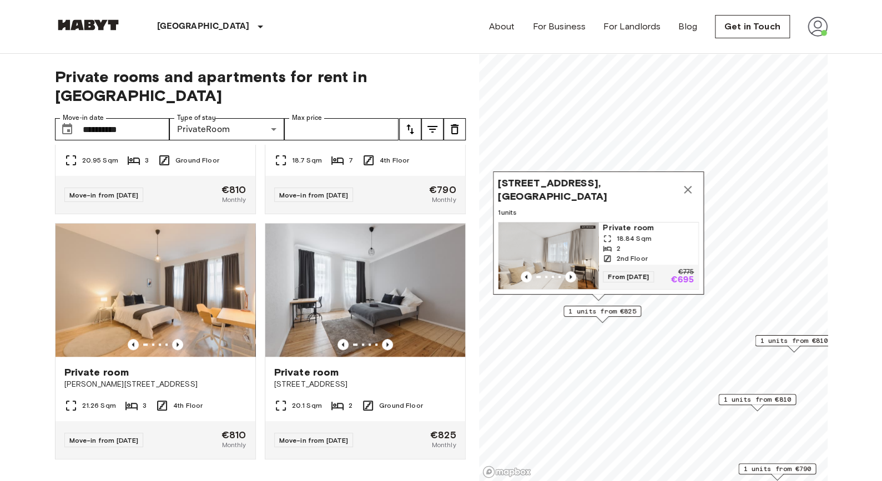
click at [595, 317] on div "1 units from €825" at bounding box center [603, 314] width 78 height 17
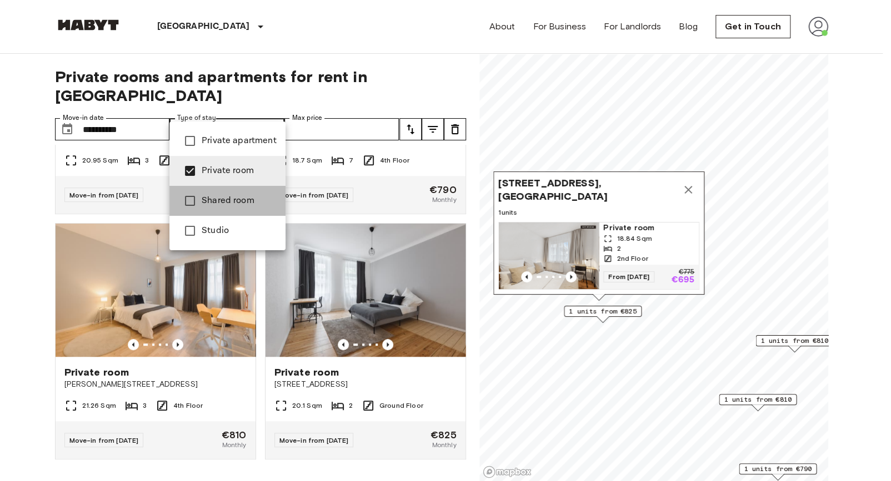
click at [235, 198] on span "Shared room" at bounding box center [239, 200] width 75 height 13
click at [234, 174] on span "Private room" at bounding box center [239, 170] width 75 height 13
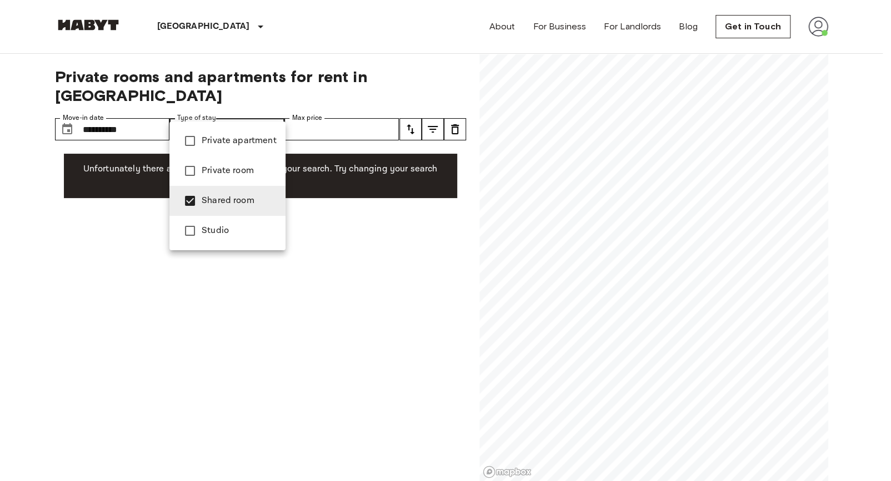
click at [224, 78] on div at bounding box center [445, 240] width 891 height 481
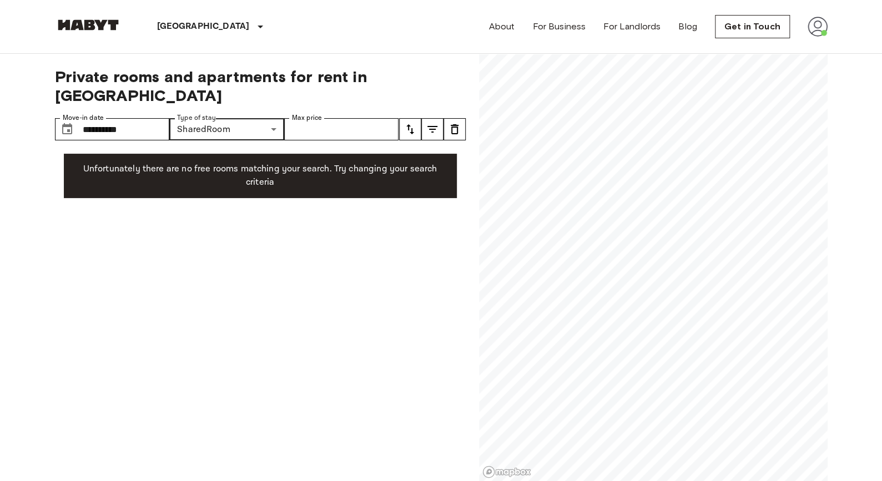
click at [219, 123] on div "**********" at bounding box center [260, 268] width 411 height 428
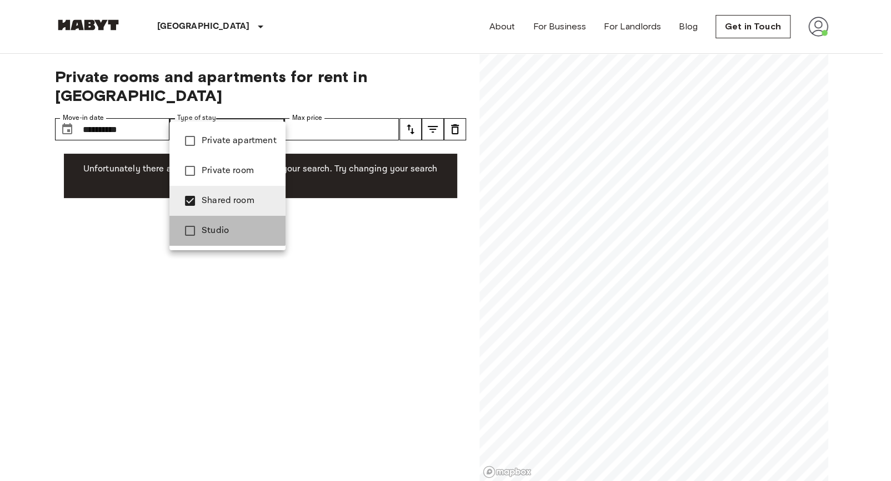
click at [225, 223] on li "Studio" at bounding box center [227, 231] width 116 height 30
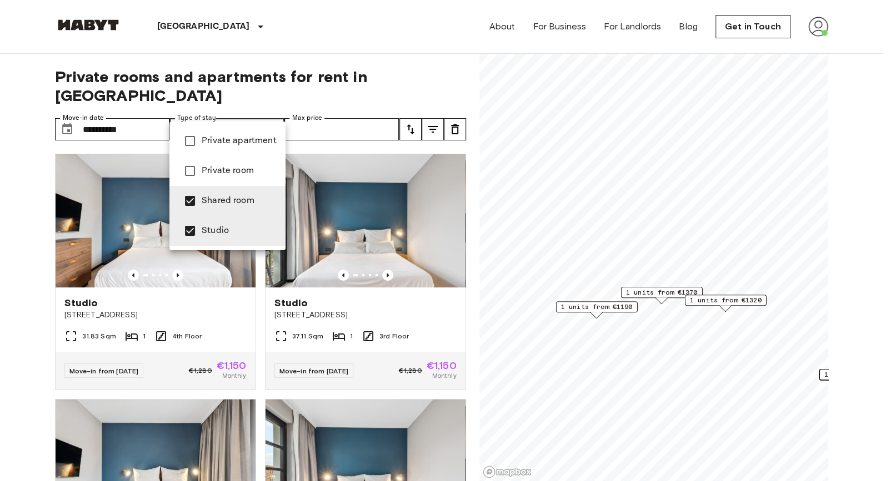
click at [233, 198] on span "Shared room" at bounding box center [239, 200] width 75 height 13
type input "******"
click at [0, 252] on div at bounding box center [445, 240] width 891 height 481
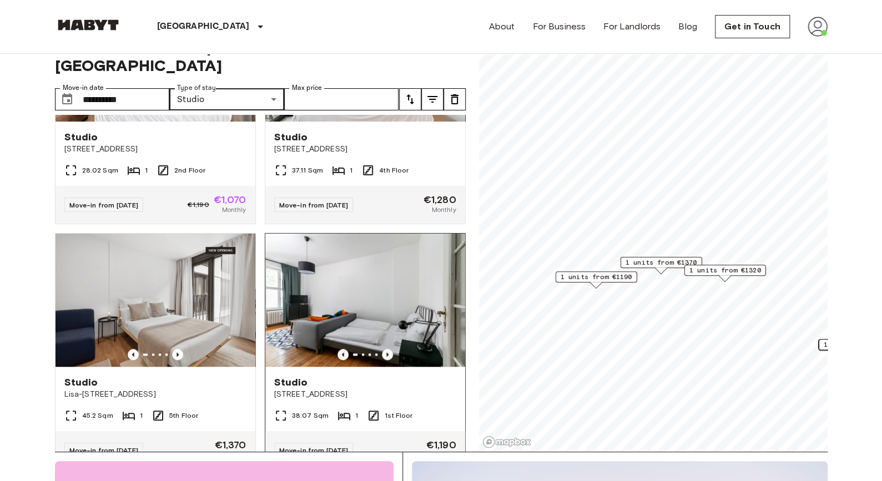
scroll to position [381, 0]
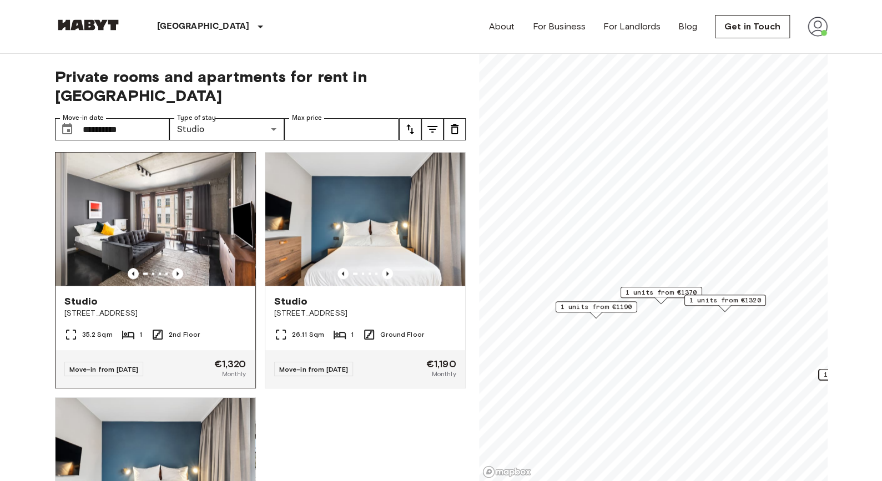
scroll to position [737, 0]
click at [76, 297] on span "Studio" at bounding box center [81, 301] width 34 height 13
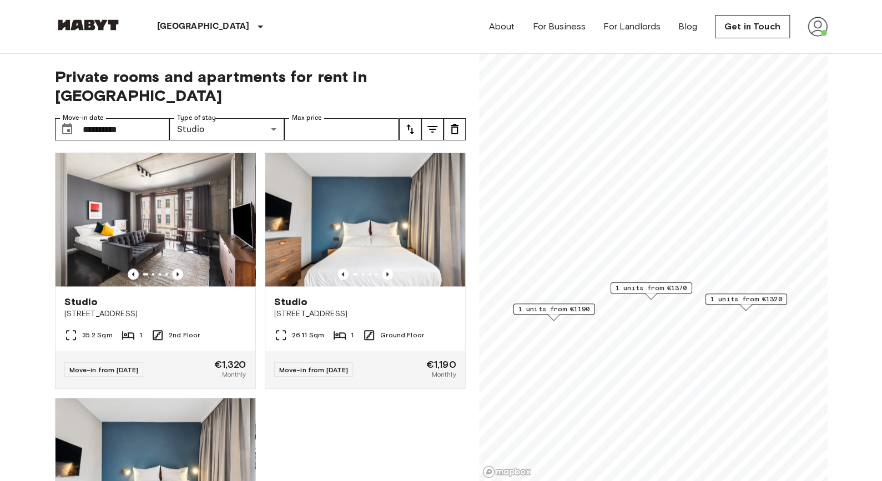
click at [82, 69] on span "Private rooms and apartments for rent in Berlin" at bounding box center [260, 86] width 411 height 38
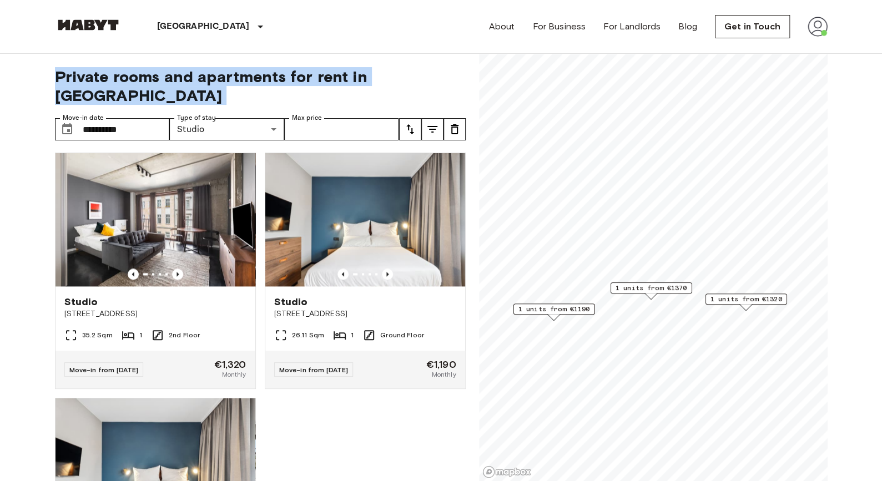
click at [82, 69] on span "Private rooms and apartments for rent in Berlin" at bounding box center [260, 86] width 411 height 38
click at [425, 78] on span "Private rooms and apartments for rent in Berlin" at bounding box center [260, 86] width 411 height 38
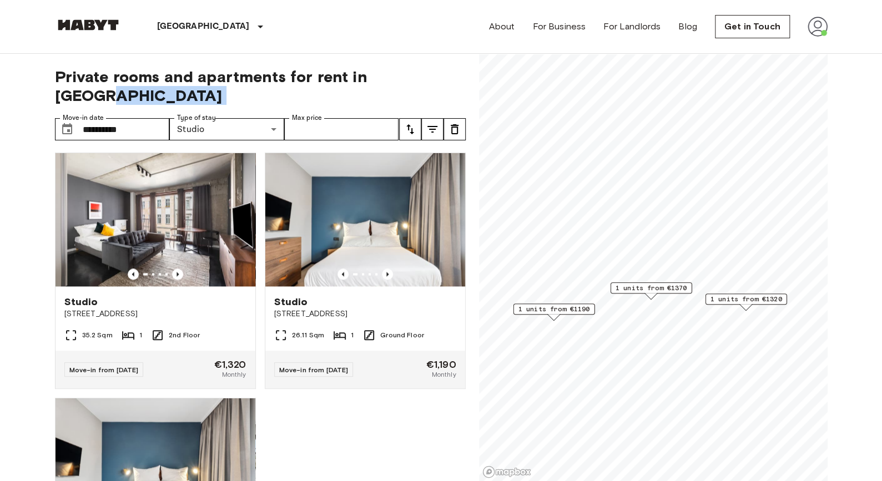
click at [425, 78] on span "Private rooms and apartments for rent in Berlin" at bounding box center [260, 86] width 411 height 38
click at [389, 81] on span "Private rooms and apartments for rent in Berlin" at bounding box center [260, 86] width 411 height 38
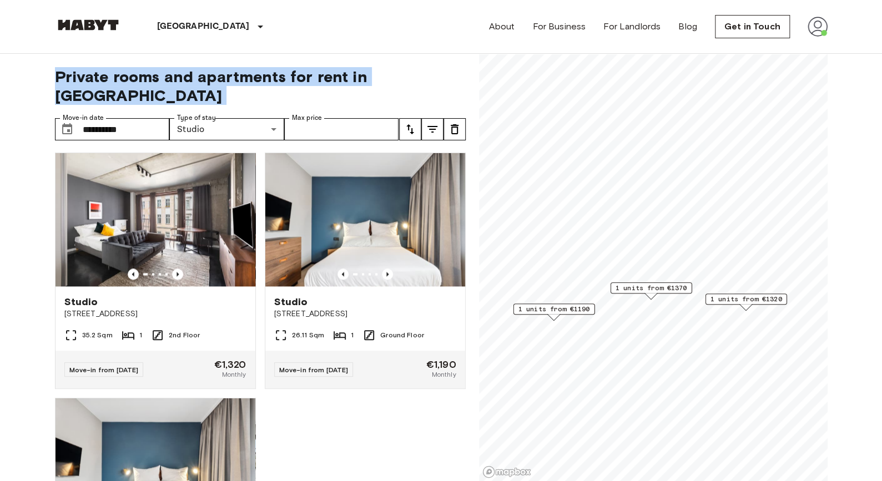
click at [389, 81] on span "Private rooms and apartments for rent in Berlin" at bounding box center [260, 86] width 411 height 38
click at [418, 82] on span "Private rooms and apartments for rent in Berlin" at bounding box center [260, 86] width 411 height 38
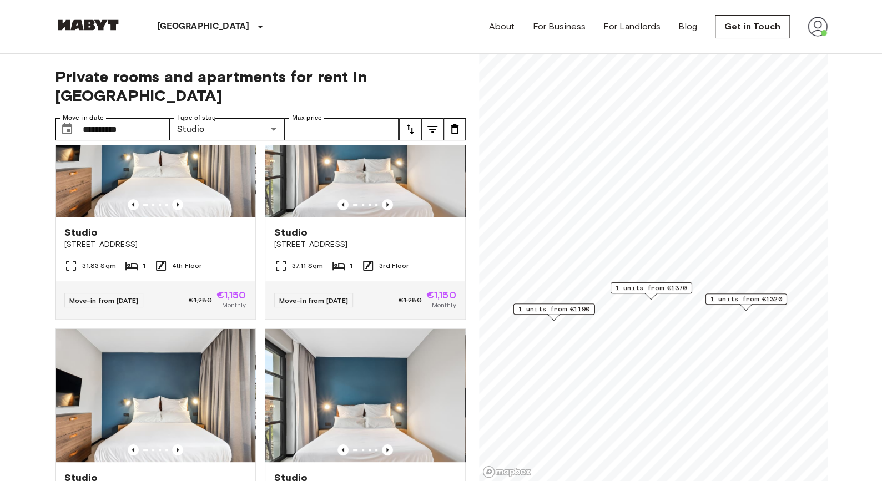
scroll to position [0, 0]
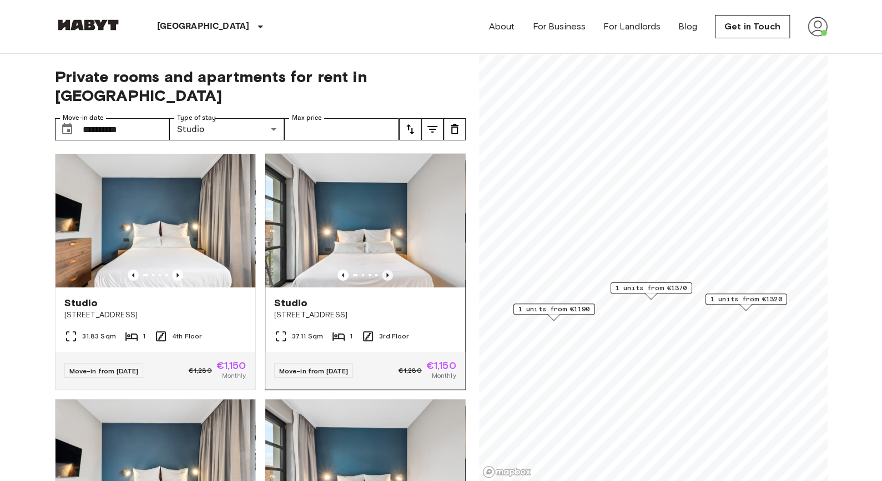
click at [382, 270] on icon "Previous image" at bounding box center [387, 275] width 11 height 11
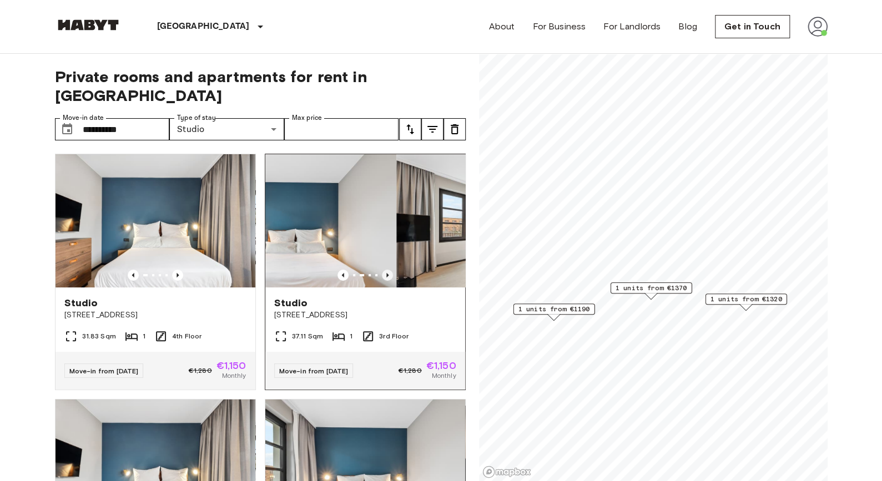
click at [382, 270] on icon "Previous image" at bounding box center [387, 275] width 11 height 11
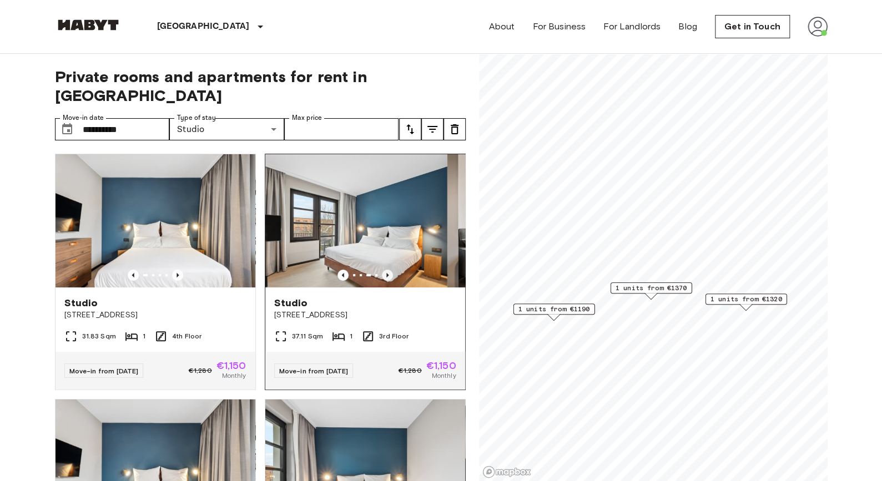
click at [382, 270] on icon "Previous image" at bounding box center [387, 275] width 11 height 11
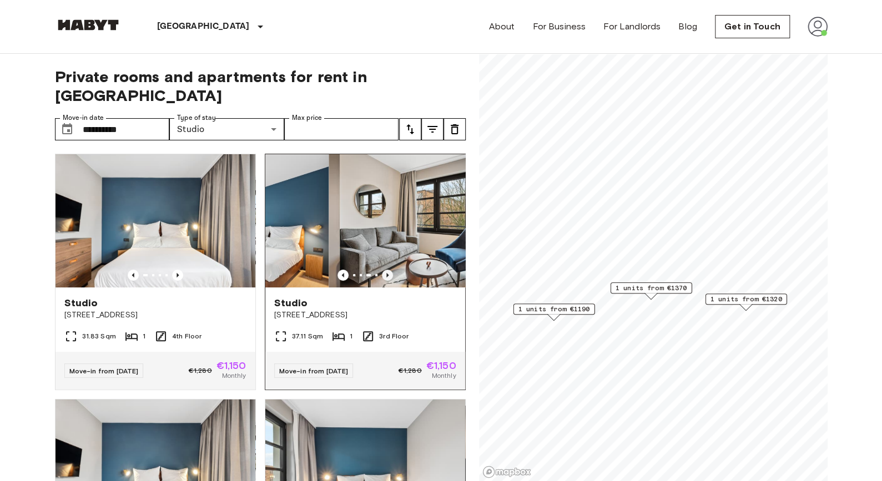
click at [382, 270] on icon "Previous image" at bounding box center [387, 275] width 11 height 11
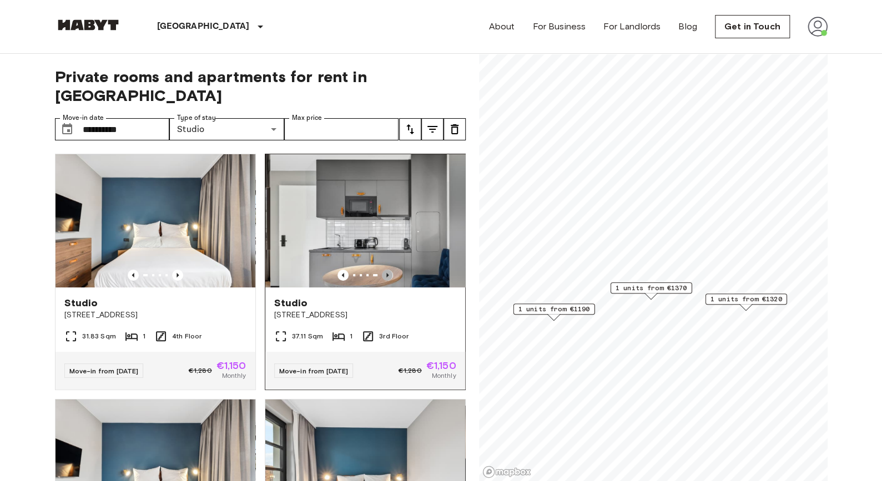
click at [382, 270] on icon "Previous image" at bounding box center [387, 275] width 11 height 11
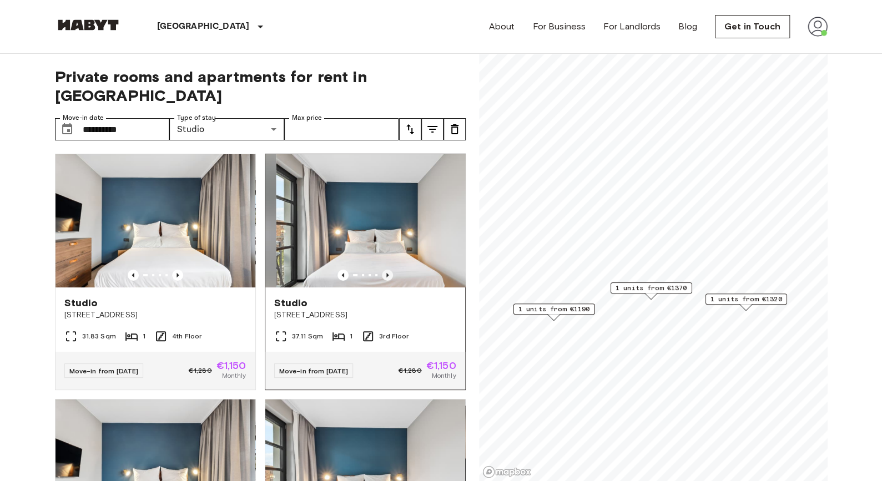
click at [382, 270] on icon "Previous image" at bounding box center [387, 275] width 11 height 11
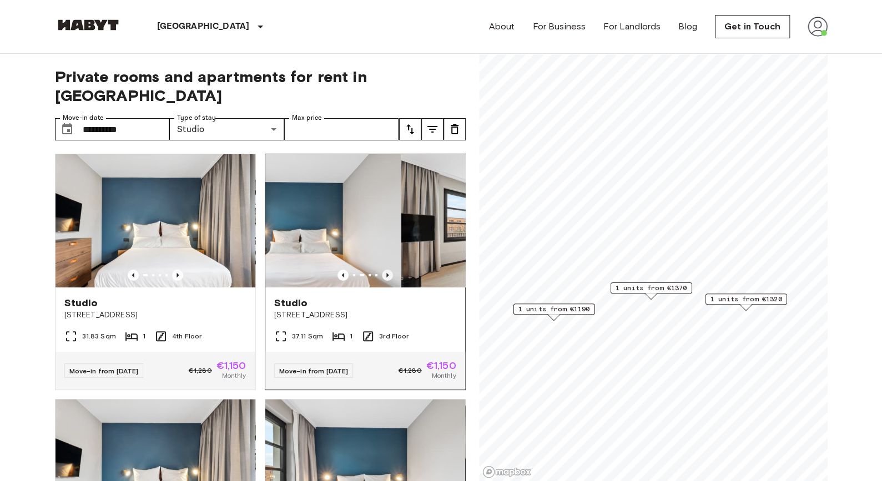
click at [382, 270] on icon "Previous image" at bounding box center [387, 275] width 11 height 11
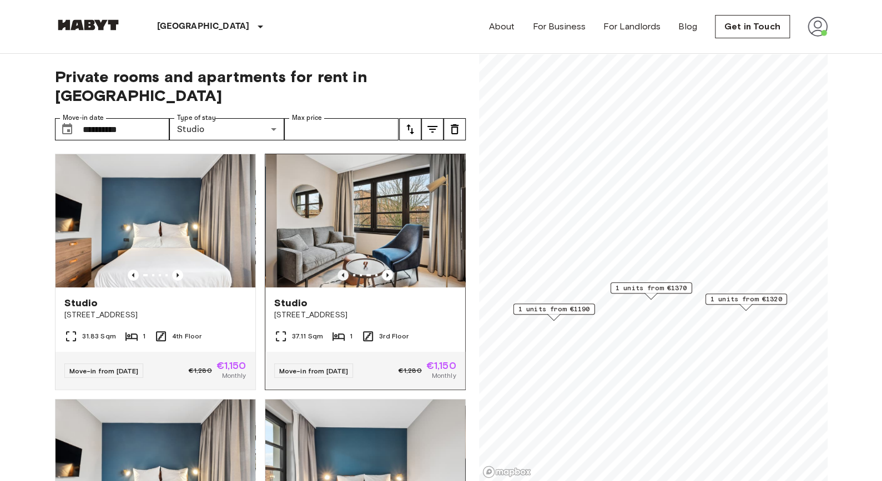
click at [339, 270] on icon "Previous image" at bounding box center [343, 275] width 11 height 11
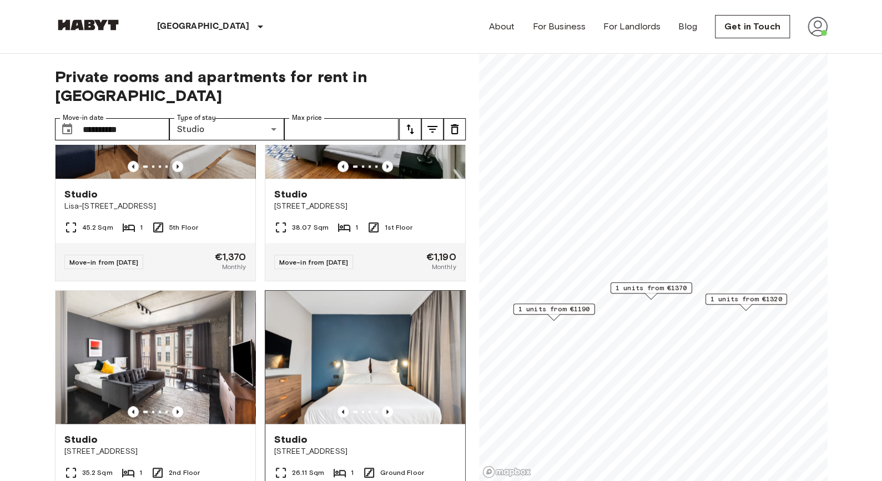
scroll to position [670, 0]
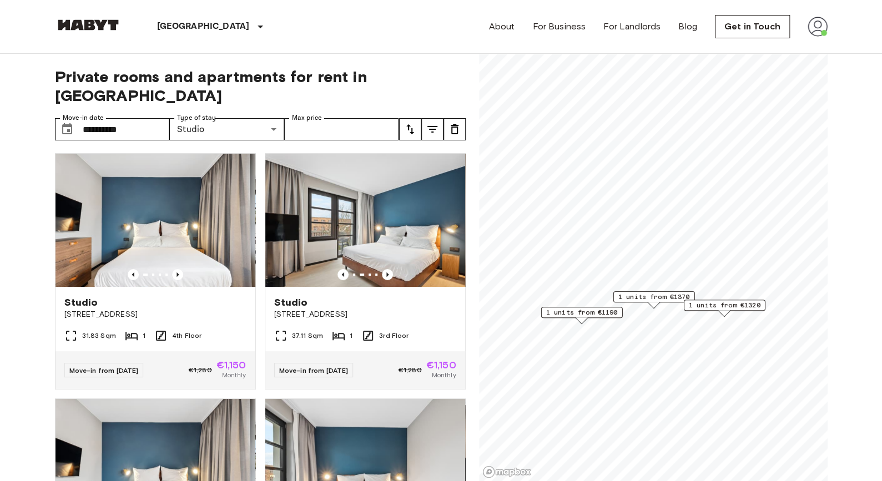
scroll to position [0, 0]
click at [172, 270] on icon "Previous image" at bounding box center [177, 275] width 11 height 11
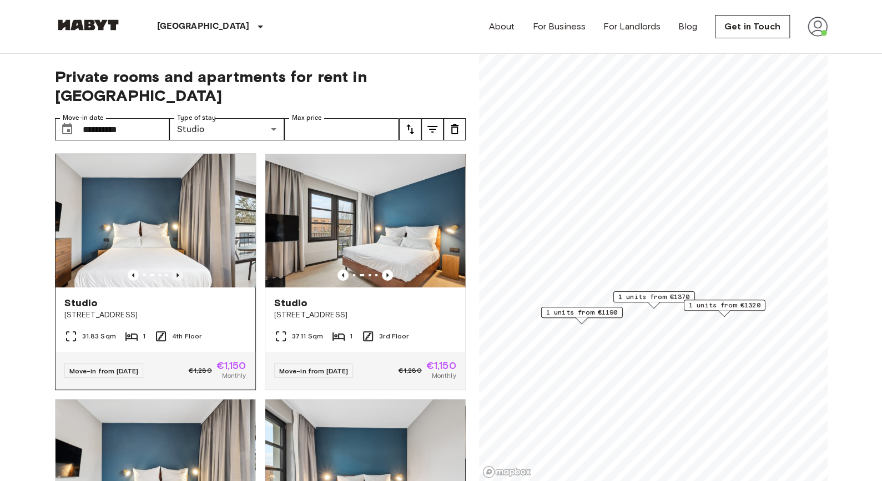
click at [172, 270] on icon "Previous image" at bounding box center [177, 275] width 11 height 11
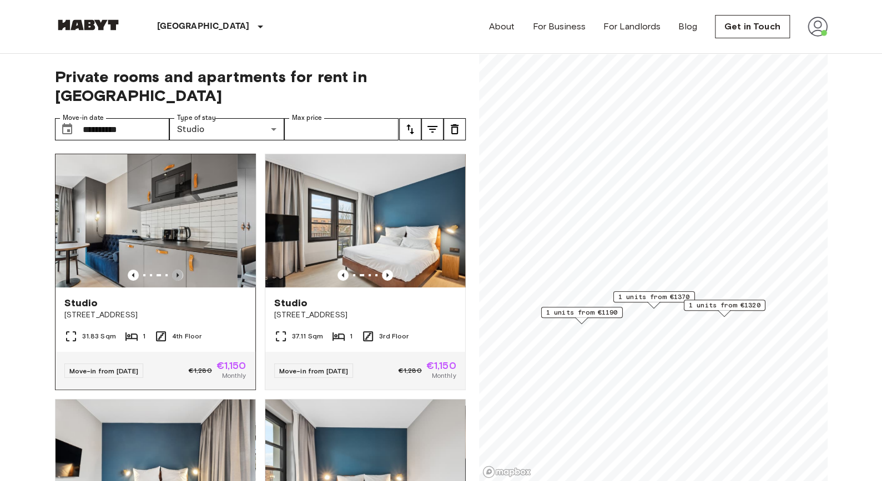
click at [172, 270] on icon "Previous image" at bounding box center [177, 275] width 11 height 11
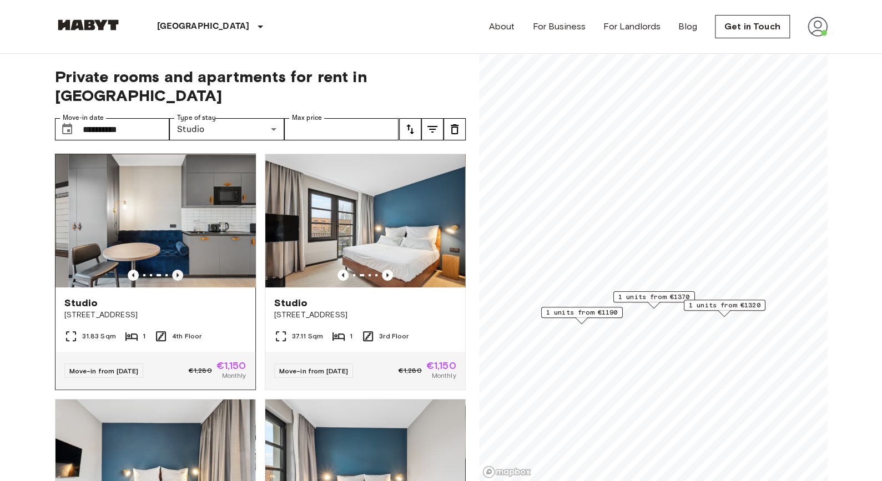
click at [172, 270] on icon "Previous image" at bounding box center [177, 275] width 11 height 11
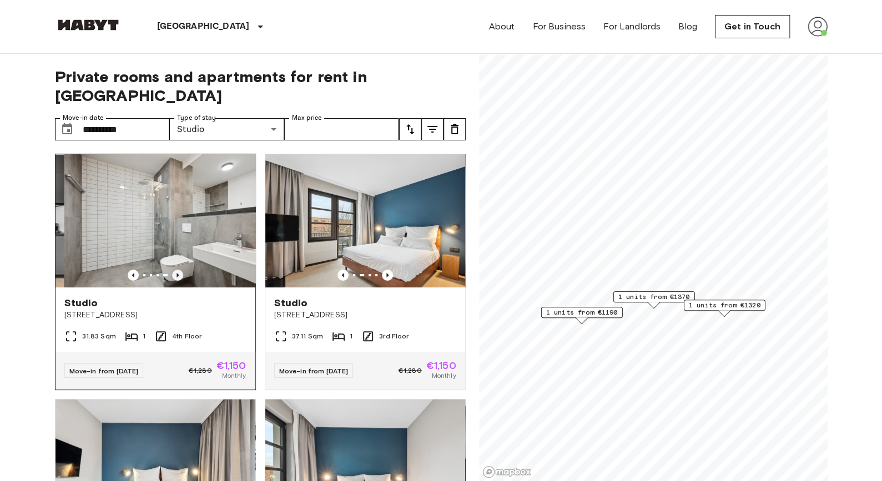
click at [172, 270] on icon "Previous image" at bounding box center [177, 275] width 11 height 11
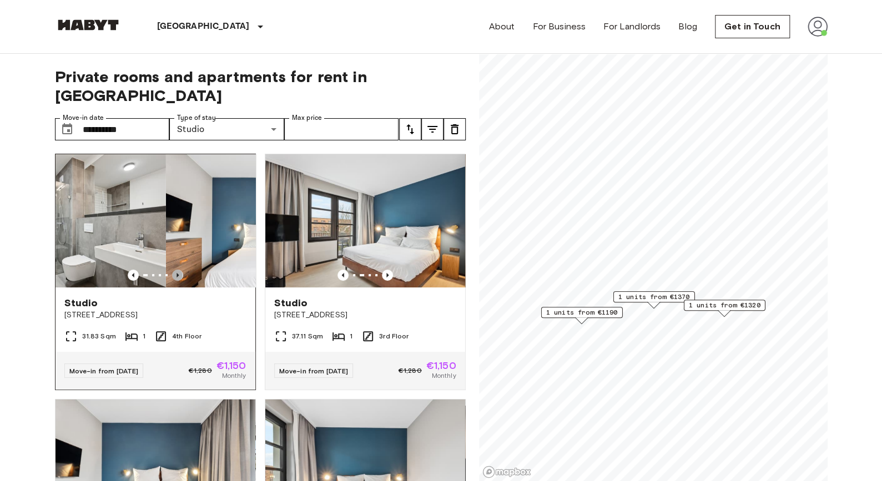
click at [172, 270] on icon "Previous image" at bounding box center [177, 275] width 11 height 11
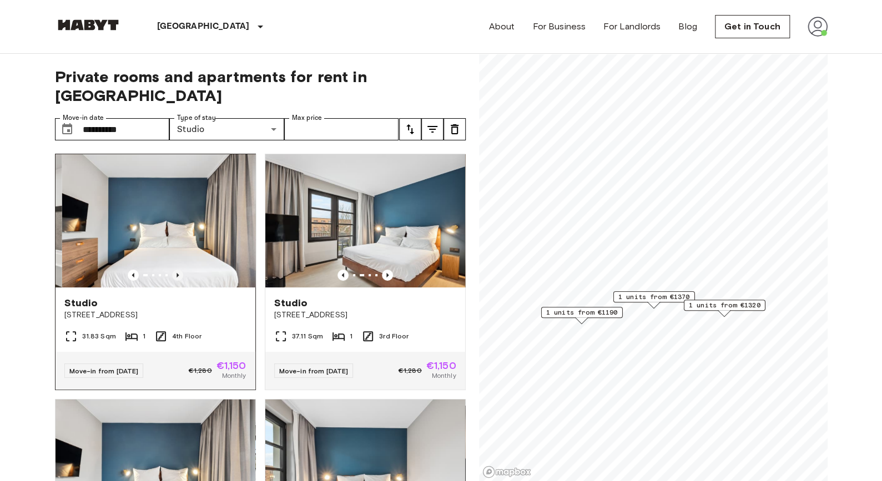
click at [172, 270] on icon "Previous image" at bounding box center [177, 275] width 11 height 11
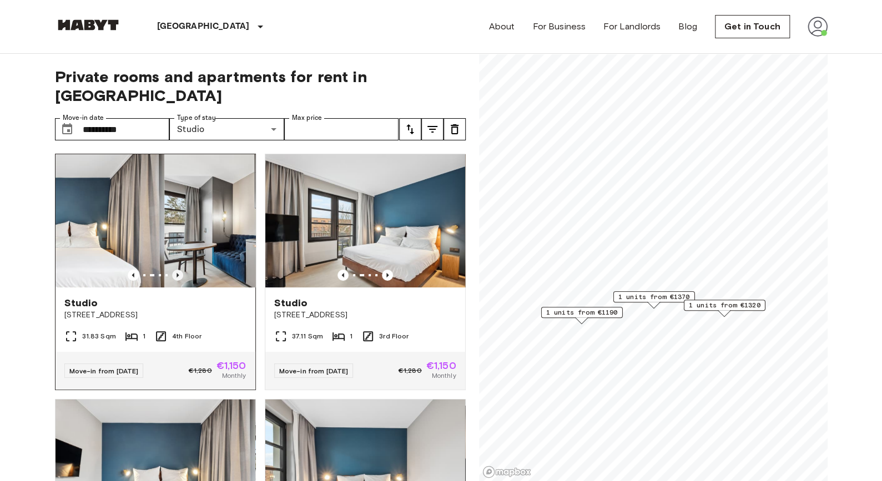
click at [172, 270] on icon "Previous image" at bounding box center [177, 275] width 11 height 11
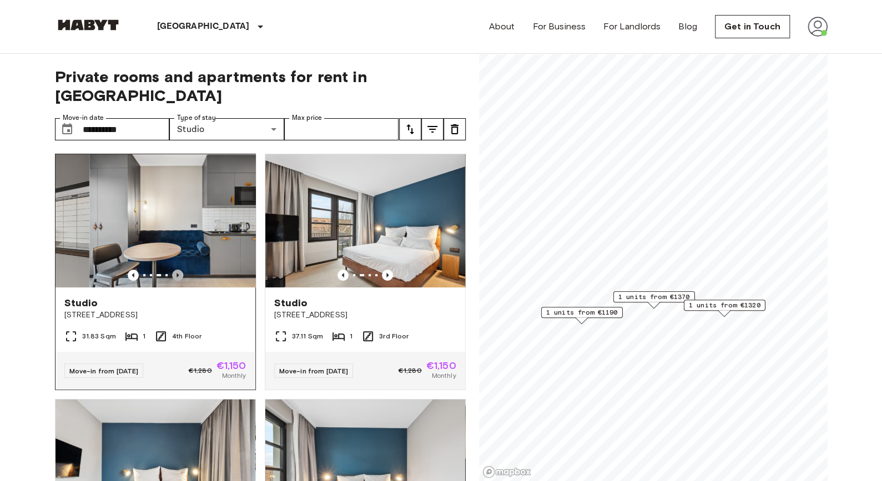
click at [172, 270] on icon "Previous image" at bounding box center [177, 275] width 11 height 11
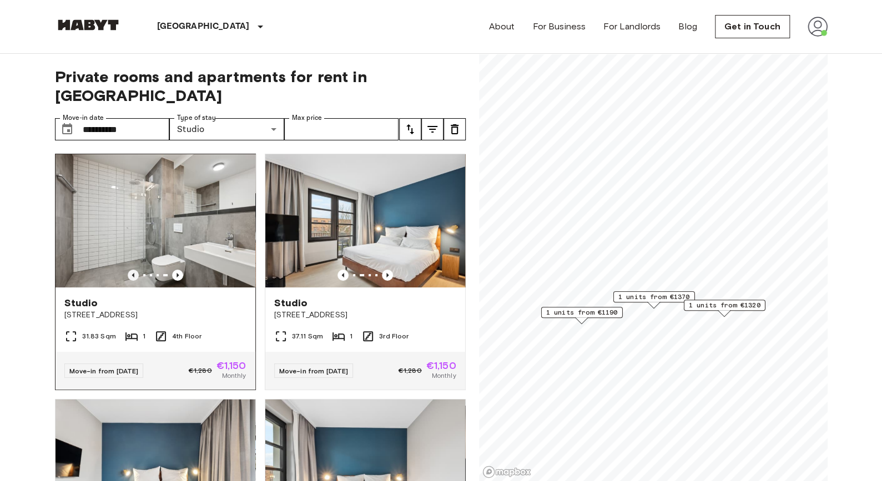
click at [134, 270] on icon "Previous image" at bounding box center [133, 275] width 11 height 11
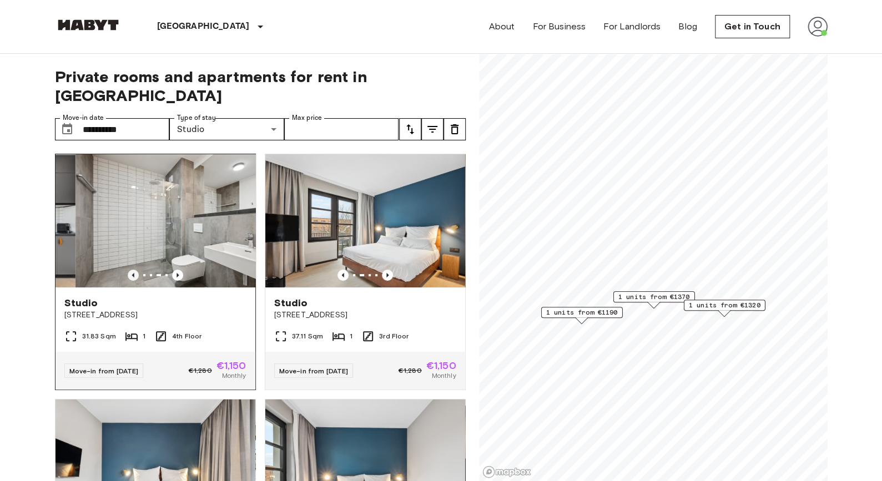
click at [134, 270] on icon "Previous image" at bounding box center [133, 275] width 11 height 11
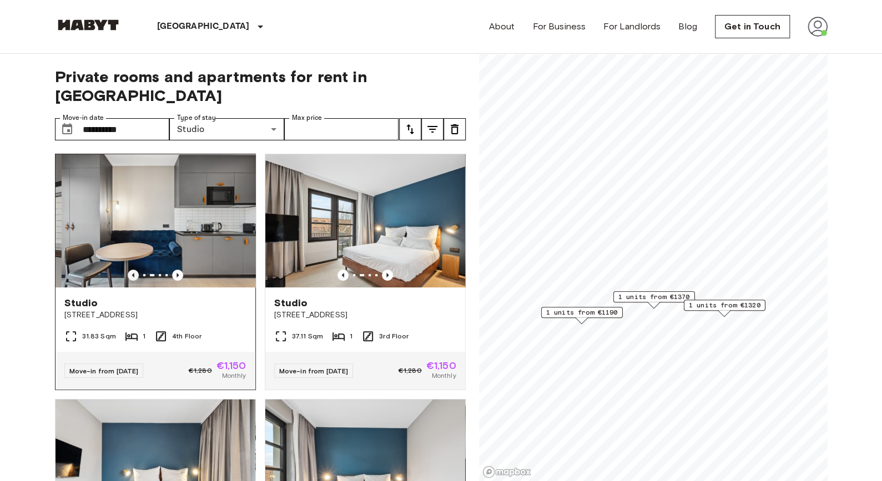
click at [134, 270] on icon "Previous image" at bounding box center [133, 275] width 11 height 11
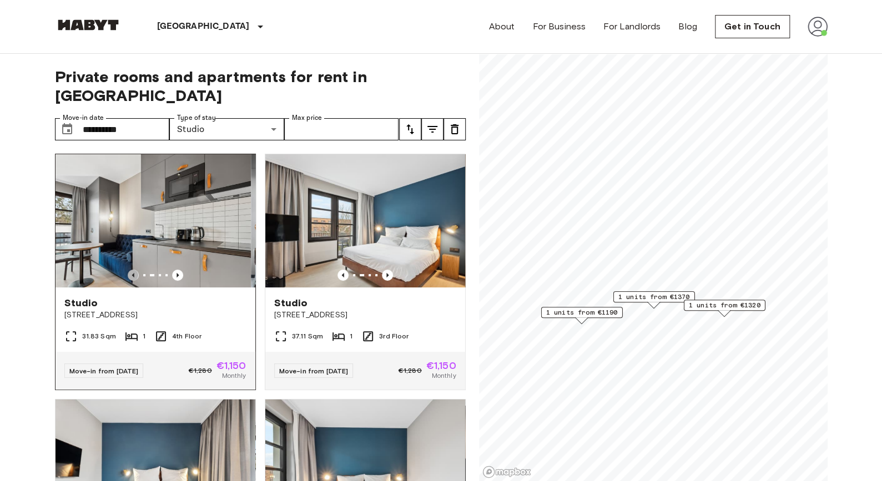
click at [134, 270] on icon "Previous image" at bounding box center [133, 275] width 11 height 11
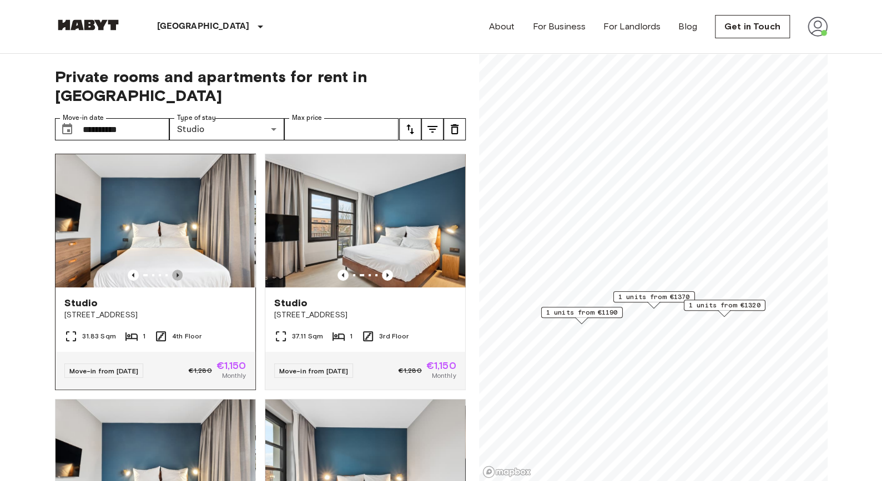
click at [179, 270] on icon "Previous image" at bounding box center [177, 275] width 11 height 11
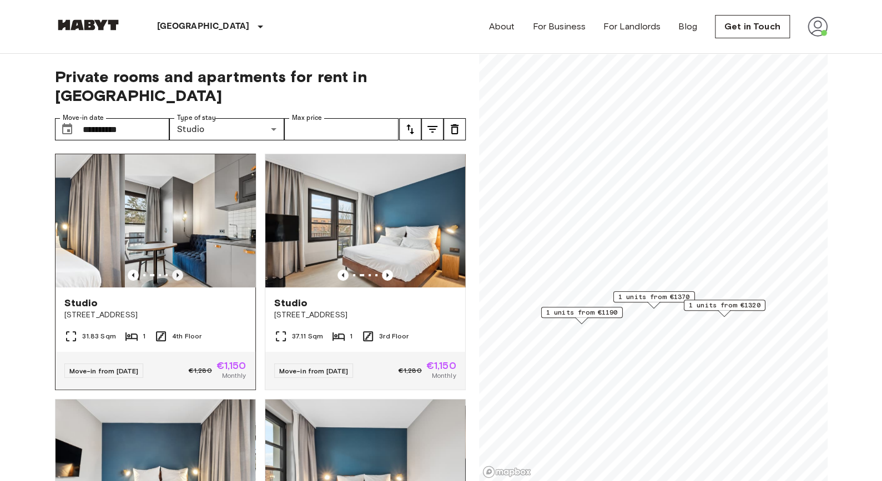
click at [179, 270] on icon "Previous image" at bounding box center [177, 275] width 11 height 11
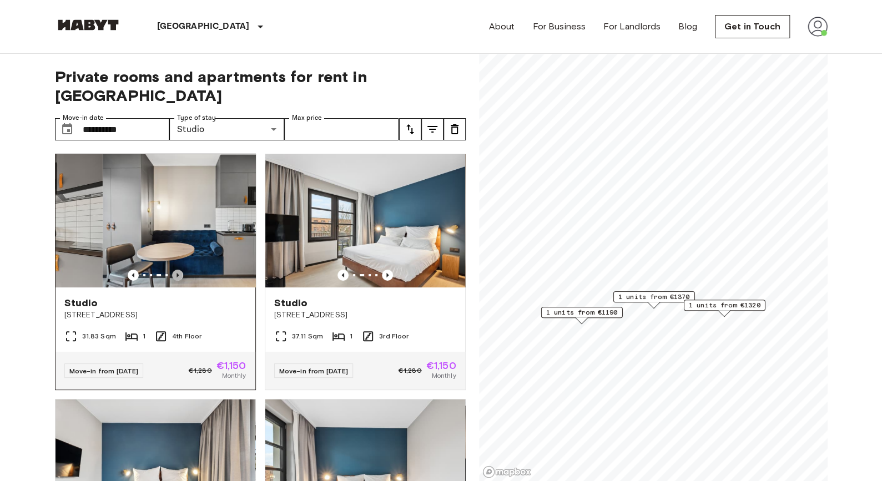
click at [179, 270] on icon "Previous image" at bounding box center [177, 275] width 11 height 11
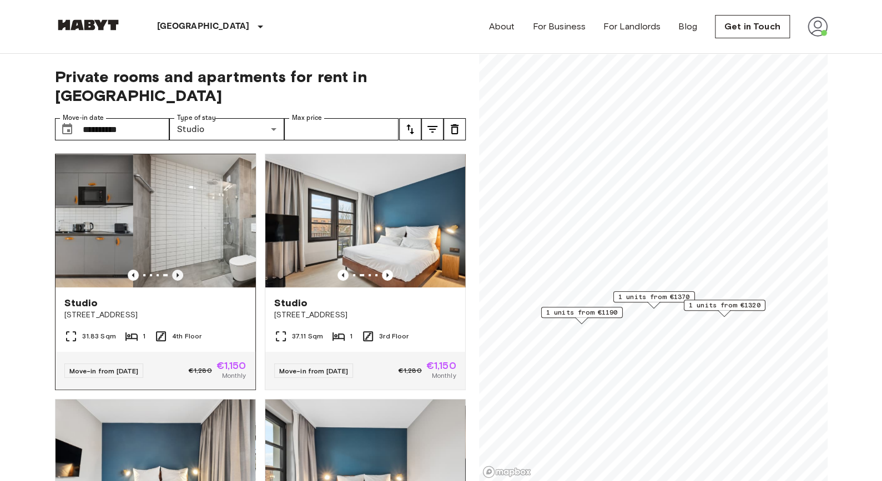
click at [179, 270] on icon "Previous image" at bounding box center [177, 275] width 11 height 11
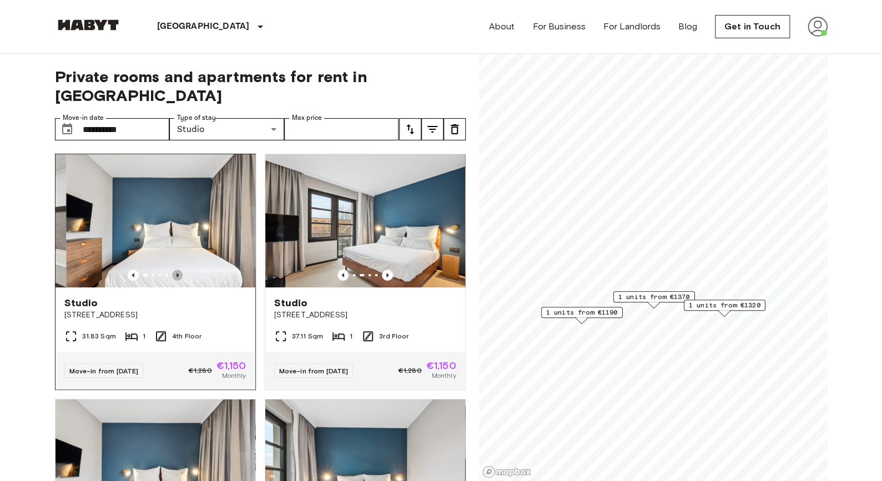
click at [179, 270] on icon "Previous image" at bounding box center [177, 275] width 11 height 11
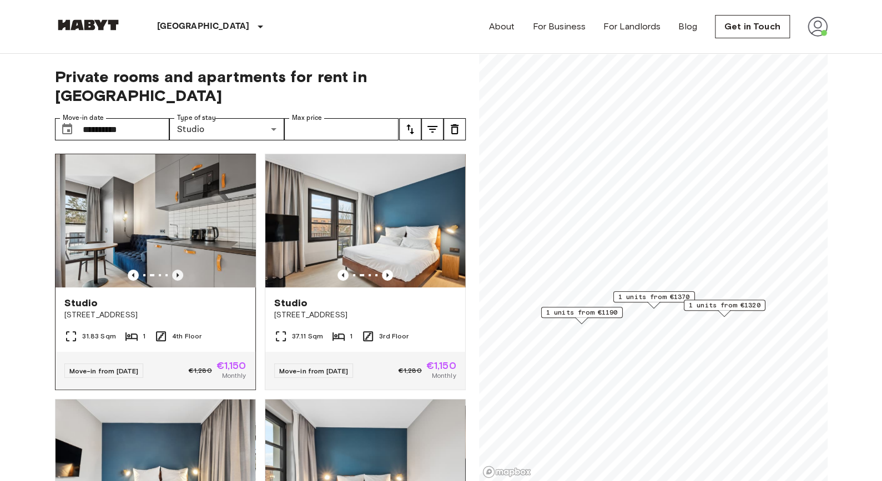
click at [179, 270] on icon "Previous image" at bounding box center [177, 275] width 11 height 11
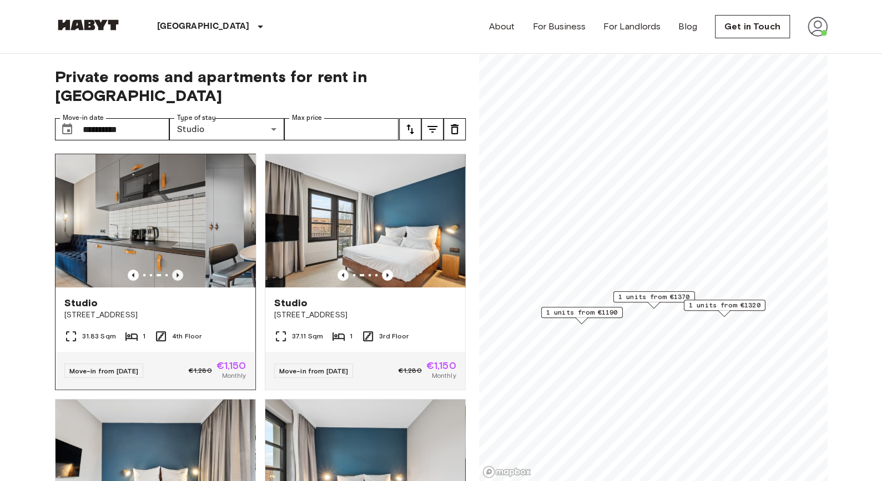
click at [179, 270] on icon "Previous image" at bounding box center [177, 275] width 11 height 11
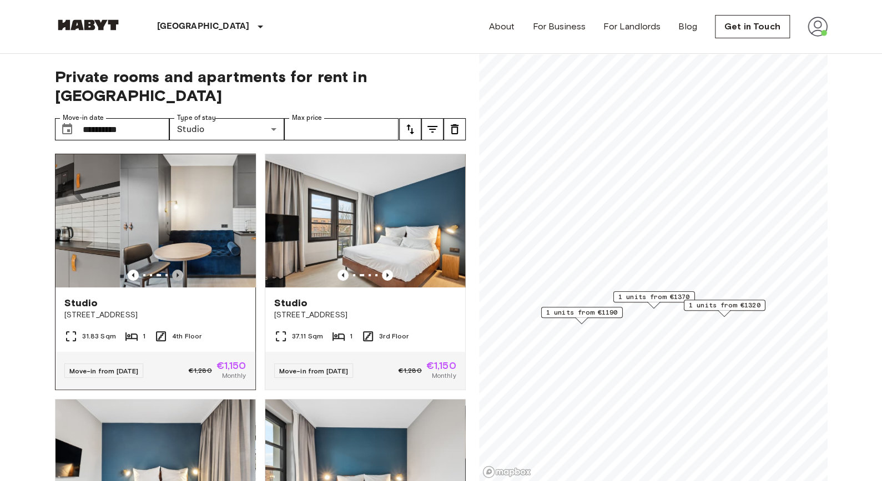
click at [179, 270] on icon "Previous image" at bounding box center [177, 275] width 11 height 11
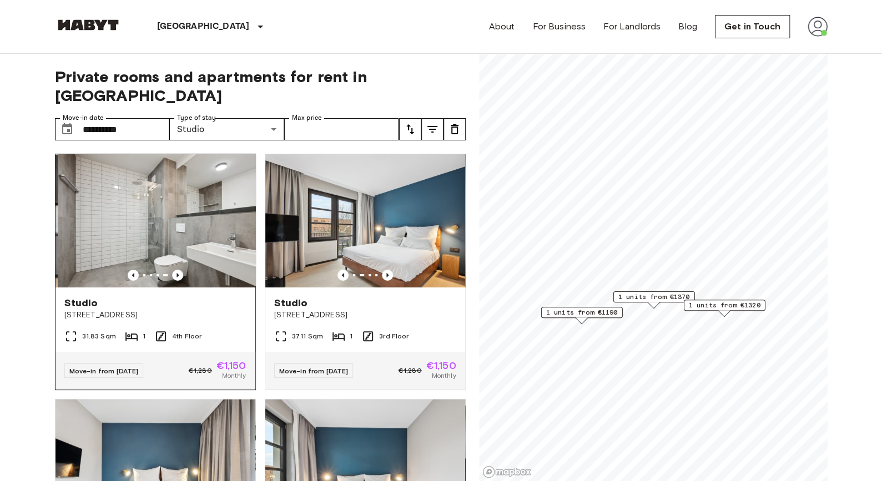
click at [123, 270] on div at bounding box center [156, 275] width 200 height 11
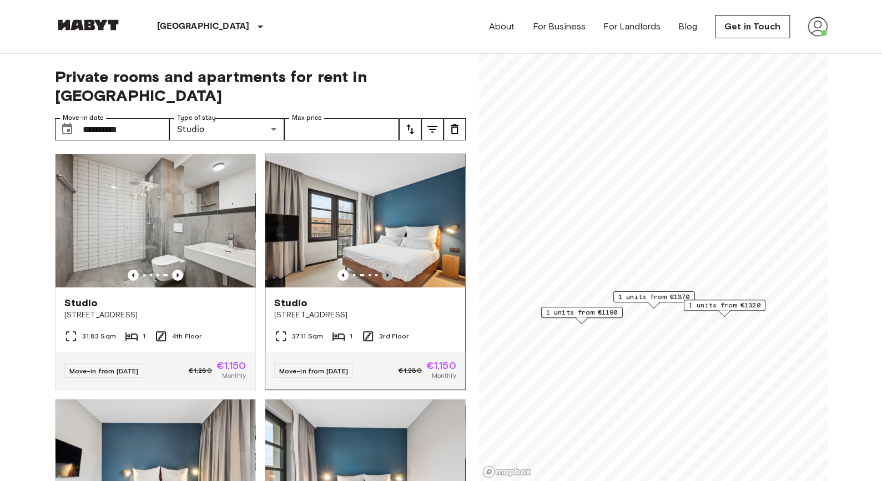
click at [383, 270] on icon "Previous image" at bounding box center [387, 275] width 11 height 11
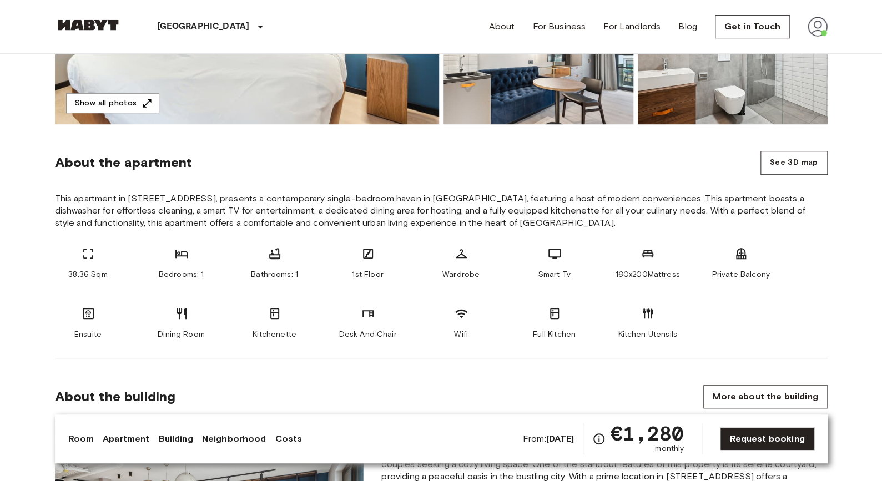
scroll to position [350, 0]
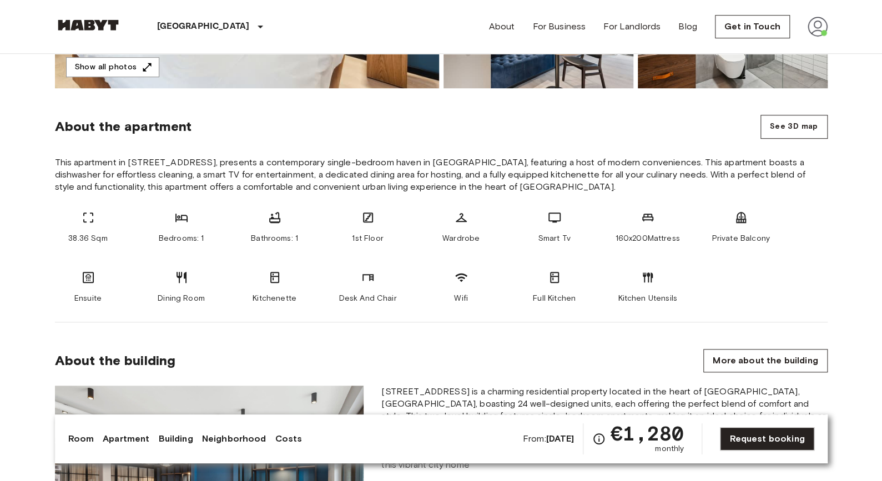
click at [107, 239] on span "38.36 Sqm" at bounding box center [87, 238] width 39 height 11
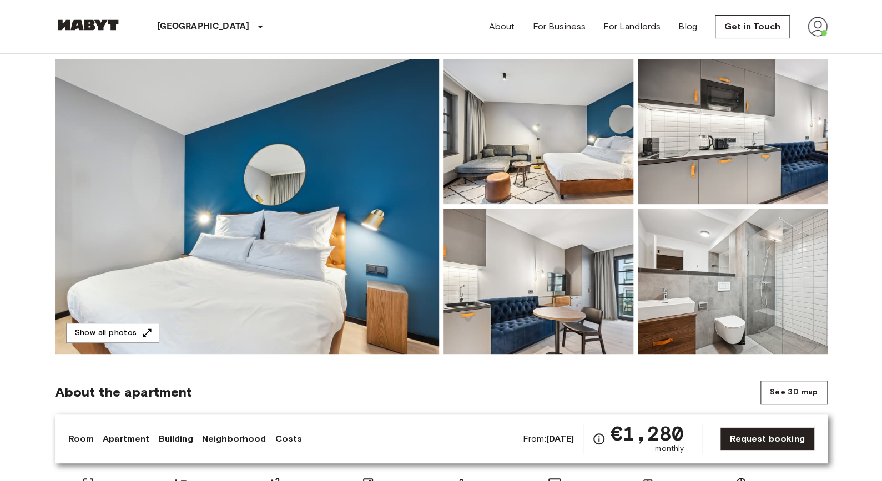
scroll to position [0, 0]
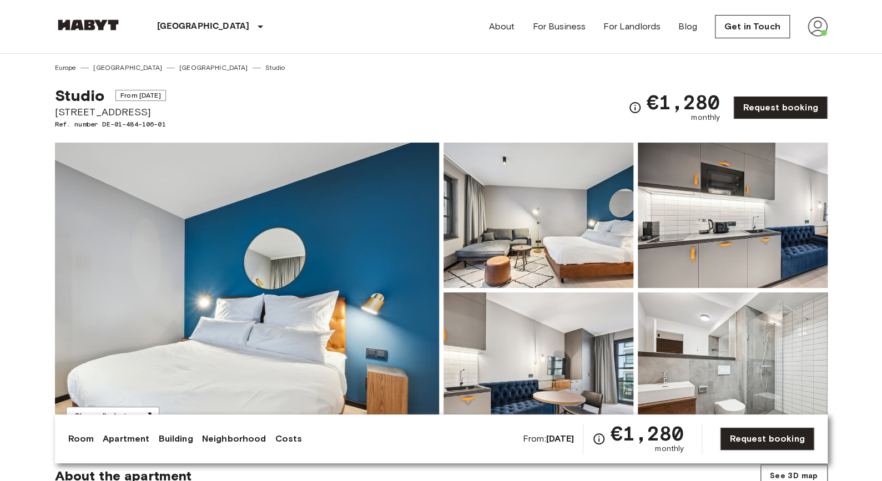
click at [278, 223] on img at bounding box center [247, 290] width 384 height 295
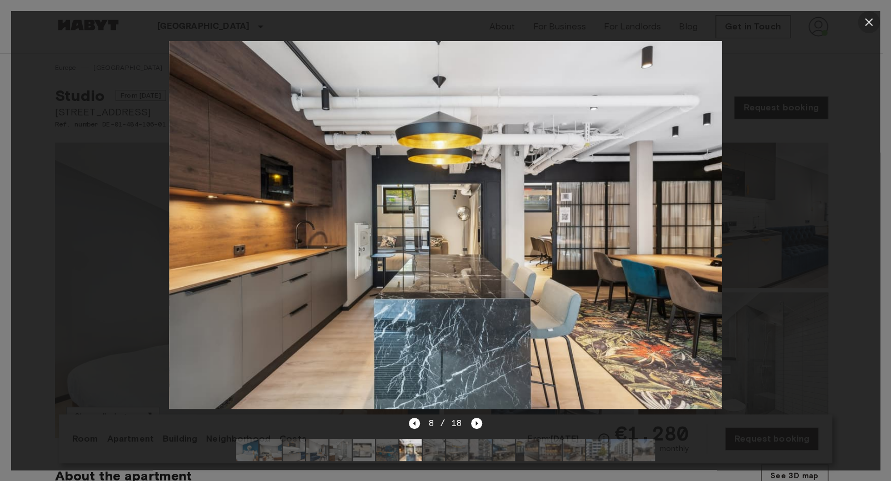
click at [870, 28] on icon "button" at bounding box center [868, 22] width 13 height 13
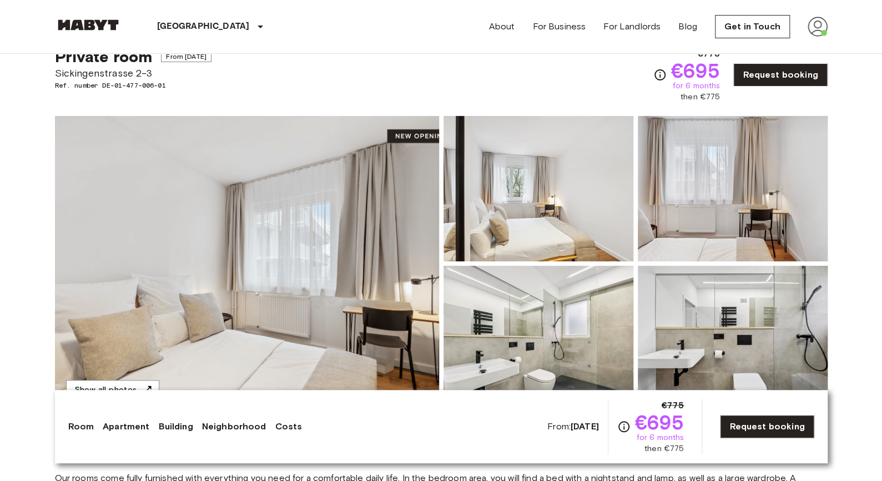
scroll to position [28, 0]
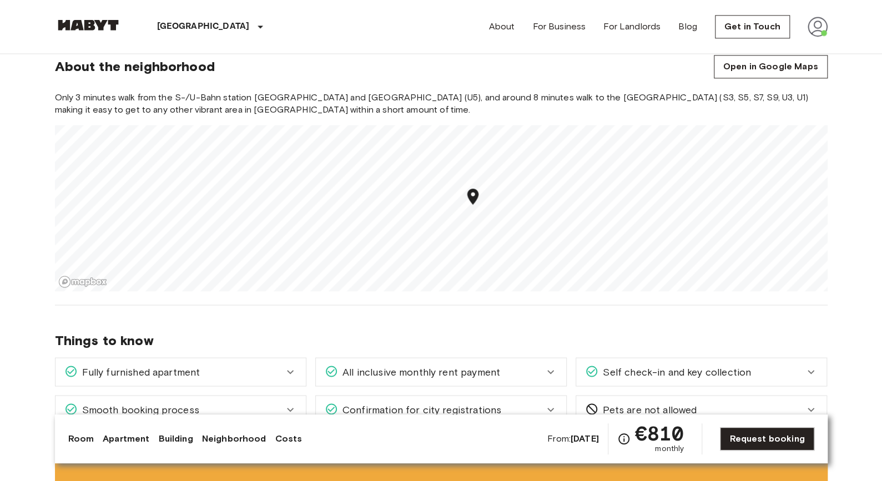
click at [463, 125] on div at bounding box center [441, 125] width 773 height 0
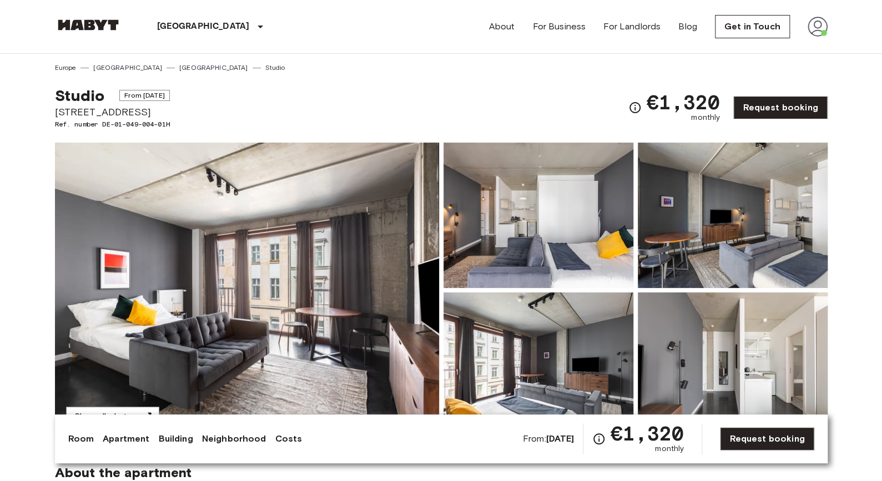
scroll to position [151, 0]
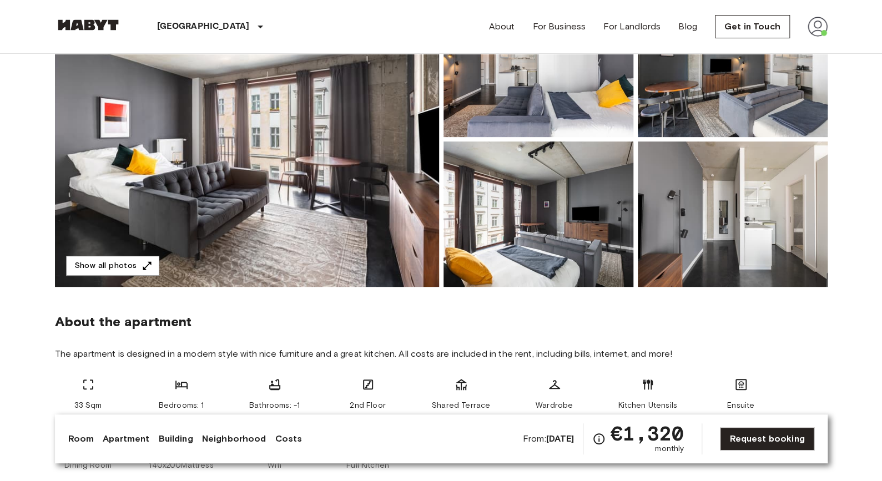
click at [56, 356] on span "The apartment is designed in a modern style with nice furniture and a great kit…" at bounding box center [441, 354] width 773 height 12
click at [57, 355] on span "The apartment is designed in a modern style with nice furniture and a great kit…" at bounding box center [441, 354] width 773 height 12
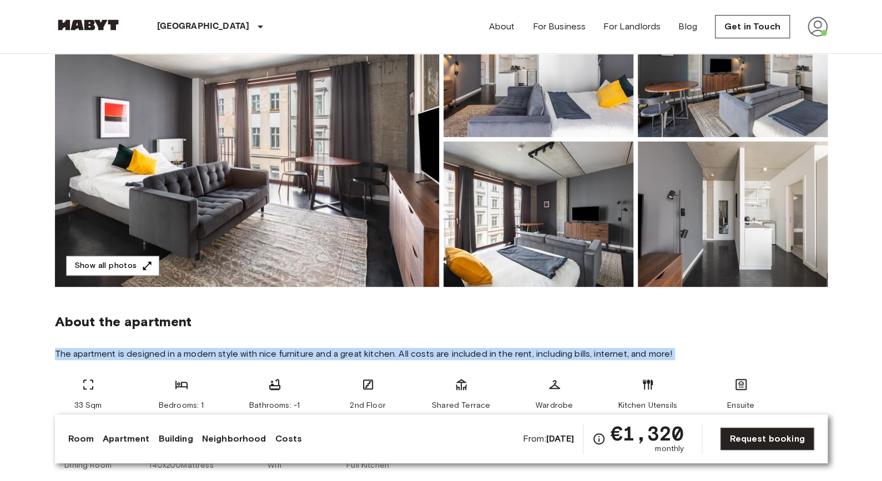
click at [57, 355] on span "The apartment is designed in a modern style with nice furniture and a great kit…" at bounding box center [441, 354] width 773 height 12
click at [107, 353] on span "The apartment is designed in a modern style with nice furniture and a great kit…" at bounding box center [441, 354] width 773 height 12
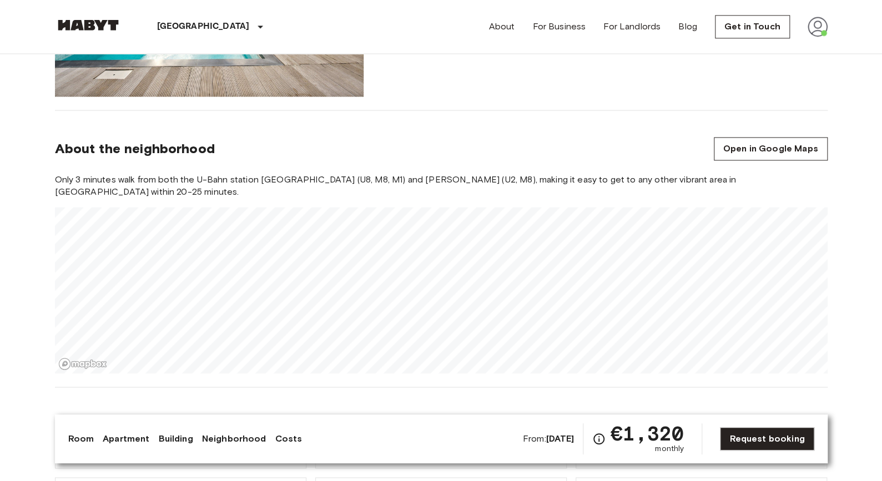
scroll to position [818, 0]
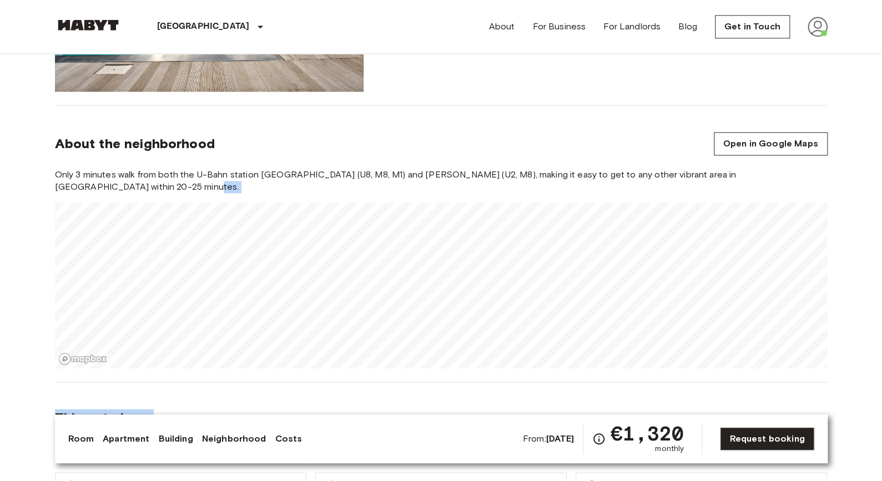
drag, startPoint x: 530, startPoint y: 189, endPoint x: 526, endPoint y: 410, distance: 220.5
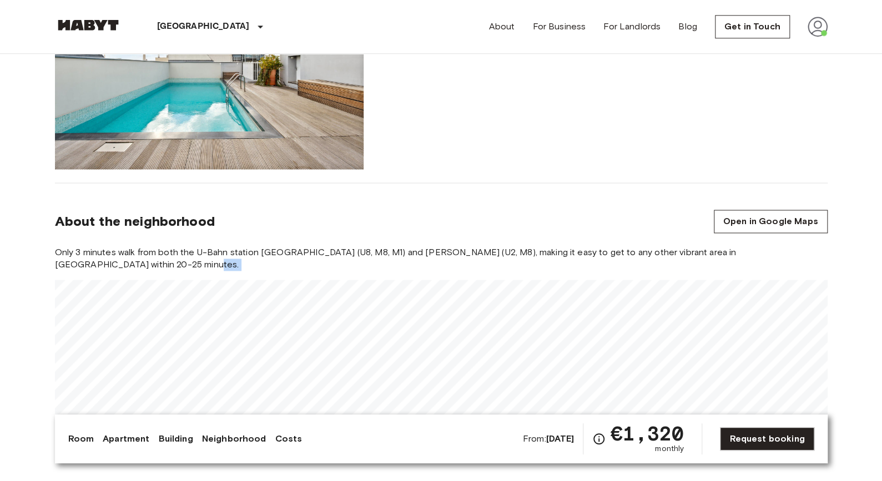
scroll to position [747, 0]
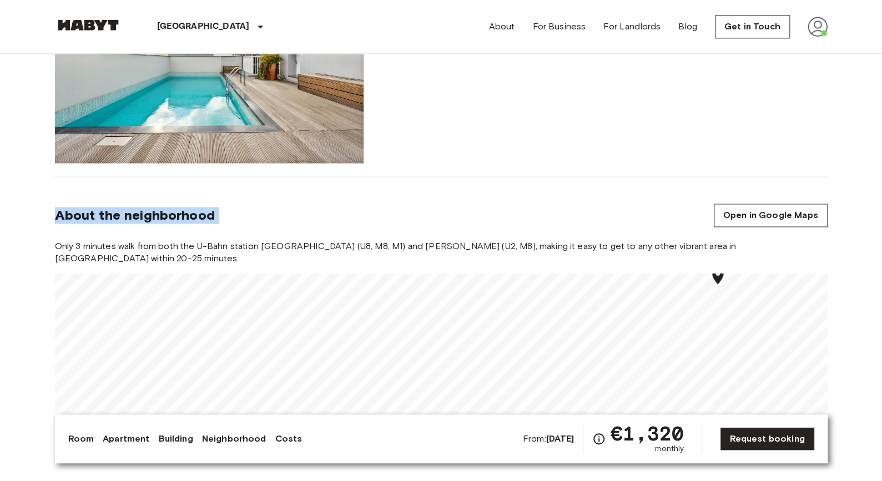
drag, startPoint x: 591, startPoint y: 187, endPoint x: 585, endPoint y: 142, distance: 45.4
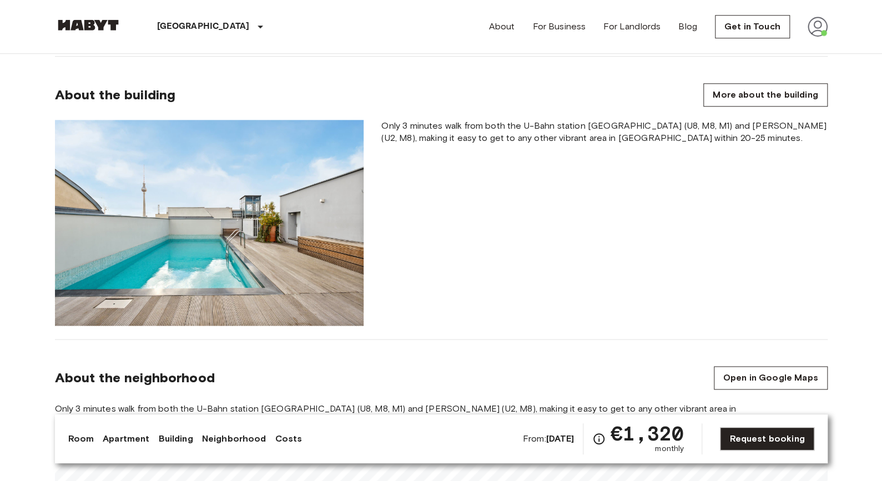
click at [506, 243] on div "Only 3 minutes walk from both the U-Bahn station [GEOGRAPHIC_DATA] (U8, M8, M1)…" at bounding box center [605, 223] width 464 height 206
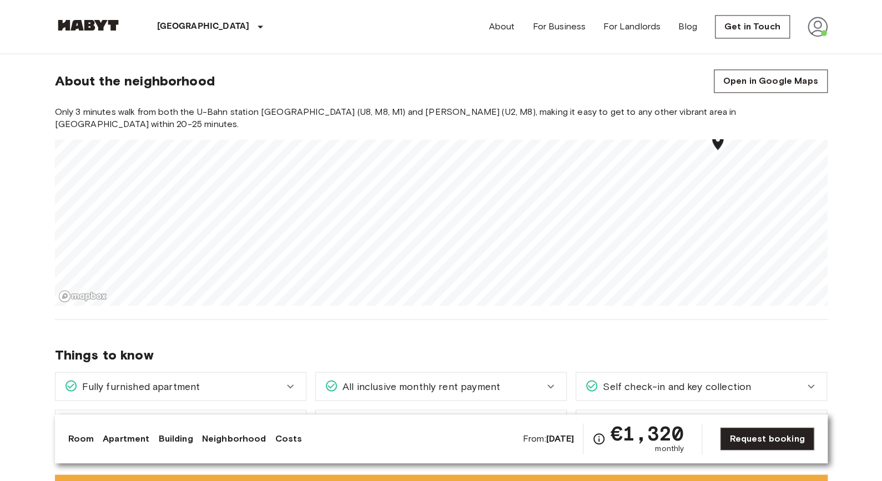
scroll to position [919, 0]
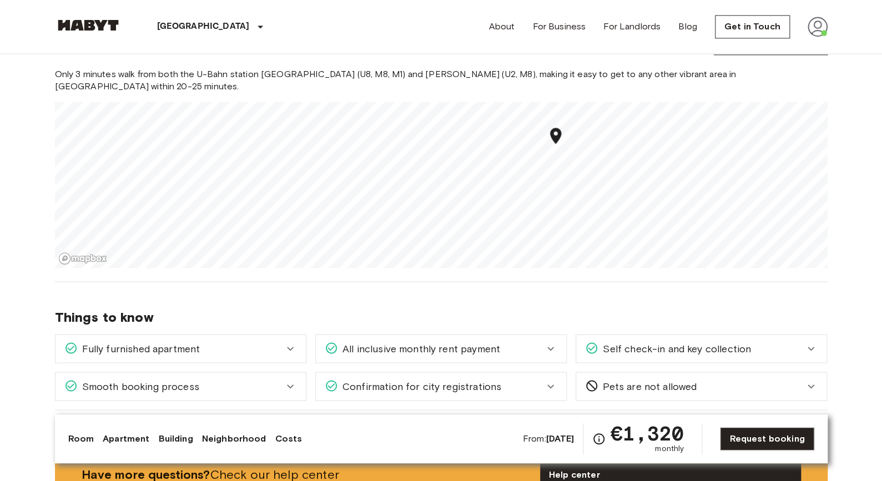
click at [199, 350] on div "Fully furnished apartment" at bounding box center [173, 348] width 219 height 14
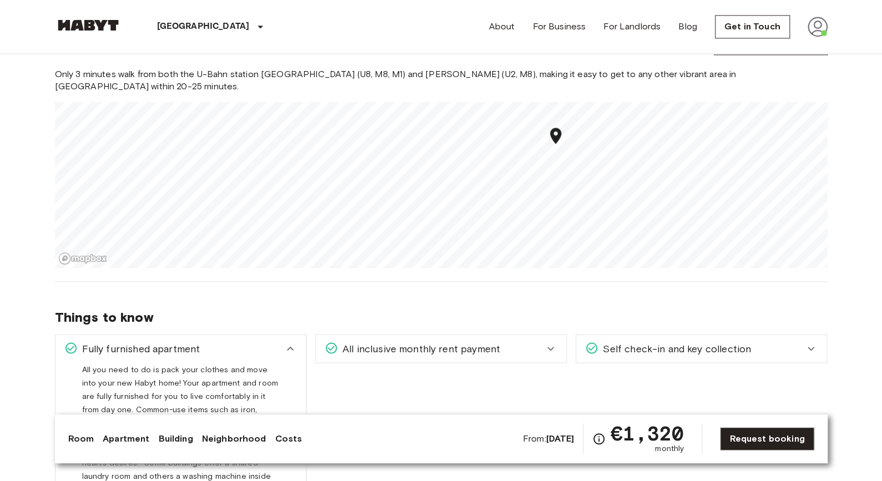
click at [223, 347] on div "Fully furnished apartment" at bounding box center [173, 348] width 219 height 14
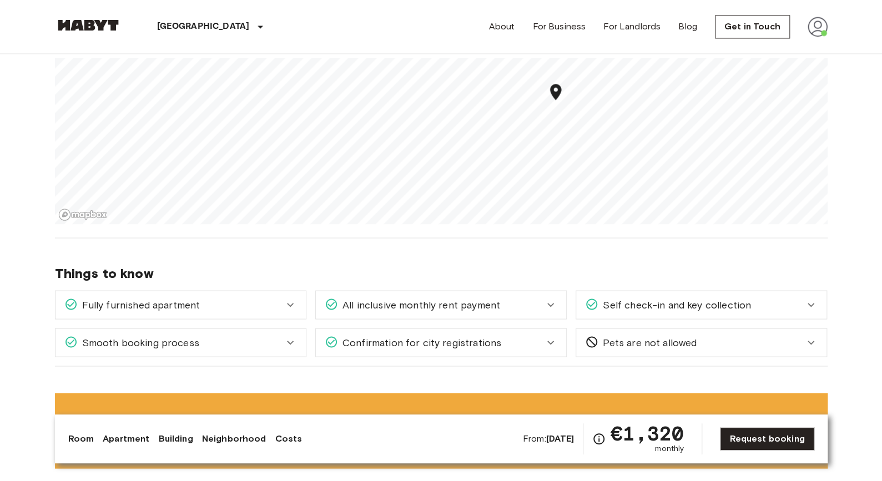
scroll to position [965, 0]
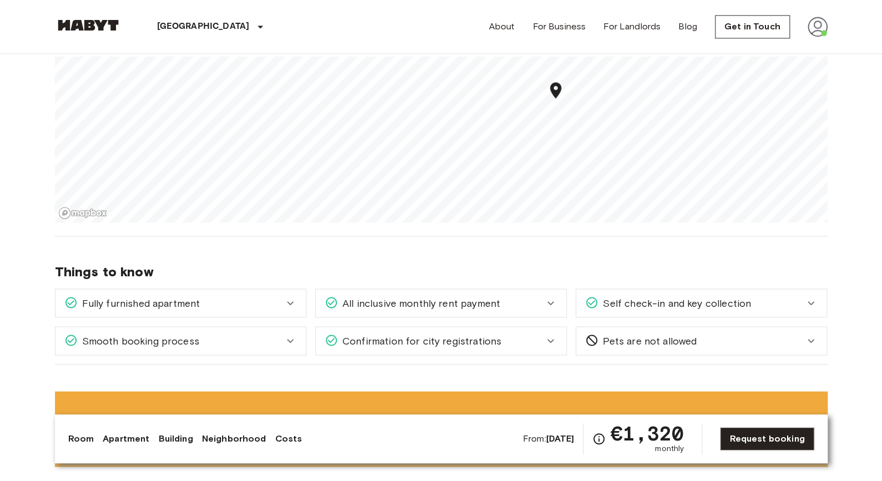
click at [259, 344] on div "Smooth booking process" at bounding box center [173, 341] width 219 height 14
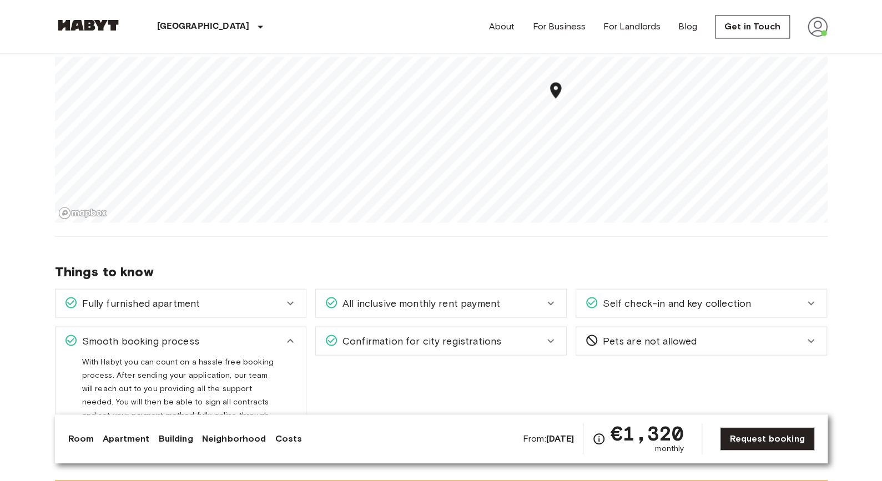
click at [259, 344] on div "Smooth booking process" at bounding box center [173, 341] width 219 height 14
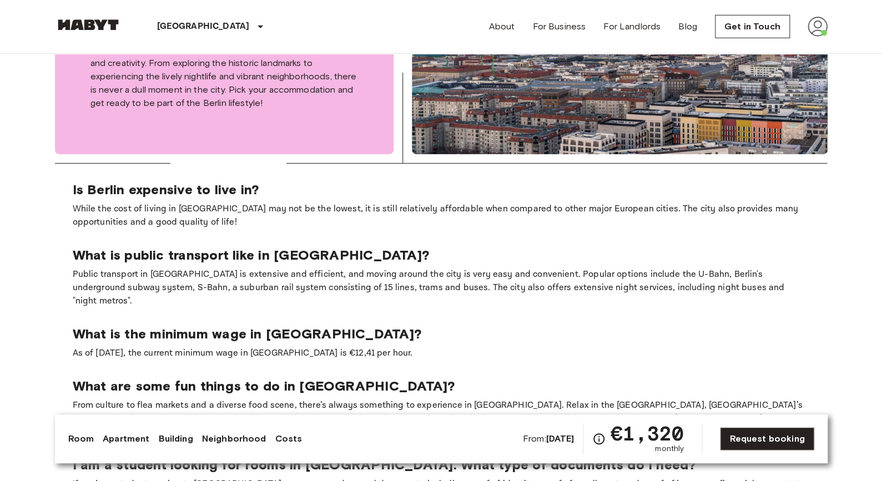
scroll to position [1767, 0]
click at [119, 202] on p "While the cost of living in [GEOGRAPHIC_DATA] may not be the lowest, it is stil…" at bounding box center [441, 215] width 737 height 27
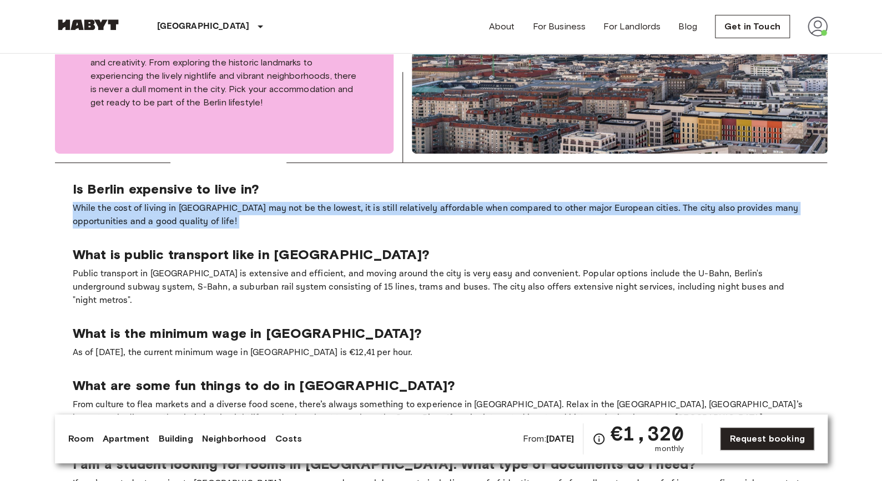
click at [119, 202] on p "While the cost of living in [GEOGRAPHIC_DATA] may not be the lowest, it is stil…" at bounding box center [441, 215] width 737 height 27
click at [151, 202] on p "While the cost of living in [GEOGRAPHIC_DATA] may not be the lowest, it is stil…" at bounding box center [441, 215] width 737 height 27
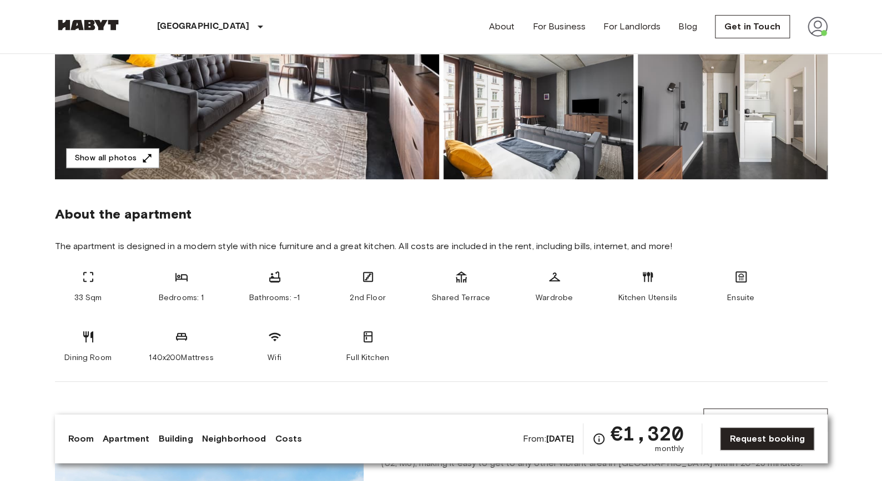
scroll to position [0, 0]
